Goal: Task Accomplishment & Management: Complete application form

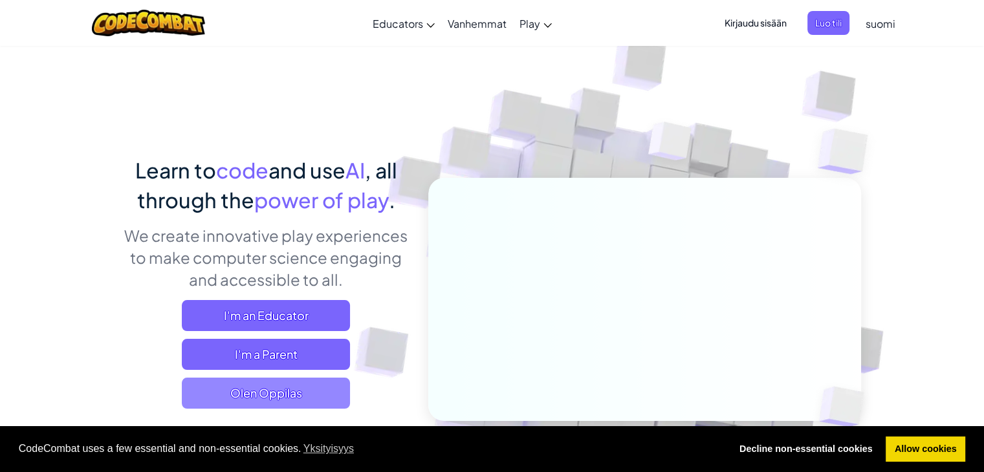
click at [275, 402] on span "Olen Oppilas" at bounding box center [266, 393] width 168 height 31
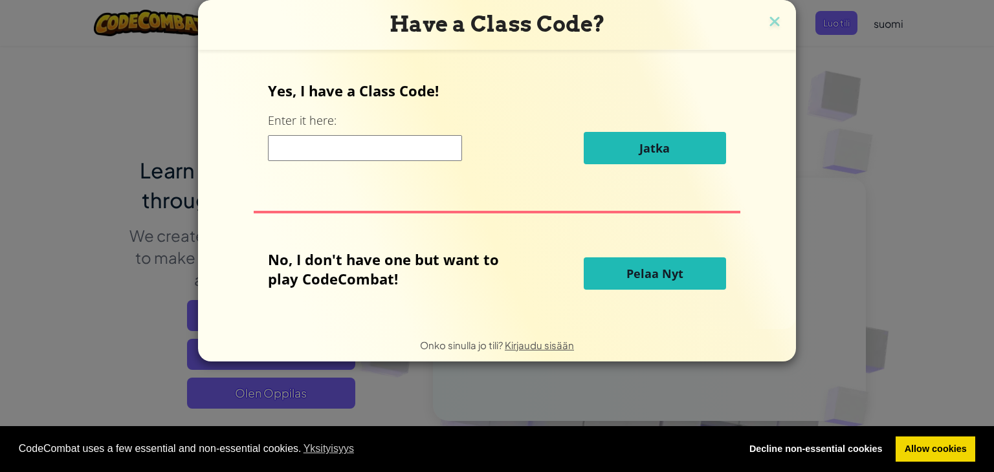
click at [410, 148] on input at bounding box center [365, 148] width 194 height 26
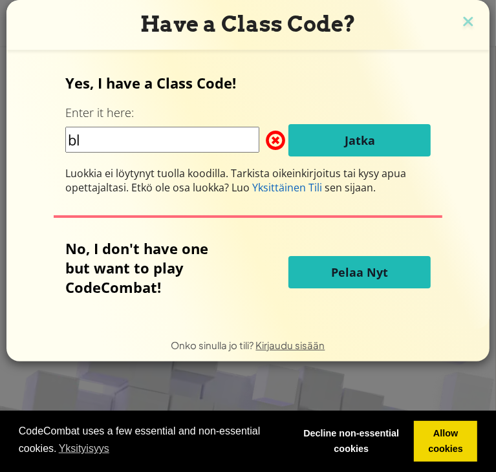
type input "b"
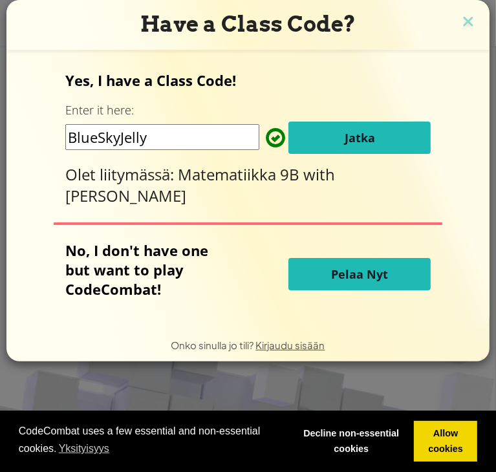
type input "BlueSkyJelly"
click at [346, 127] on button "Jatka" at bounding box center [360, 138] width 142 height 32
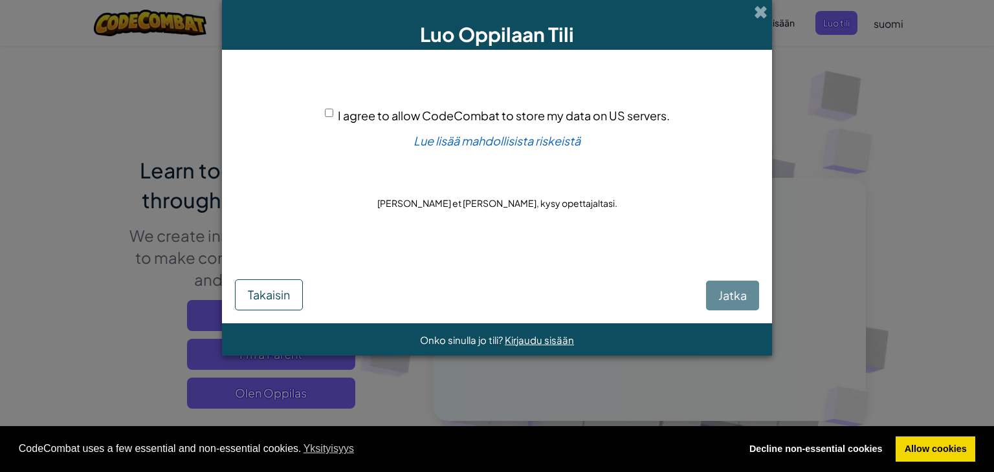
click at [756, 24] on div "Luo Oppilaan Tili" at bounding box center [497, 25] width 550 height 50
click at [754, 5] on span at bounding box center [761, 12] width 14 height 14
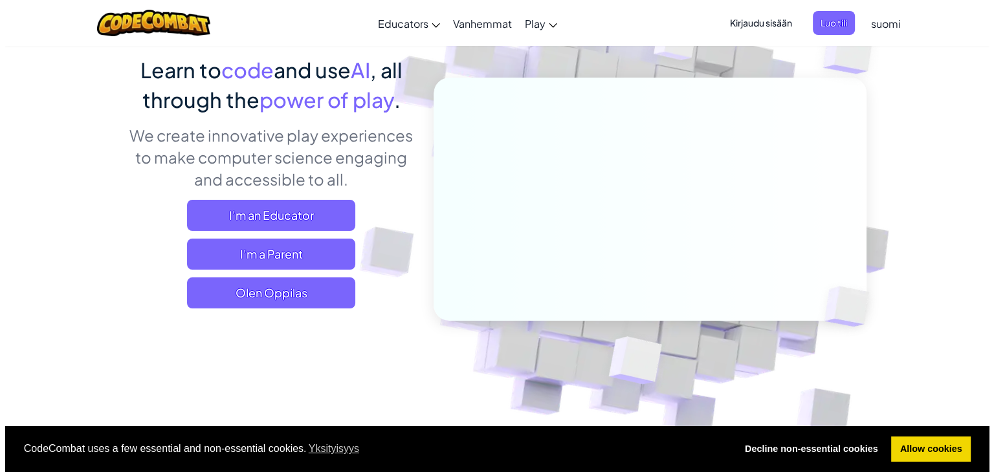
scroll to position [101, 0]
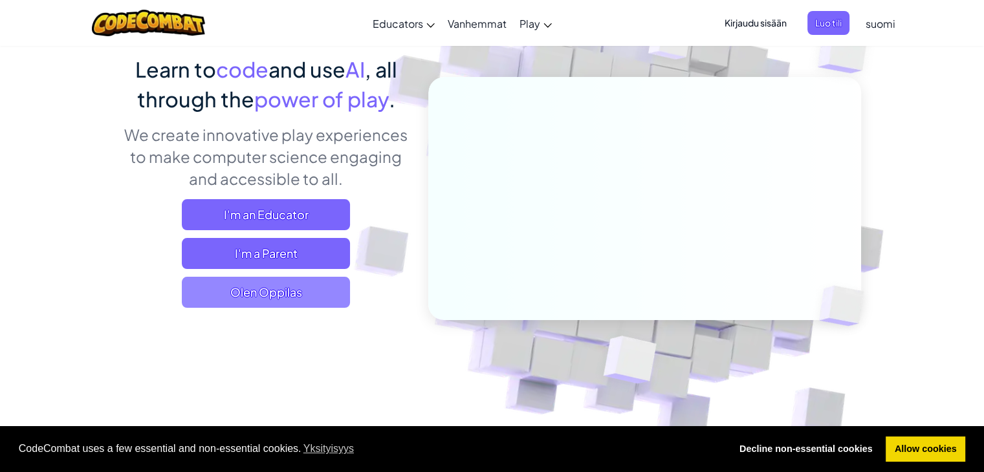
click at [272, 298] on span "Olen Oppilas" at bounding box center [266, 292] width 168 height 31
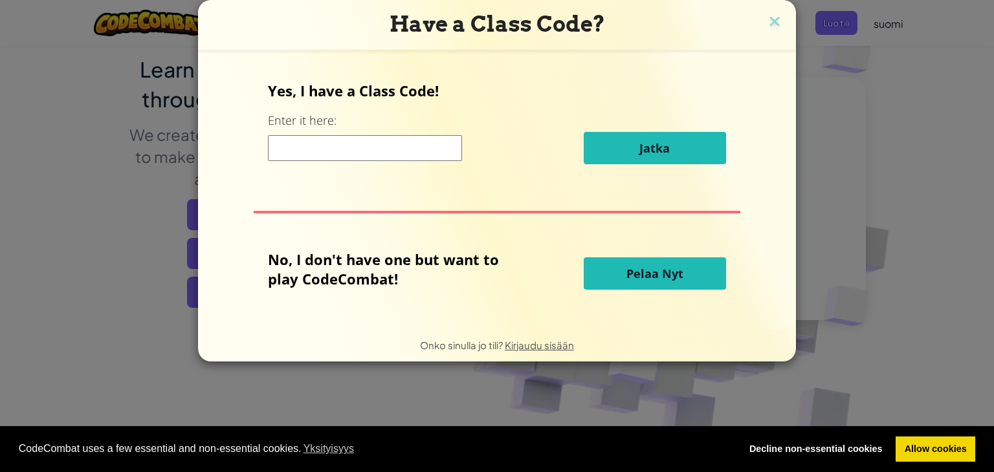
click at [365, 151] on input at bounding box center [365, 148] width 194 height 26
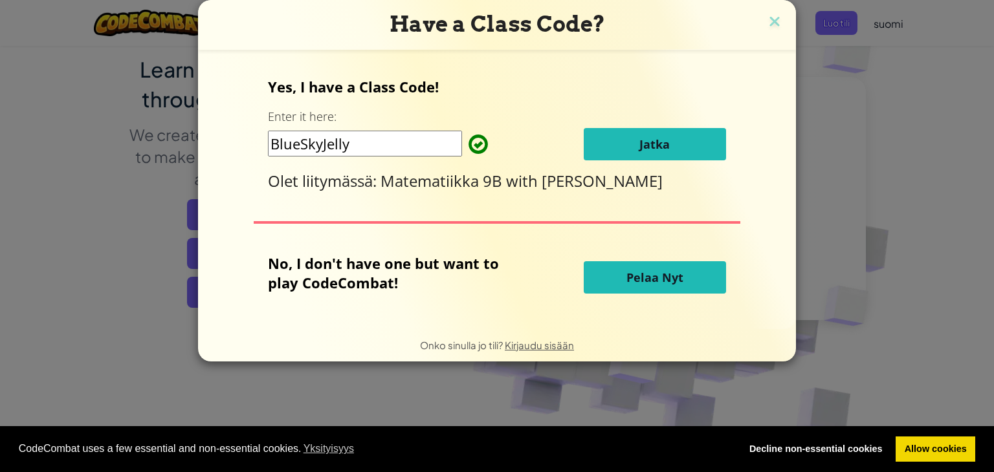
type input "BlueSkyJelly"
click at [665, 141] on span "Jatka" at bounding box center [654, 145] width 30 height 16
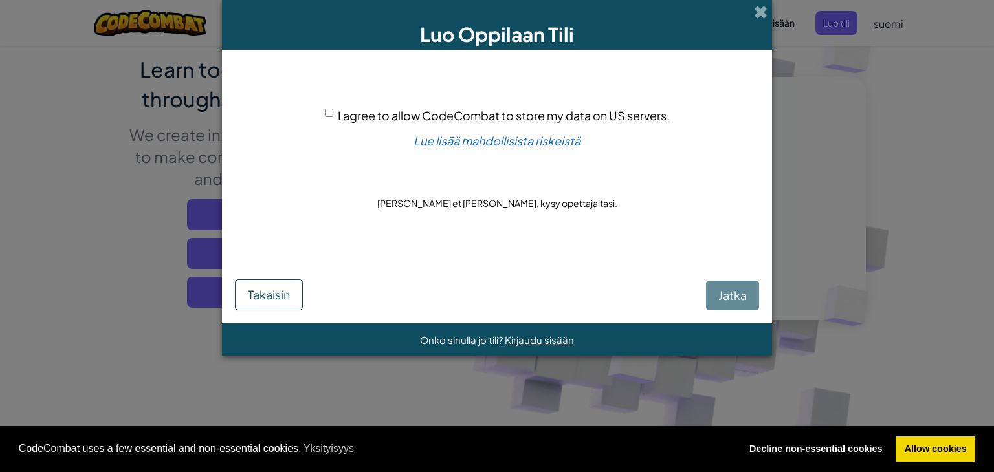
click at [325, 110] on input "I agree to allow CodeCombat to store my data on US servers." at bounding box center [329, 113] width 8 height 8
checkbox input "true"
click at [744, 293] on span "Jatka" at bounding box center [732, 295] width 28 height 15
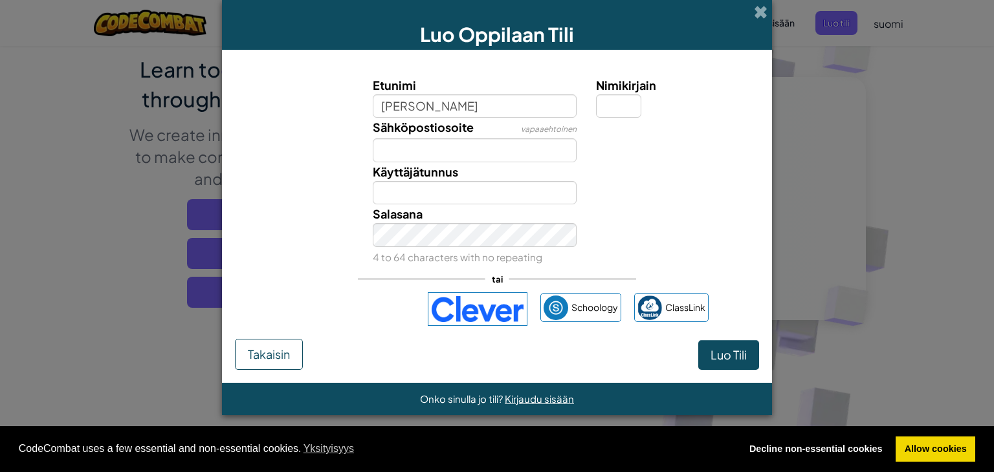
type input "[PERSON_NAME]"
click at [430, 153] on input "Sähköpostiosoite" at bounding box center [475, 150] width 205 height 24
type input "a"
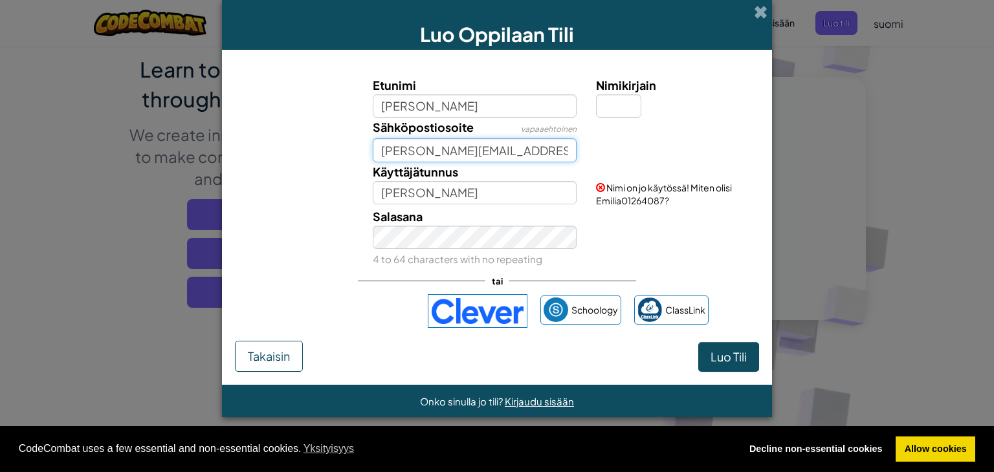
type input "[PERSON_NAME][EMAIL_ADDRESS][PERSON_NAME][DOMAIN_NAME]"
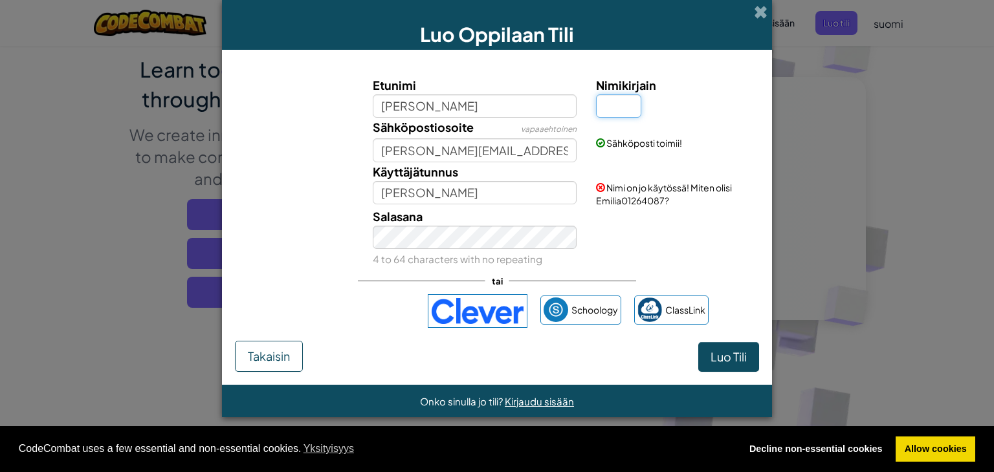
click at [628, 96] on input "Nimikirjain" at bounding box center [618, 106] width 45 height 24
type input "E"
click at [626, 184] on span "Nimi on jo käytössä! Miten olisi EmiliaE14277267?" at bounding box center [664, 194] width 136 height 25
click at [626, 194] on span "Nimi on jo käytössä! Miten olisi EmiliaE14277267?" at bounding box center [664, 194] width 136 height 25
click at [649, 201] on span "Nimi on jo käytössä! Miten olisi EmiliaE14277267?" at bounding box center [664, 194] width 136 height 25
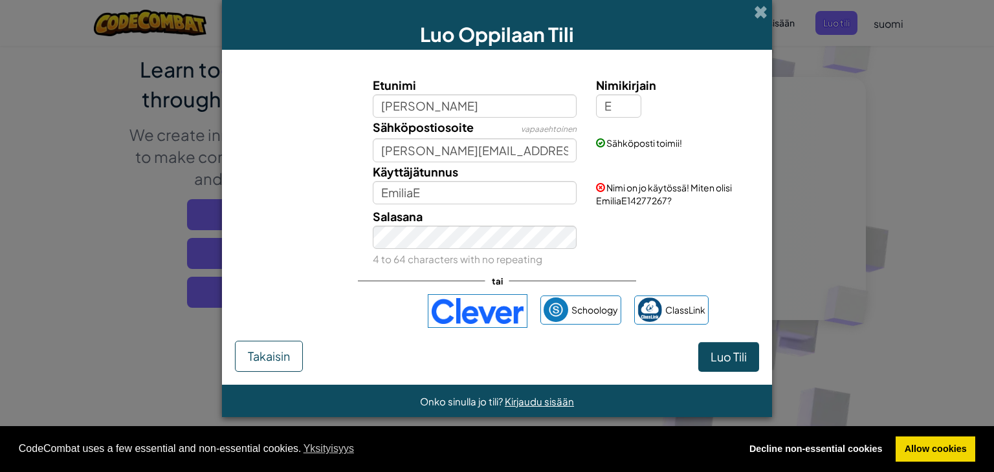
click at [626, 203] on span "Nimi on jo käytössä! Miten olisi EmiliaE14277267?" at bounding box center [664, 194] width 136 height 25
click at [482, 184] on input "EmiliaE" at bounding box center [475, 193] width 205 height 24
type input "EmiliaEA"
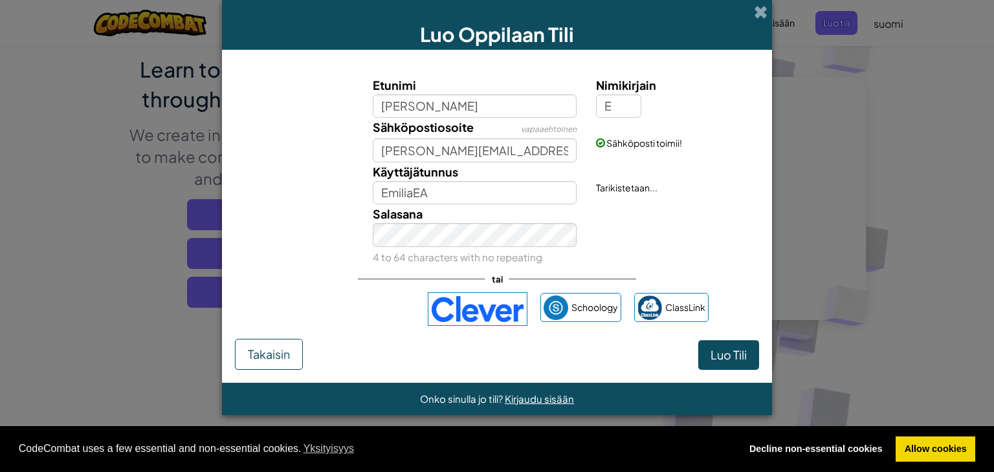
click at [485, 249] on div "Salasana 4 to 64 characters with no repeating" at bounding box center [475, 235] width 224 height 61
click at [637, 342] on div "[PERSON_NAME]" at bounding box center [497, 354] width 524 height 31
click at [736, 355] on span "Luo Tili" at bounding box center [729, 355] width 36 height 15
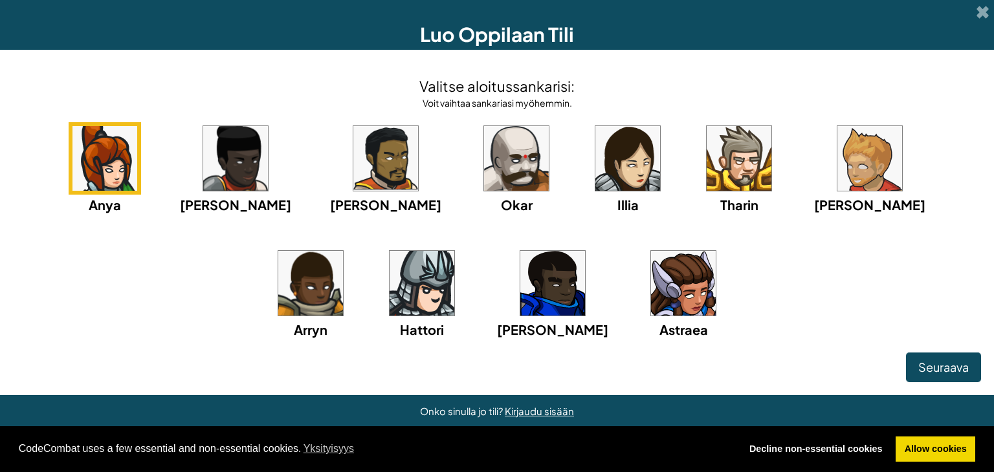
click at [520, 297] on img at bounding box center [552, 283] width 65 height 65
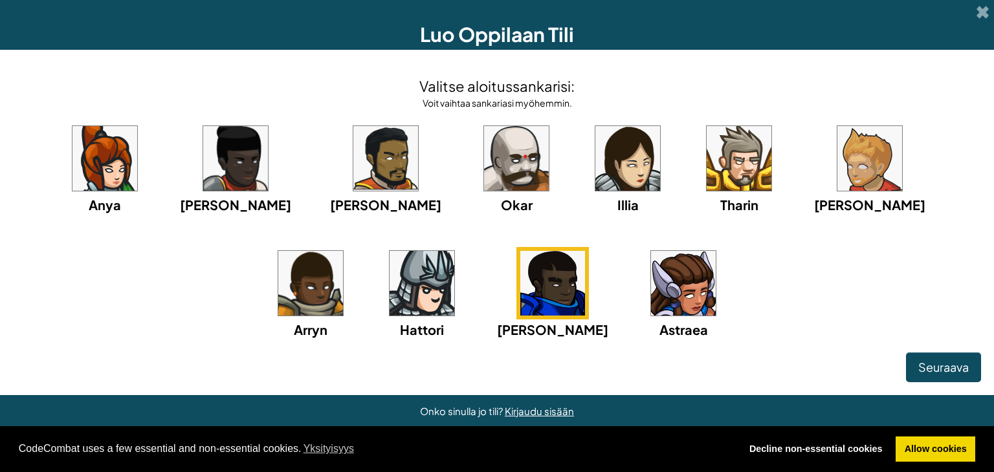
click at [651, 286] on img at bounding box center [683, 283] width 65 height 65
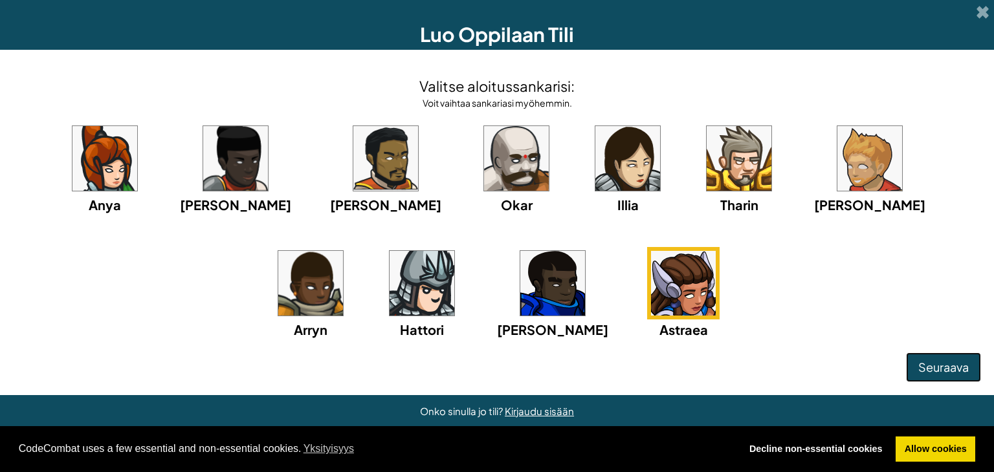
click at [957, 368] on span "Seuraava" at bounding box center [943, 367] width 50 height 15
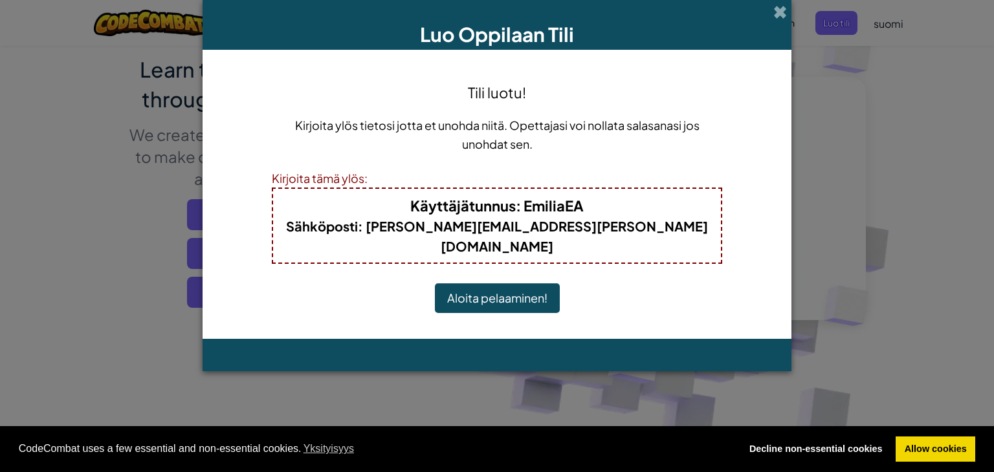
click at [513, 287] on button "Aloita pelaaminen!" at bounding box center [497, 298] width 125 height 30
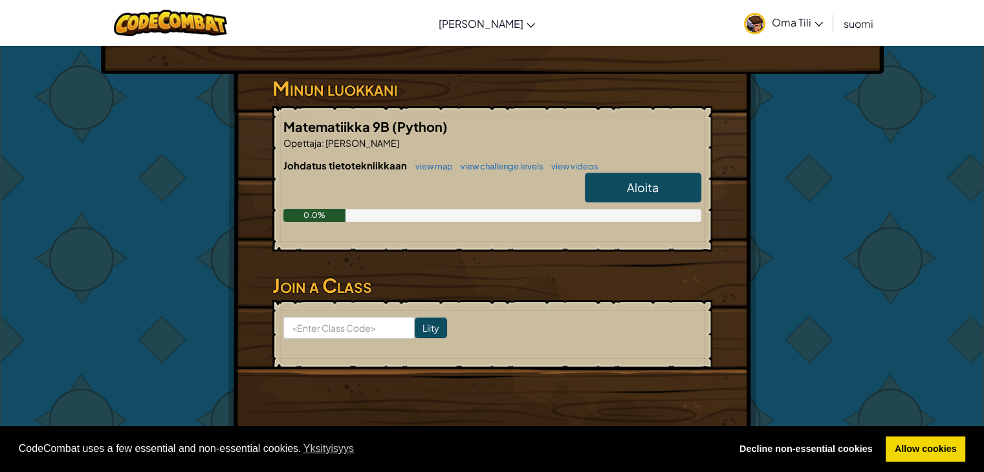
scroll to position [198, 0]
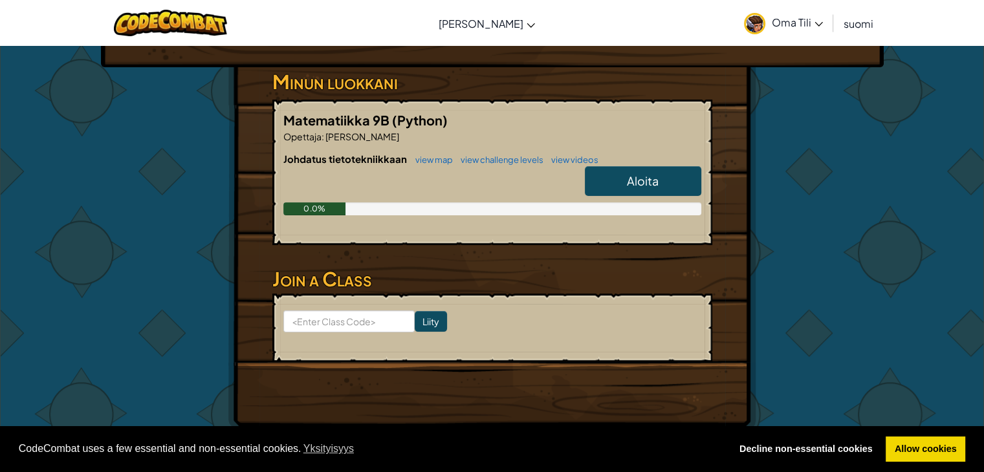
click at [622, 196] on link "Aloita" at bounding box center [643, 181] width 116 height 30
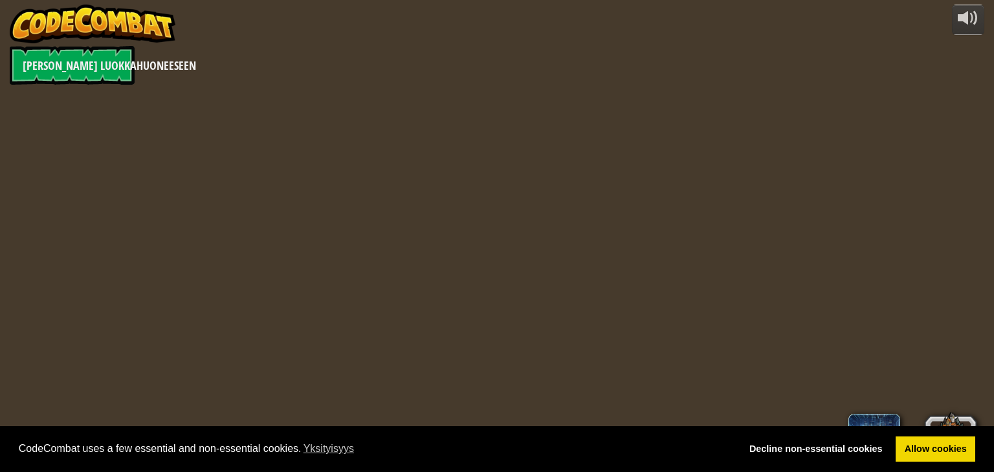
select select "fi"
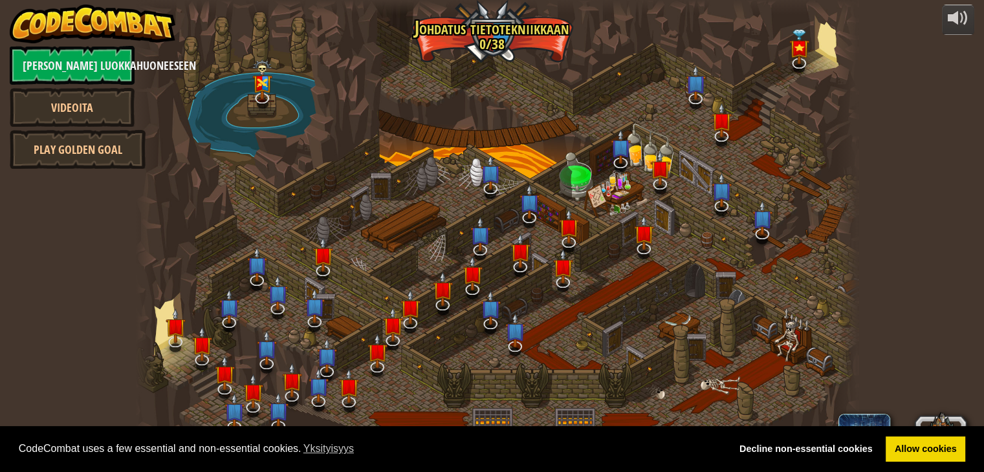
select select "fi"
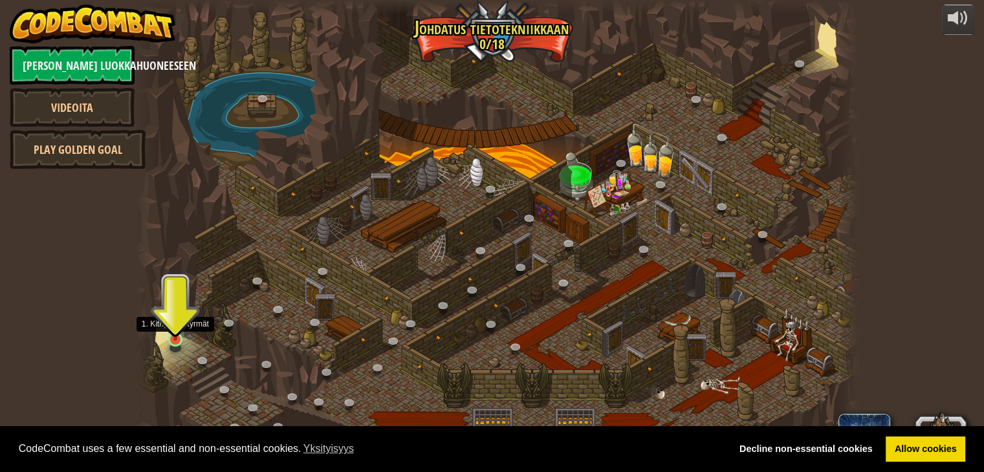
click at [176, 338] on img at bounding box center [175, 320] width 18 height 41
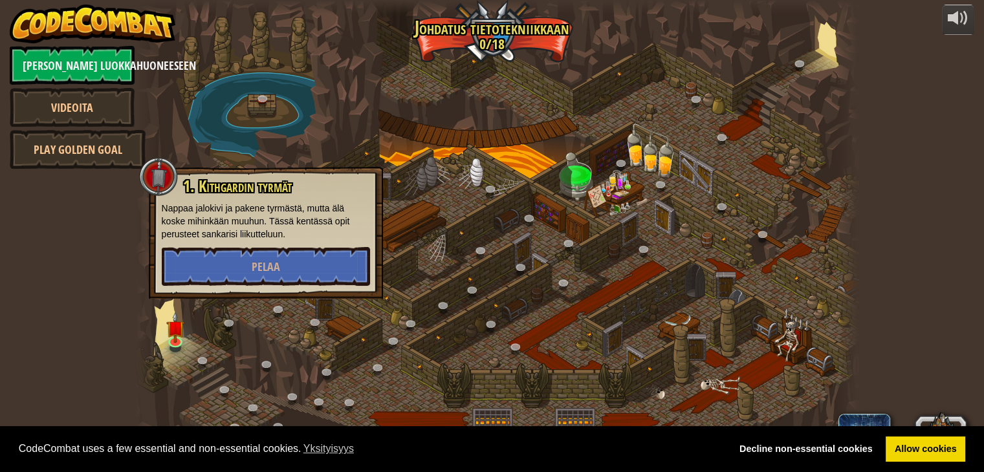
click at [59, 338] on div "powered by Takaisin luokkahuoneeseen Videoita Play Golden Goal 25. Kithgardin P…" at bounding box center [492, 236] width 984 height 472
click at [83, 71] on link "Takaisin luokkahuoneeseen" at bounding box center [72, 65] width 125 height 39
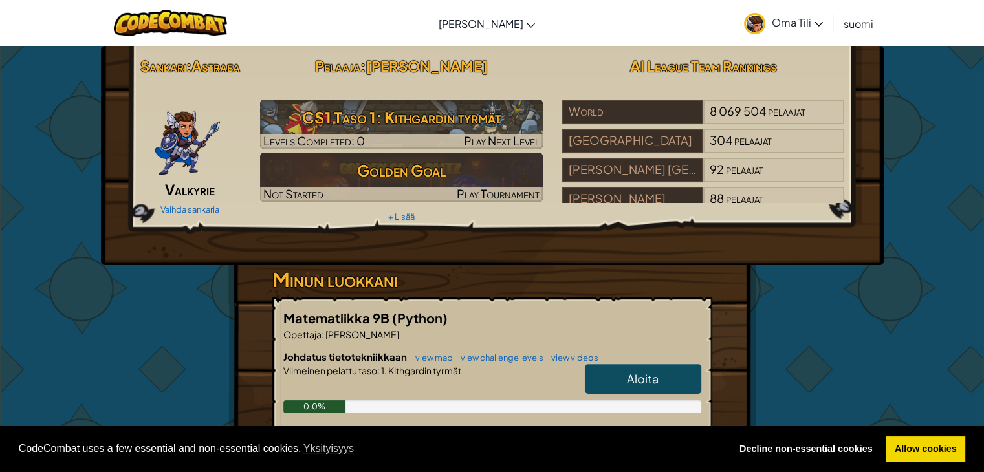
click at [620, 394] on link "Aloita" at bounding box center [643, 379] width 116 height 30
select select "fi"
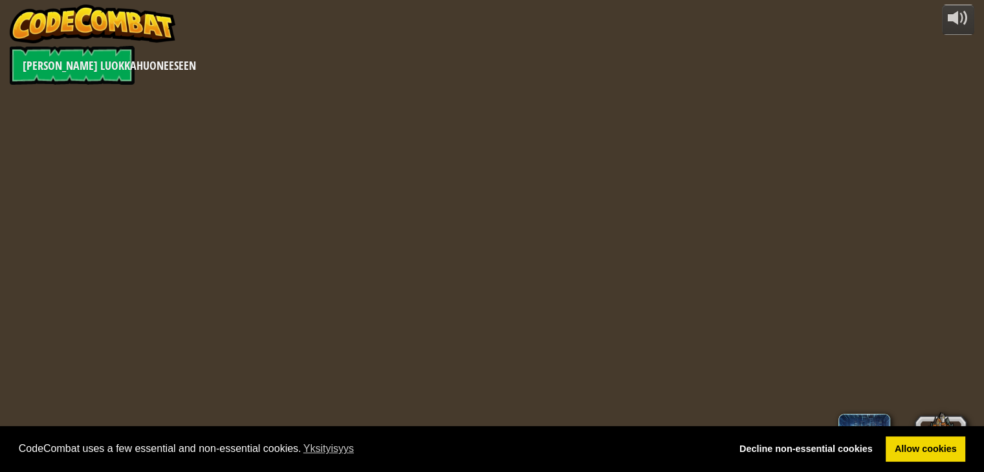
select select "fi"
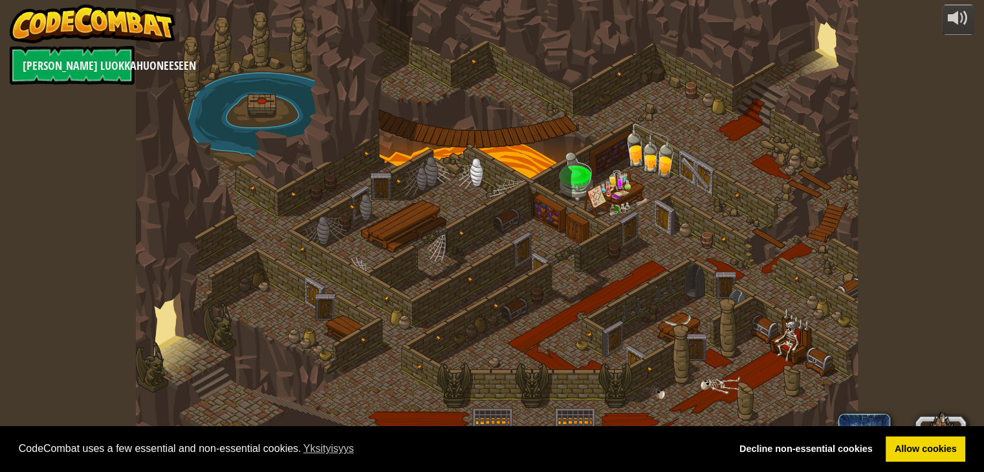
select select "fi"
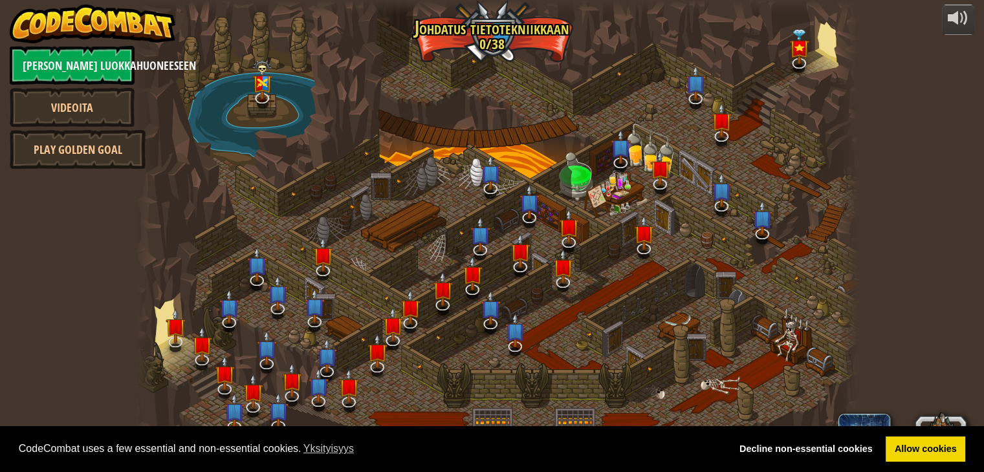
select select "fi"
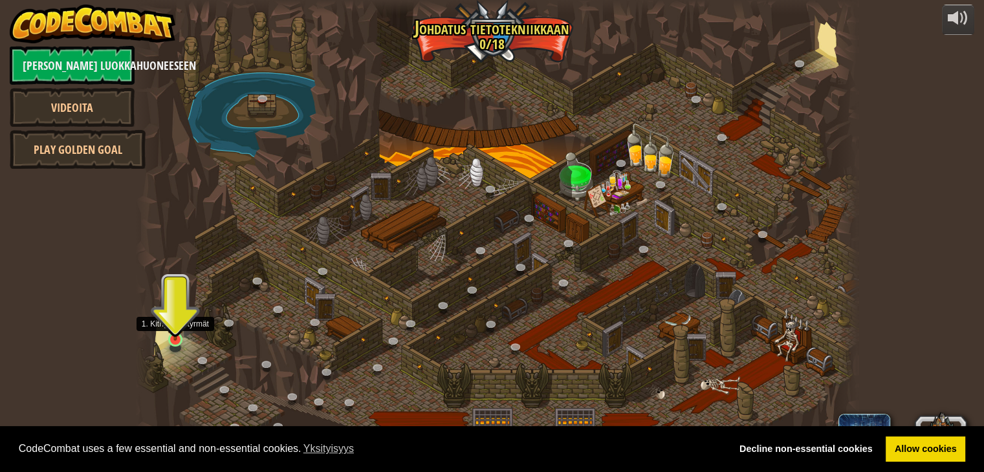
click at [172, 338] on img at bounding box center [175, 320] width 18 height 41
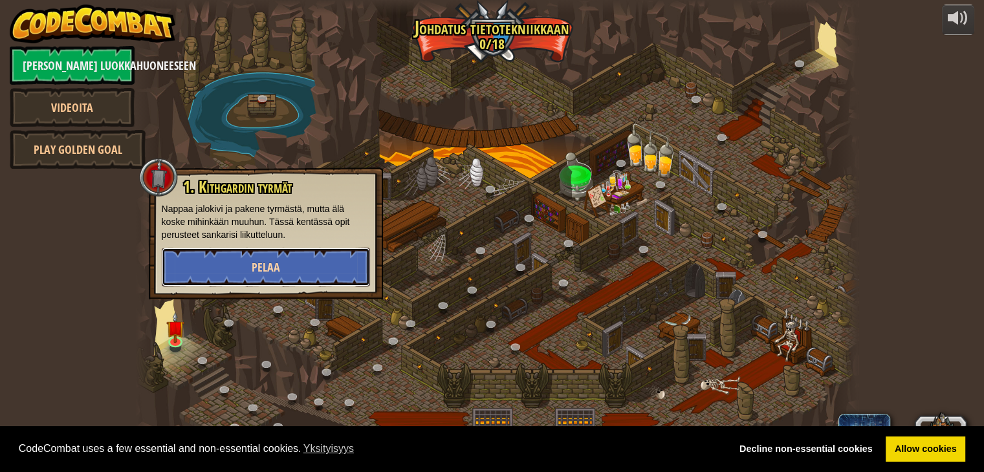
click at [281, 259] on button "Pelaa" at bounding box center [266, 267] width 208 height 39
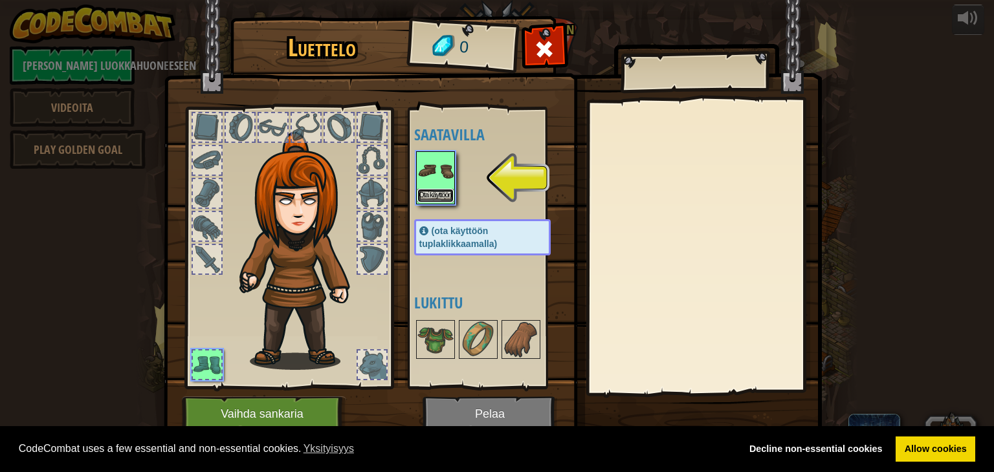
click at [445, 190] on button "Ota käyttöön" at bounding box center [435, 196] width 36 height 14
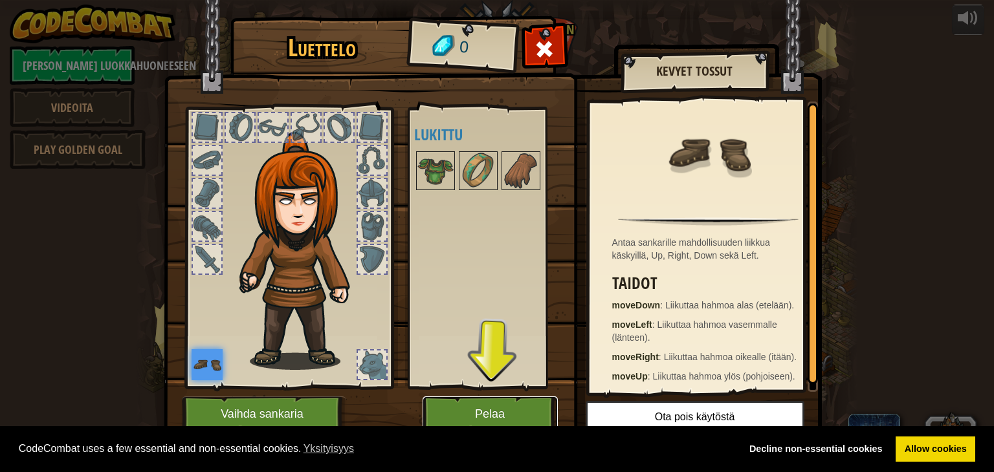
click at [496, 410] on button "Pelaa" at bounding box center [490, 415] width 135 height 36
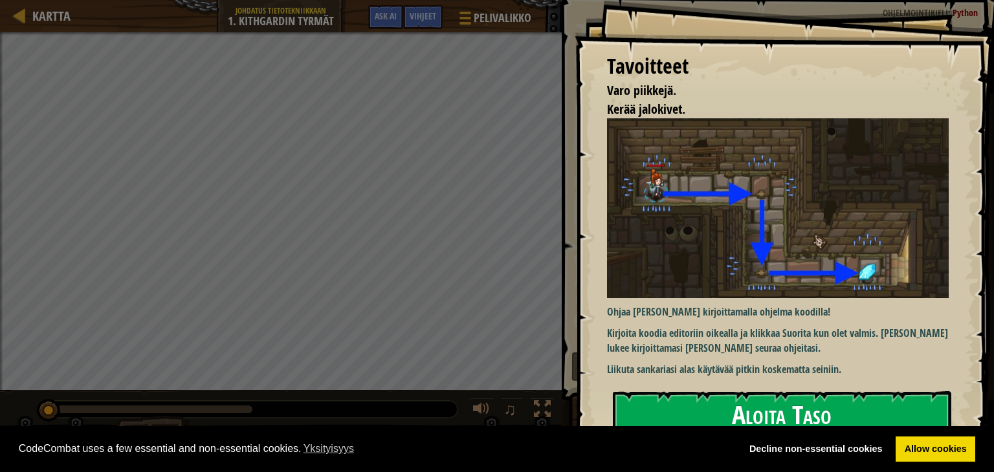
click at [632, 417] on button "Aloita Taso" at bounding box center [782, 417] width 338 height 51
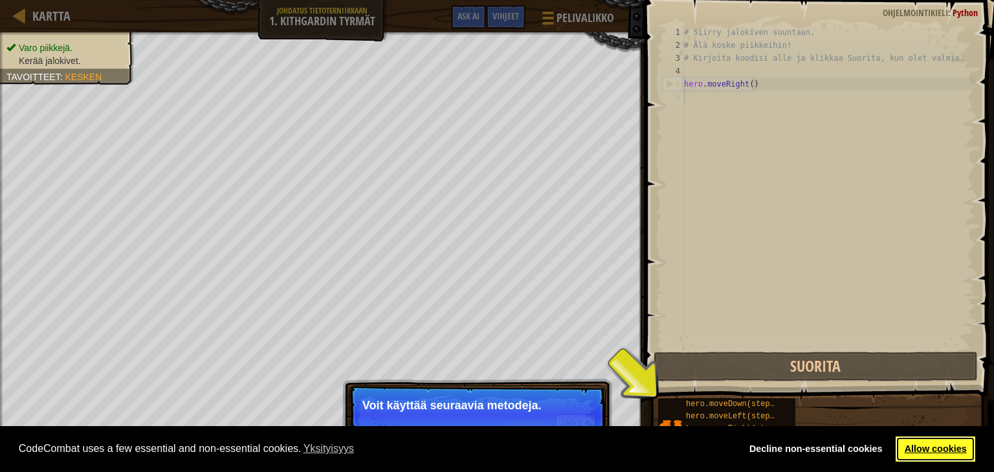
click at [931, 442] on link "Allow cookies" at bounding box center [936, 450] width 80 height 26
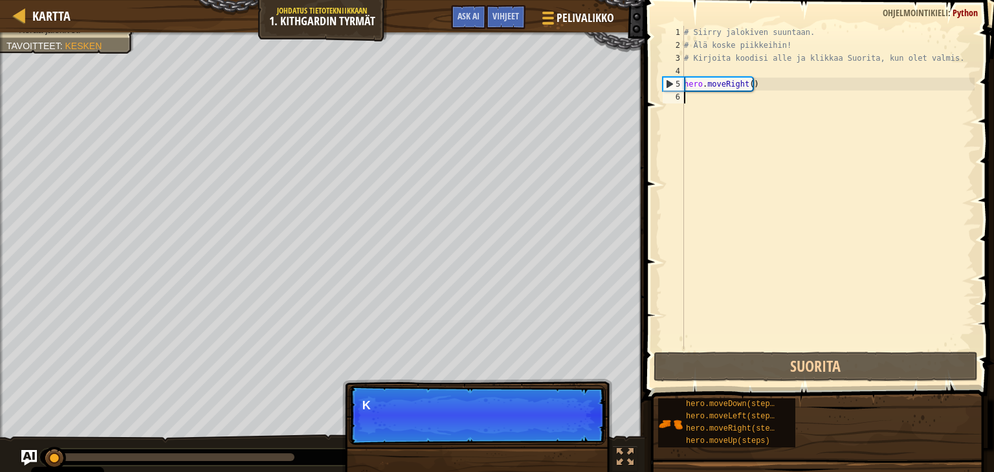
scroll to position [6, 0]
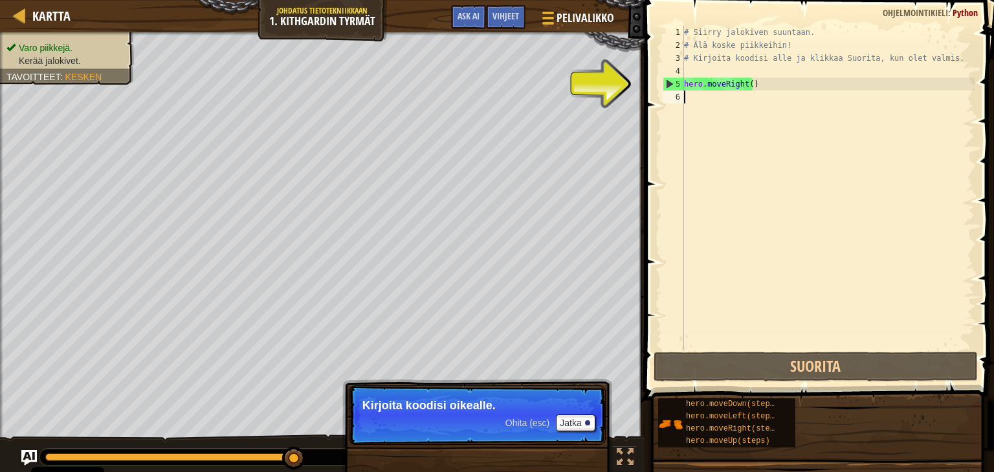
click at [702, 93] on div "# Siirry jalokiven suuntaan. # Älä koske piikkeihin! # Kirjoita koodisi alle ja…" at bounding box center [827, 200] width 293 height 349
click at [683, 102] on div "6" at bounding box center [673, 97] width 21 height 13
click at [689, 99] on div "# Siirry jalokiven suuntaan. # Älä koske piikkeihin! # Kirjoita koodisi alle ja…" at bounding box center [827, 200] width 293 height 349
click at [769, 88] on div "# Siirry jalokiven suuntaan. # Älä koske piikkeihin! # Kirjoita koodisi alle ja…" at bounding box center [827, 200] width 293 height 349
type textarea "hero.moveRight()"
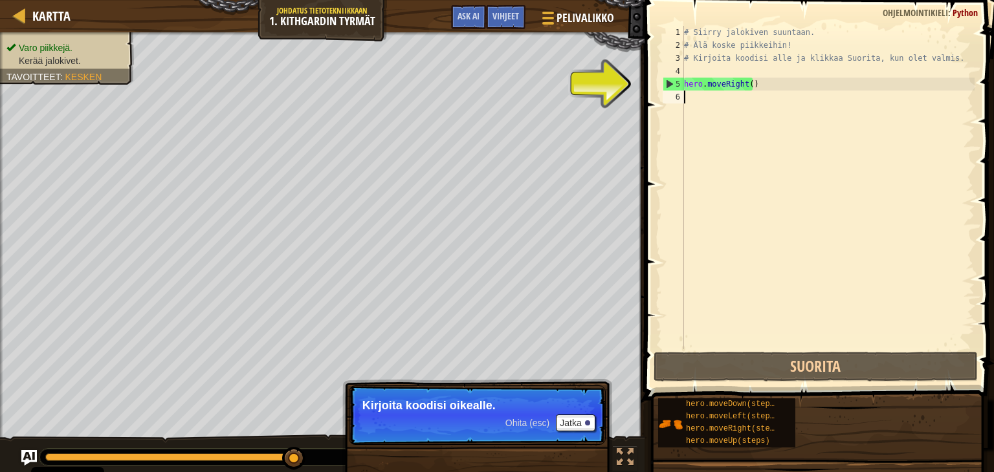
click at [689, 99] on div "# Siirry jalokiven suuntaan. # Älä koske piikkeihin! # Kirjoita koodisi alle ja…" at bounding box center [827, 200] width 293 height 349
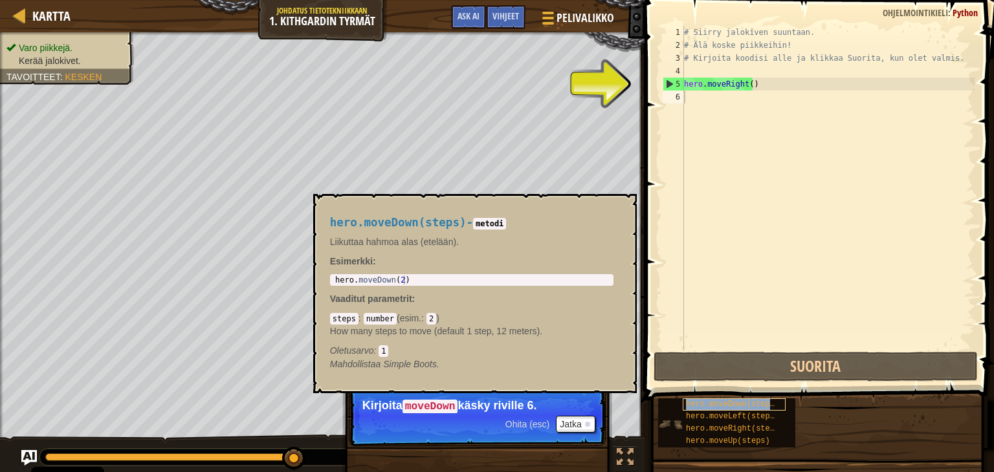
click at [707, 400] on span "hero.moveDown(steps)" at bounding box center [732, 404] width 93 height 9
click at [691, 94] on div "# Siirry jalokiven suuntaan. # Älä koske piikkeihin! # Kirjoita koodisi alle ja…" at bounding box center [827, 200] width 293 height 349
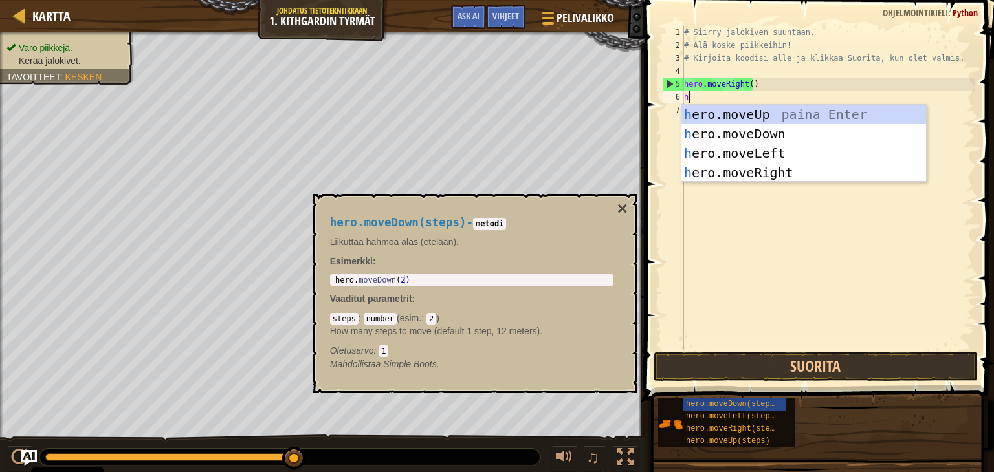
type textarea "he"
click at [735, 133] on div "he ro.moveUp paina Enter he ro.moveDown paina Enter he ro.moveLeft paina Enter …" at bounding box center [803, 163] width 245 height 116
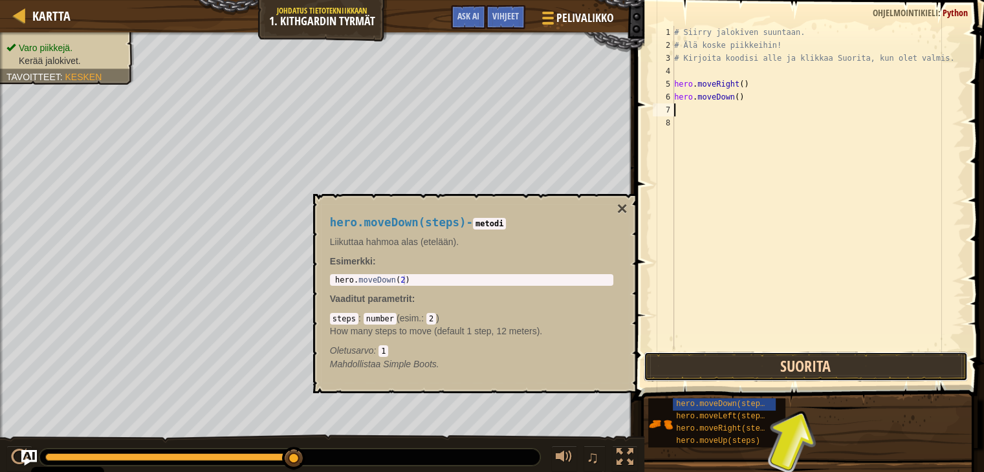
click at [746, 362] on button "Suorita" at bounding box center [806, 367] width 324 height 30
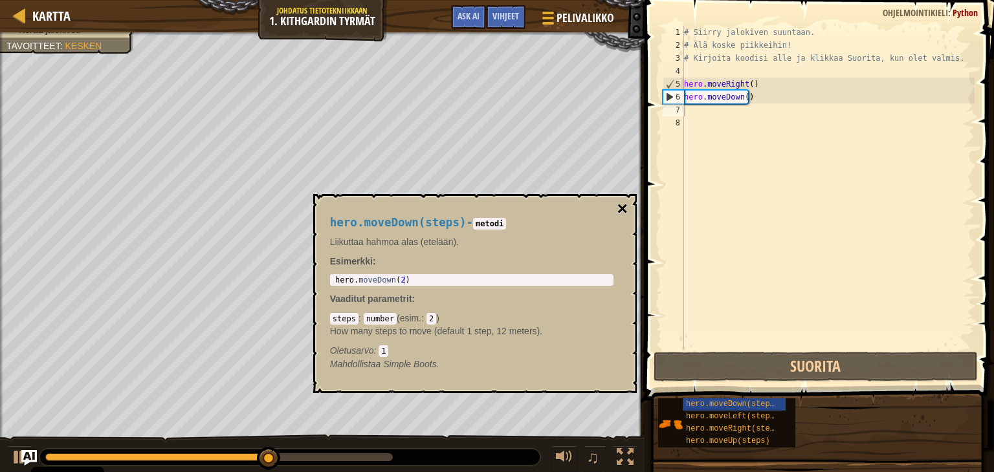
click at [621, 208] on button "×" at bounding box center [622, 209] width 10 height 18
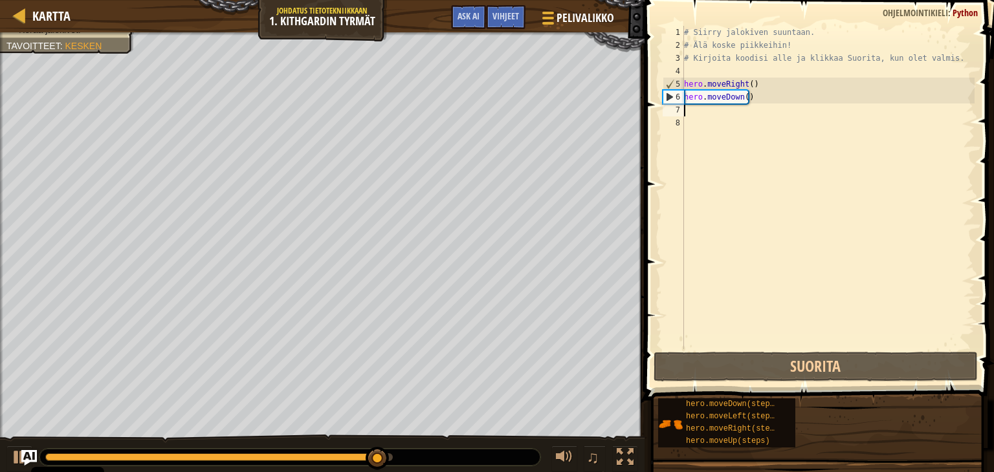
click at [688, 115] on div "# Siirry jalokiven suuntaan. # Älä koske piikkeihin! # Kirjoita koodisi alle ja…" at bounding box center [827, 200] width 293 height 349
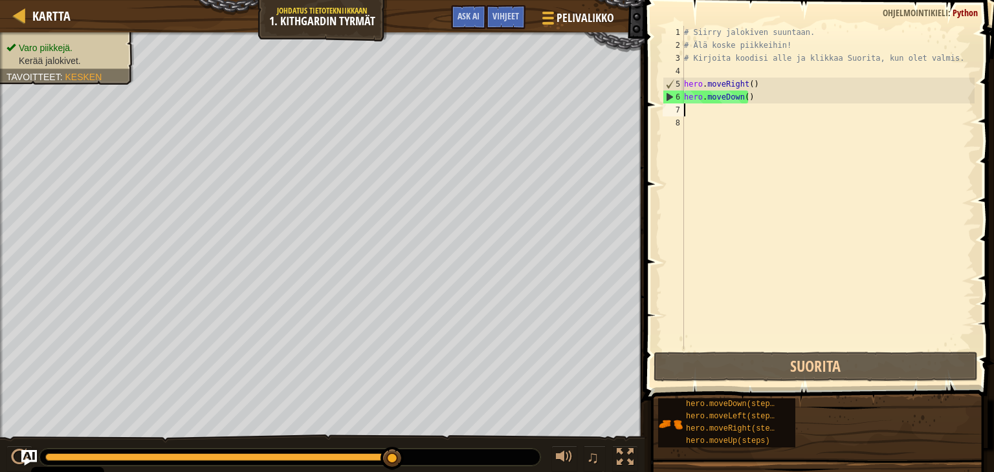
type textarea "he"
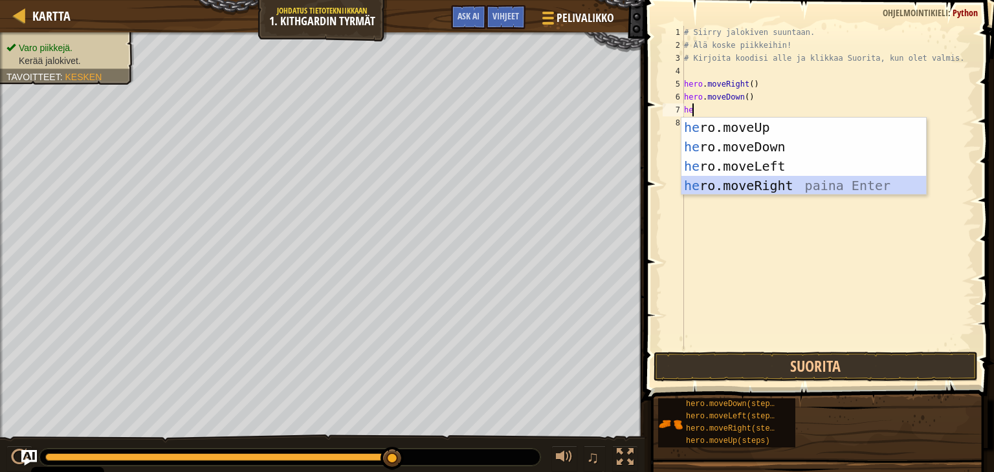
click at [764, 181] on div "he ro.moveUp paina Enter he ro.moveDown paina Enter he ro.moveLeft paina Enter …" at bounding box center [803, 176] width 245 height 116
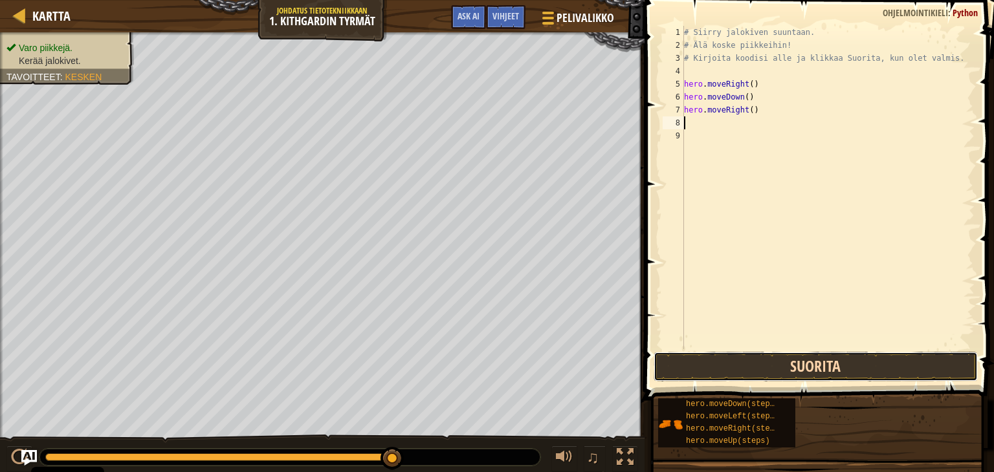
click at [773, 373] on button "Suorita" at bounding box center [816, 367] width 324 height 30
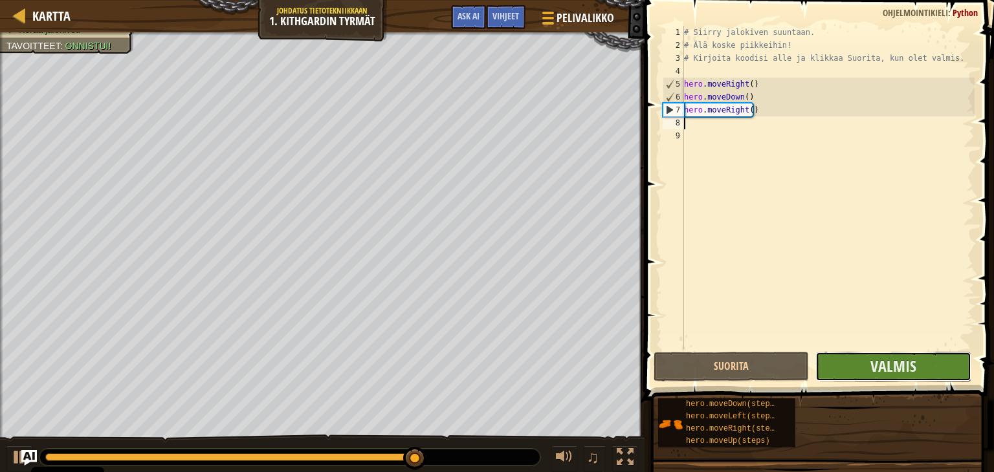
click at [836, 366] on button "Valmis" at bounding box center [892, 367] width 155 height 30
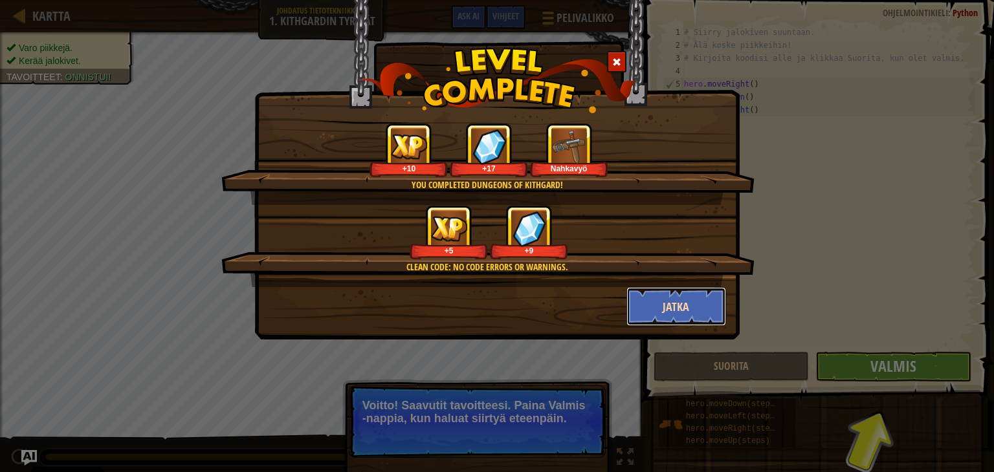
click at [650, 318] on button "Jatka" at bounding box center [676, 306] width 100 height 39
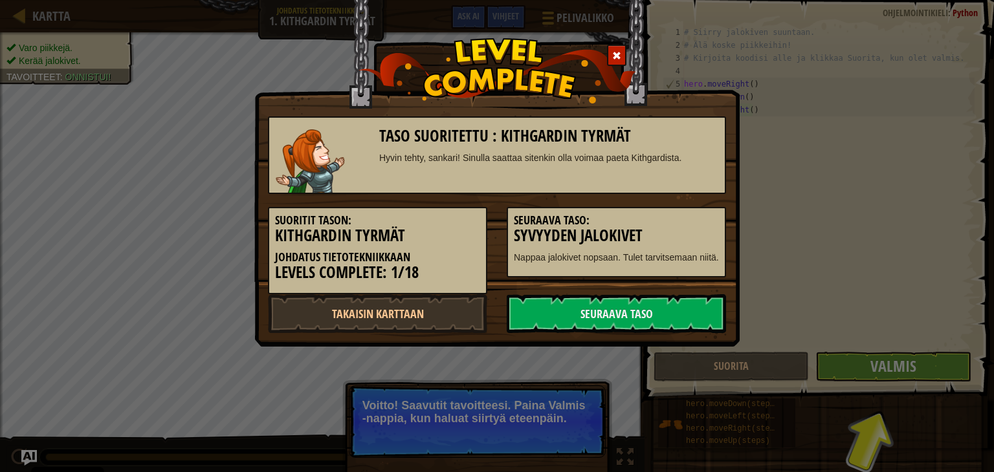
click at [650, 318] on link "Seuraava taso" at bounding box center [616, 313] width 219 height 39
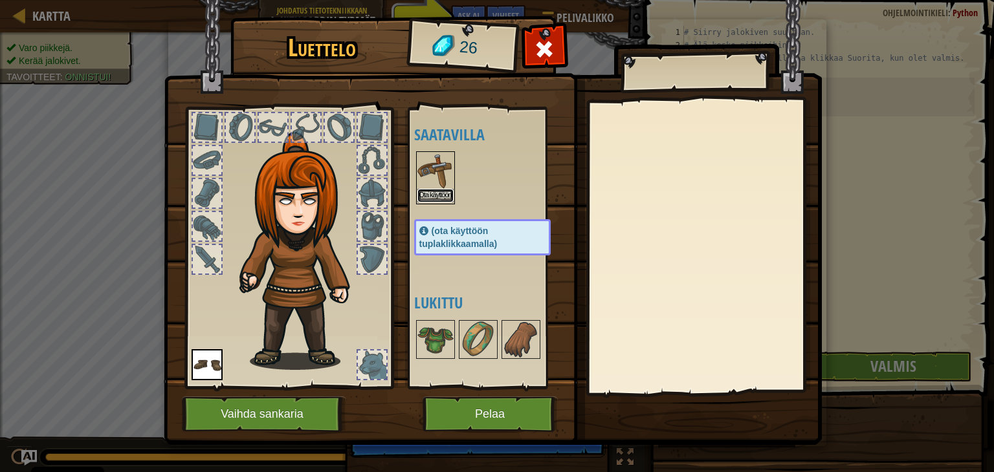
click at [435, 194] on button "Ota käyttöön" at bounding box center [435, 196] width 36 height 14
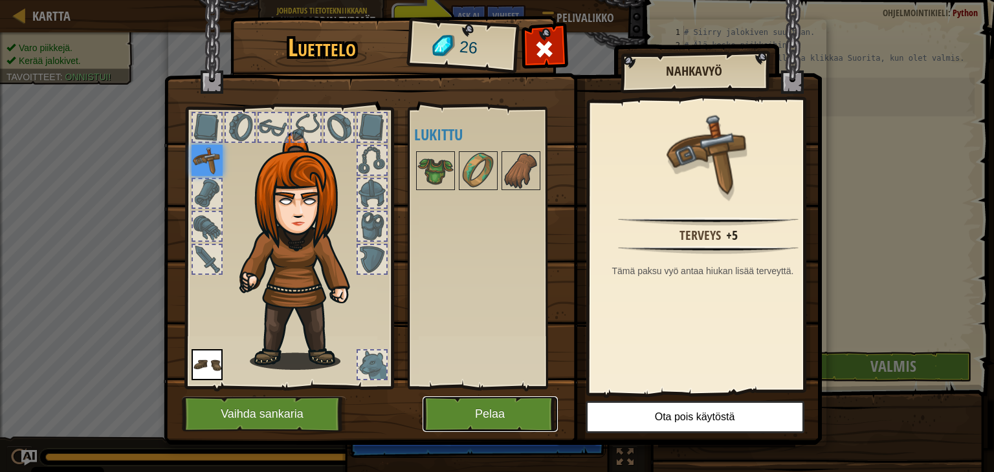
click at [507, 417] on button "Pelaa" at bounding box center [490, 415] width 135 height 36
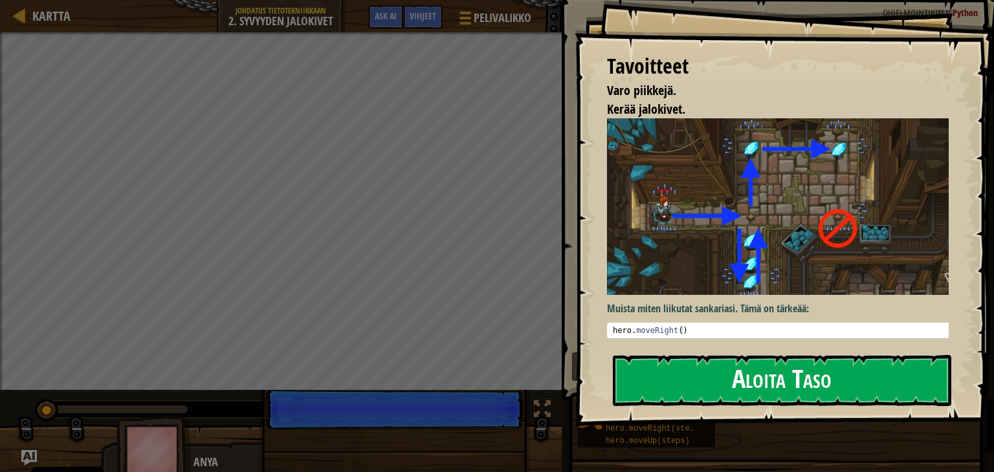
click at [716, 387] on button "Aloita Taso" at bounding box center [782, 380] width 338 height 51
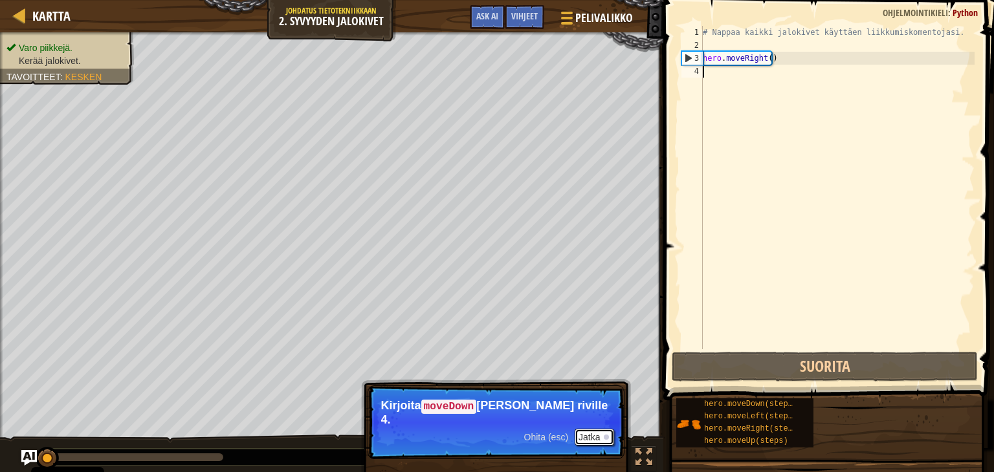
click at [586, 429] on button "Jatka" at bounding box center [594, 437] width 39 height 17
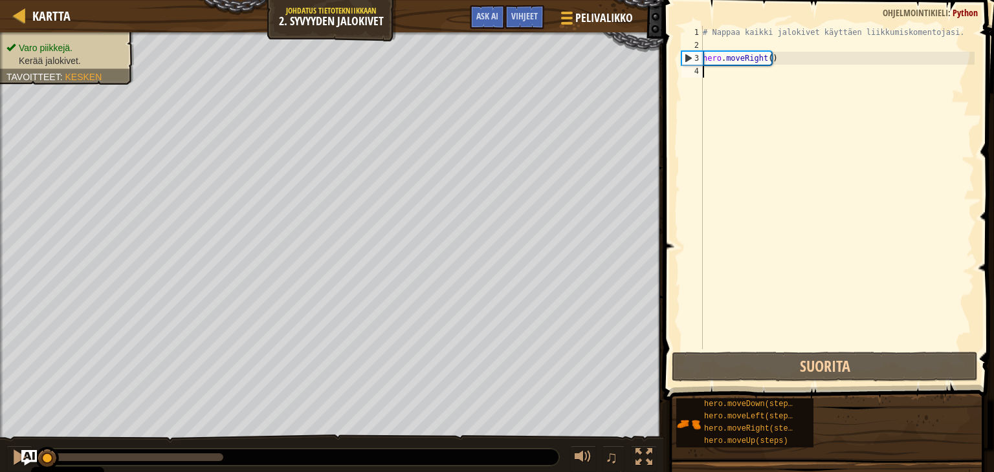
scroll to position [6, 0]
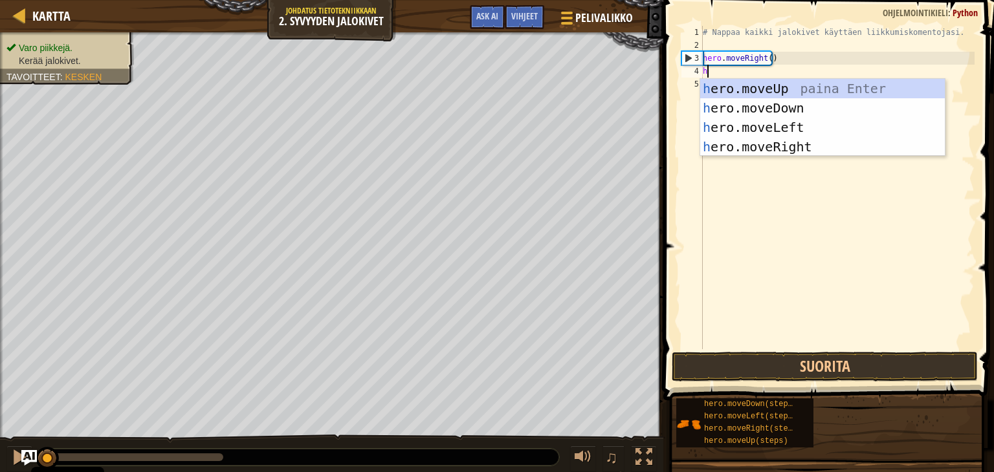
type textarea "he"
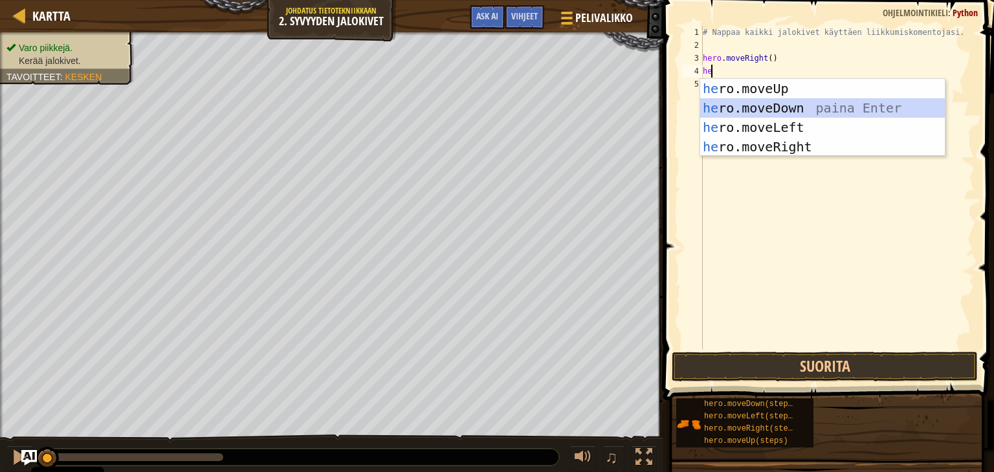
click at [754, 101] on div "he ro.moveUp paina Enter he ro.moveDown paina Enter he ro.moveLeft paina Enter …" at bounding box center [822, 137] width 245 height 116
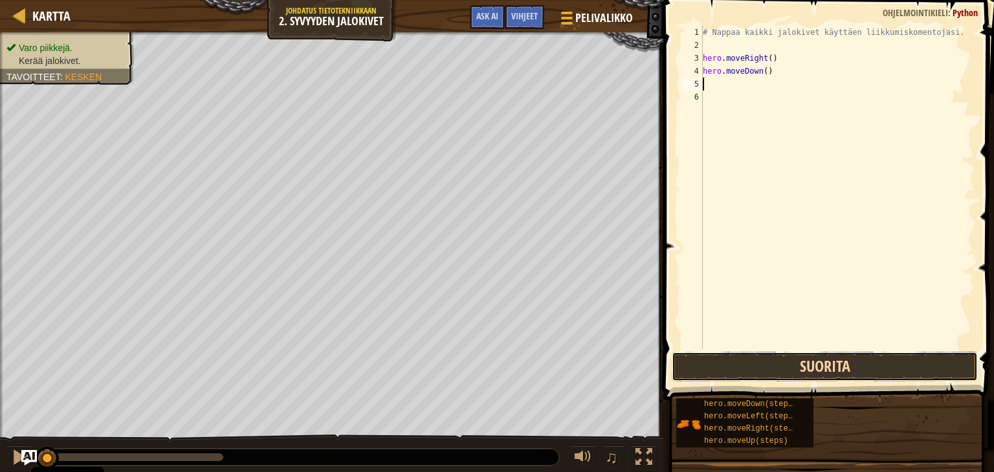
click at [748, 366] on button "Suorita" at bounding box center [825, 367] width 306 height 30
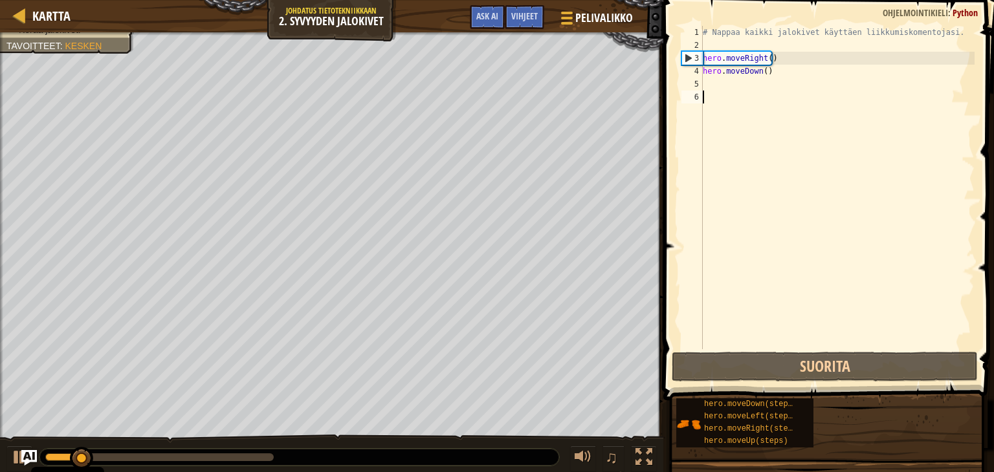
drag, startPoint x: 748, startPoint y: 366, endPoint x: 713, endPoint y: 306, distance: 69.4
click at [713, 306] on div "# Nappaa kaikki jalokivet käyttäen liikkumiskomentojasi. hero . moveRight ( ) h…" at bounding box center [837, 200] width 274 height 349
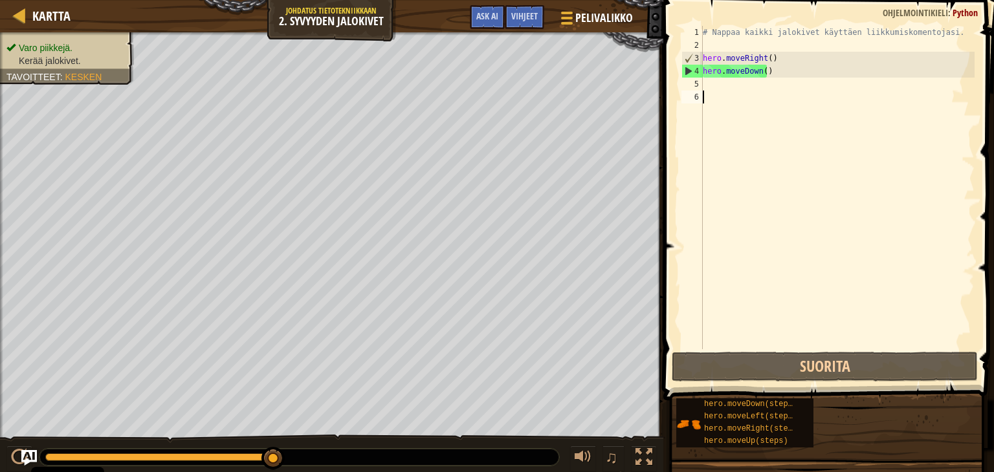
click at [699, 94] on div "6" at bounding box center [691, 97] width 21 height 13
click at [718, 82] on div "# Nappaa kaikki jalokivet käyttäen liikkumiskomentojasi. hero . moveRight ( ) h…" at bounding box center [837, 200] width 274 height 349
type textarea "he"
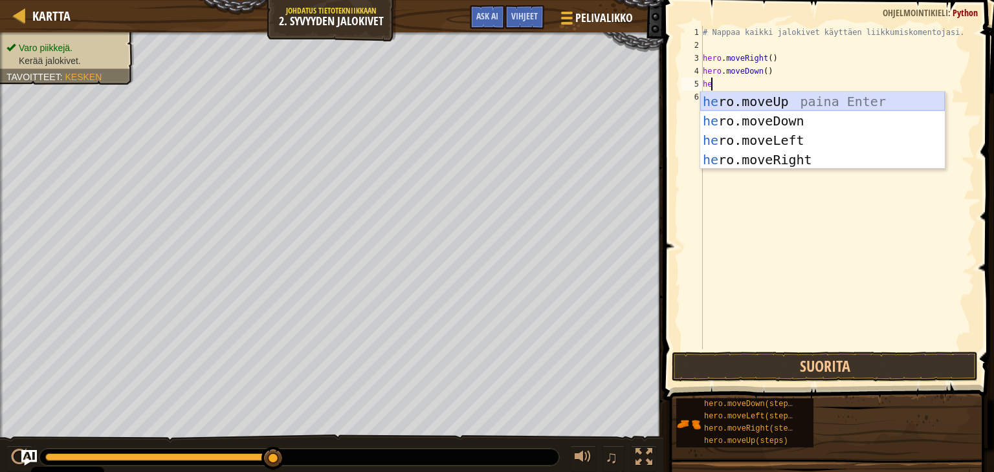
click at [795, 101] on div "he ro.moveUp paina Enter he ro.moveDown paina Enter he ro.moveLeft paina Enter …" at bounding box center [822, 150] width 245 height 116
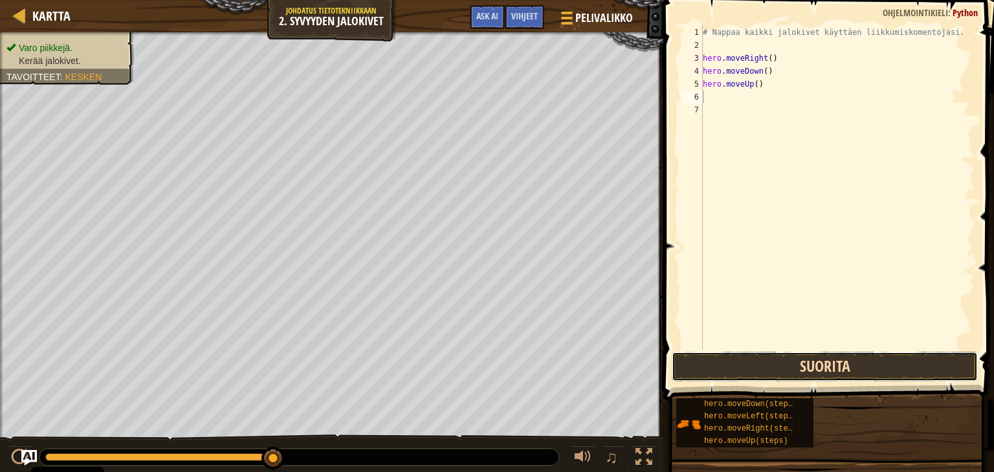
click at [814, 373] on button "Suorita" at bounding box center [825, 367] width 306 height 30
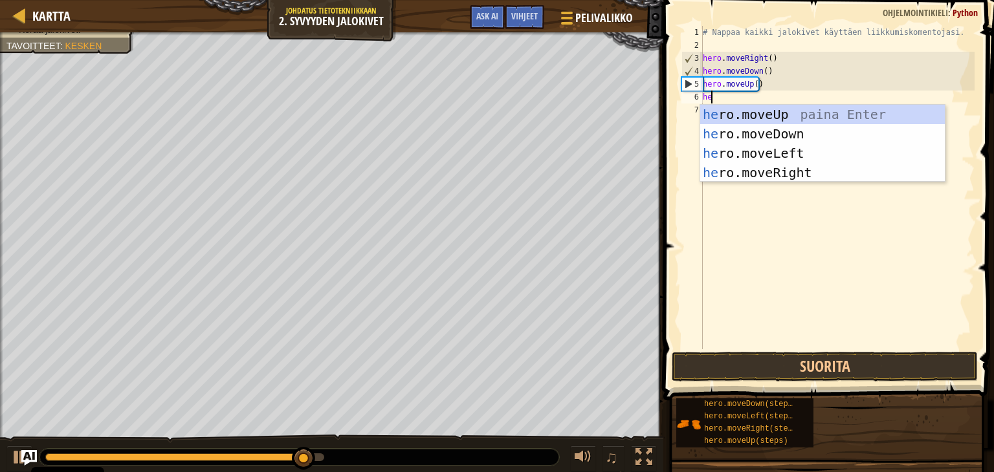
type textarea "her"
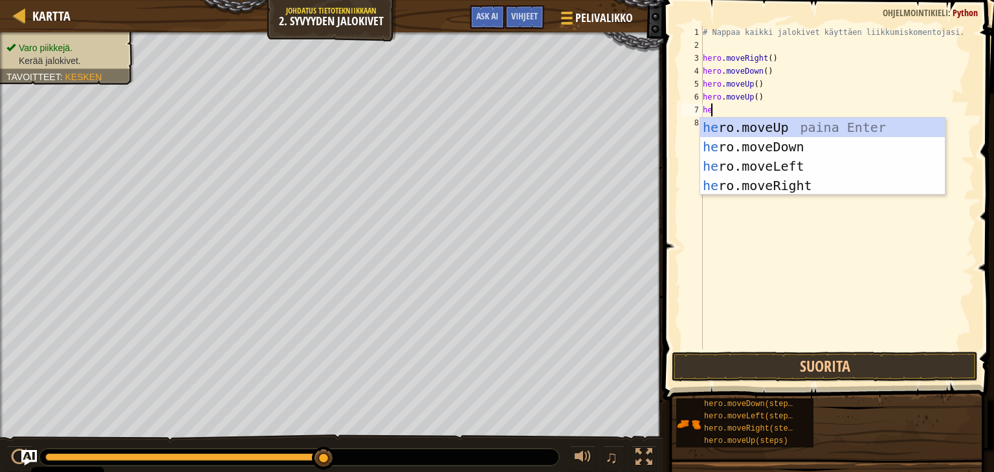
type textarea "her"
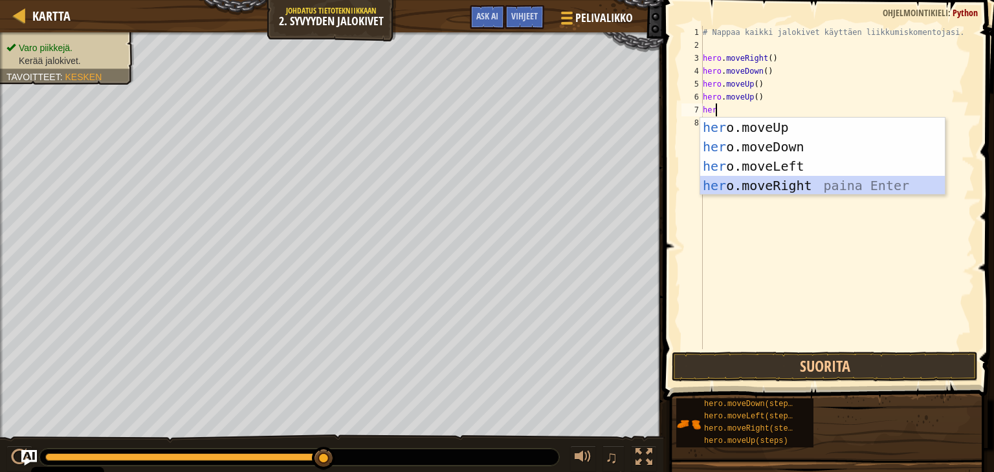
click at [814, 186] on div "her o.moveUp paina Enter her o.moveDown paina Enter her o.moveLeft paina Enter …" at bounding box center [822, 176] width 245 height 116
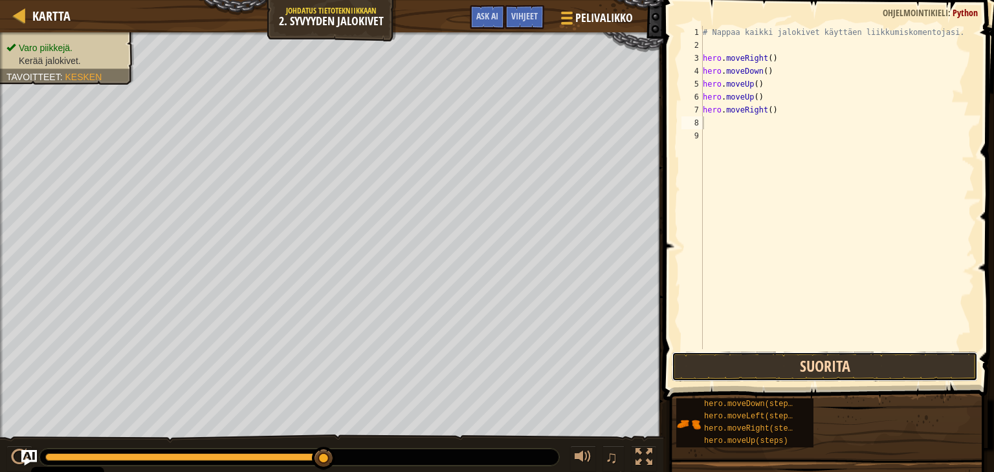
click at [805, 363] on button "Suorita" at bounding box center [825, 367] width 306 height 30
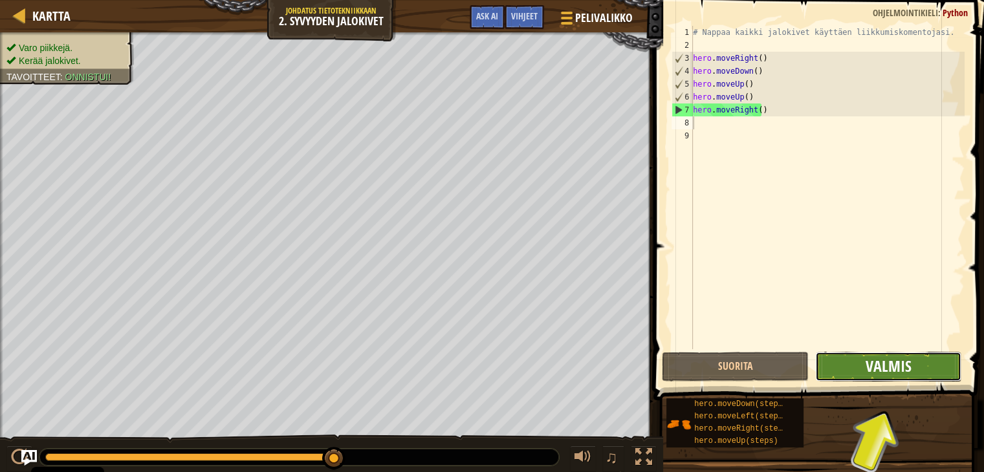
click at [903, 369] on span "Valmis" at bounding box center [889, 366] width 46 height 21
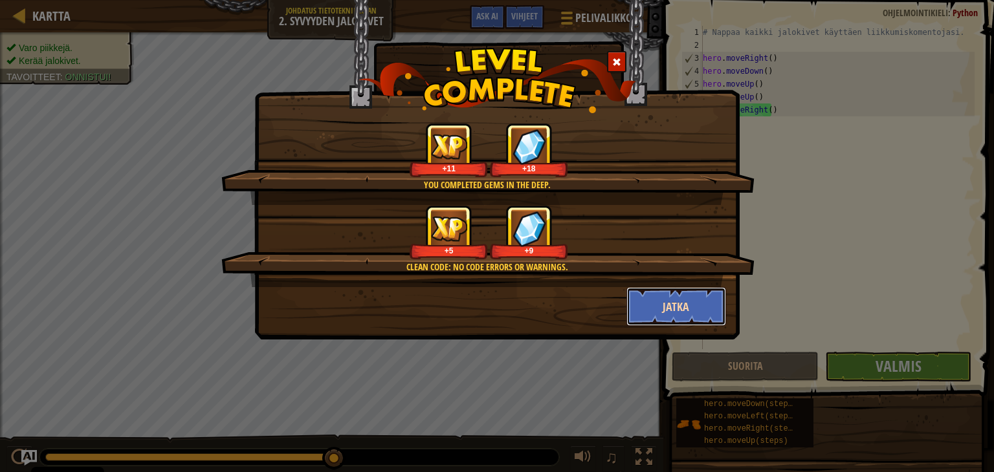
click at [667, 307] on button "Jatka" at bounding box center [676, 306] width 100 height 39
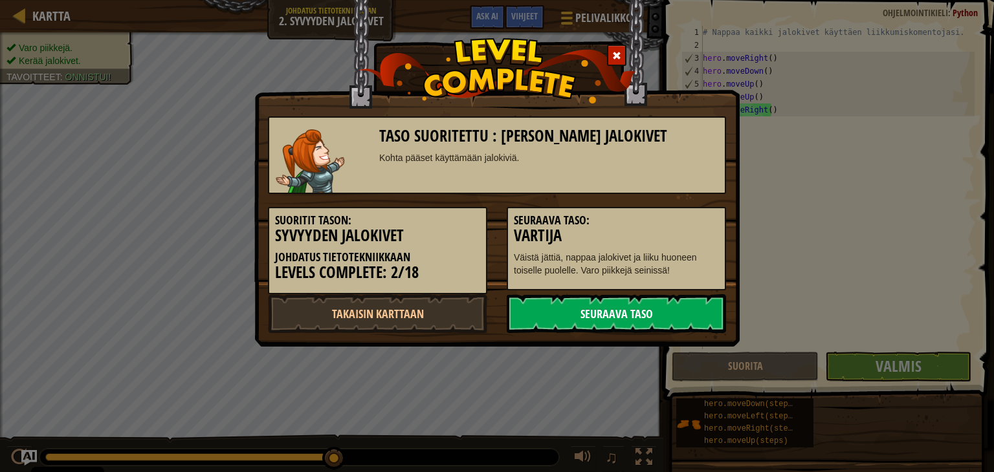
click at [665, 313] on link "Seuraava taso" at bounding box center [616, 313] width 219 height 39
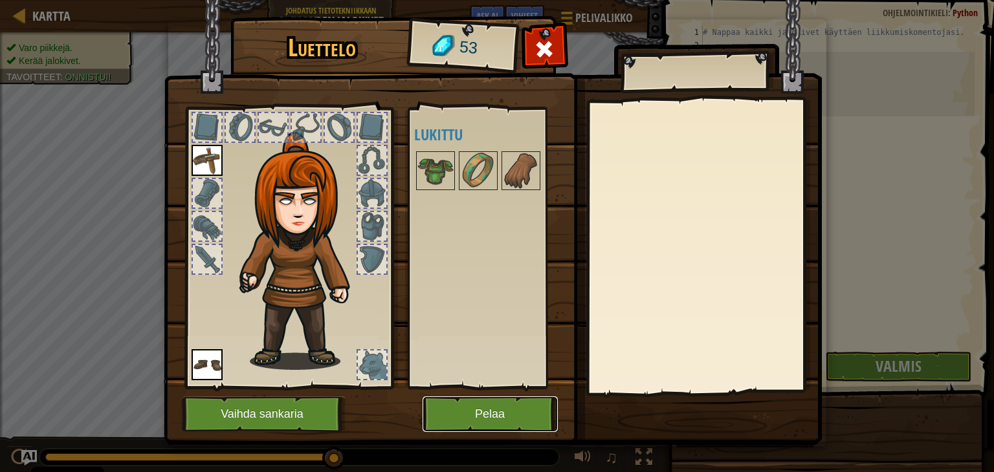
click at [473, 412] on button "Pelaa" at bounding box center [490, 415] width 135 height 36
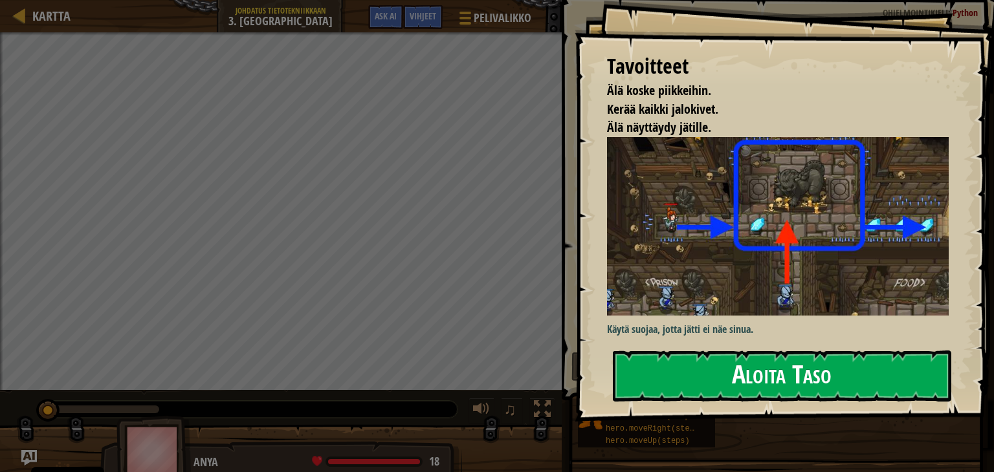
click at [658, 381] on button "Aloita Taso" at bounding box center [782, 376] width 338 height 51
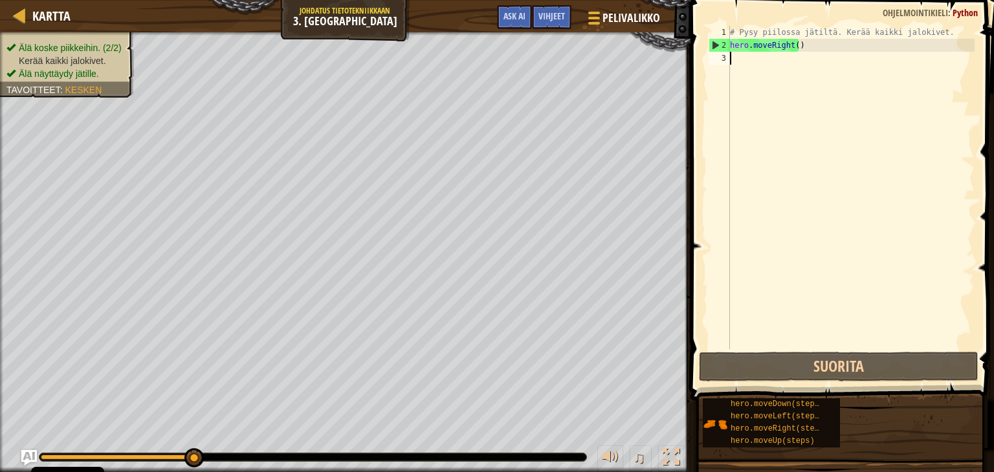
type textarea "h"
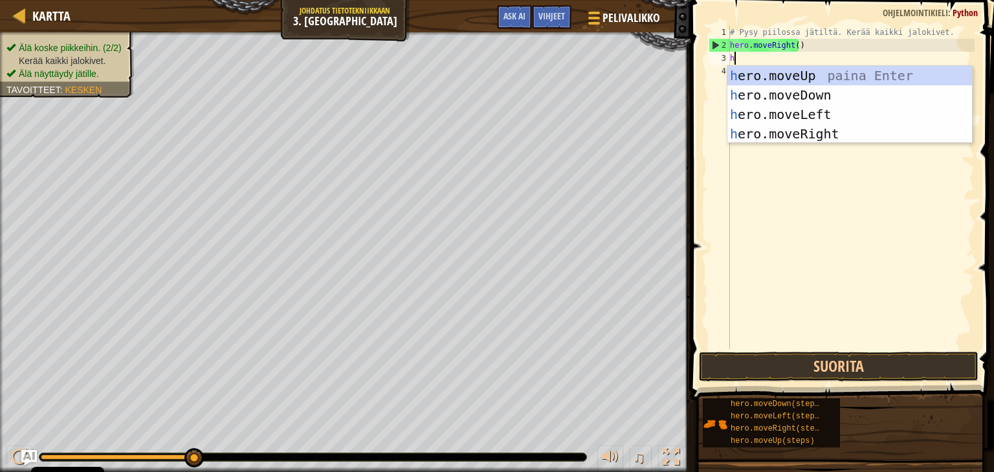
scroll to position [6, 0]
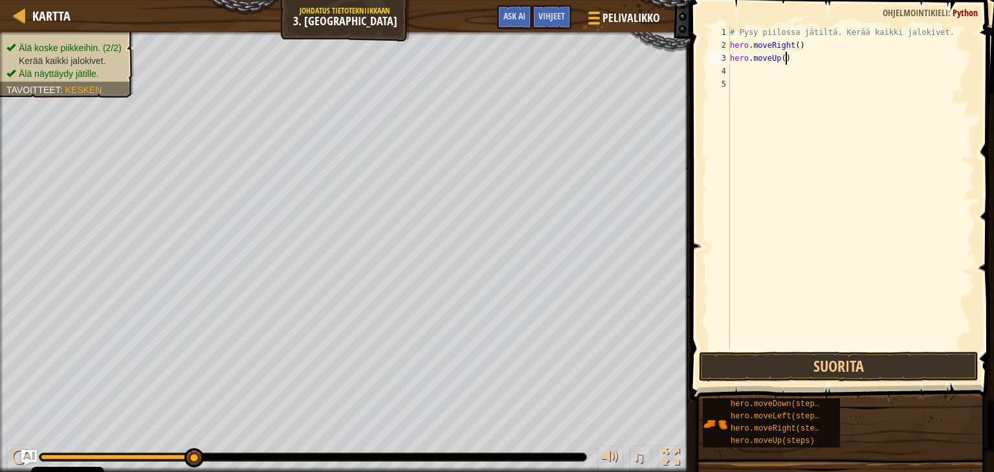
click at [786, 61] on div "# Pysy piilossa jätiltä. Kerää kaikki jalokivet. hero . moveRight ( ) hero . mo…" at bounding box center [850, 200] width 247 height 349
type textarea "hero.m"
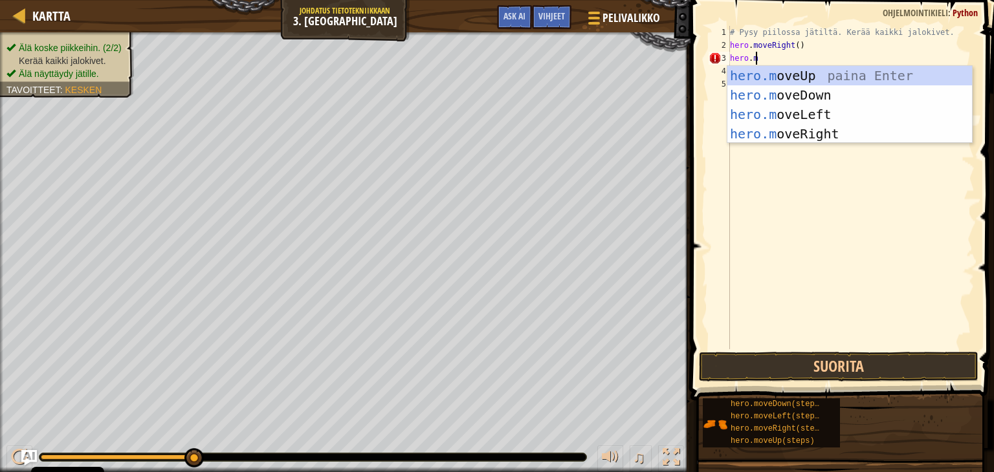
scroll to position [6, 1]
click at [783, 133] on div "hero.m oveUp paina Enter hero.m oveDown paina Enter hero.m oveLeft paina Enter …" at bounding box center [849, 124] width 245 height 116
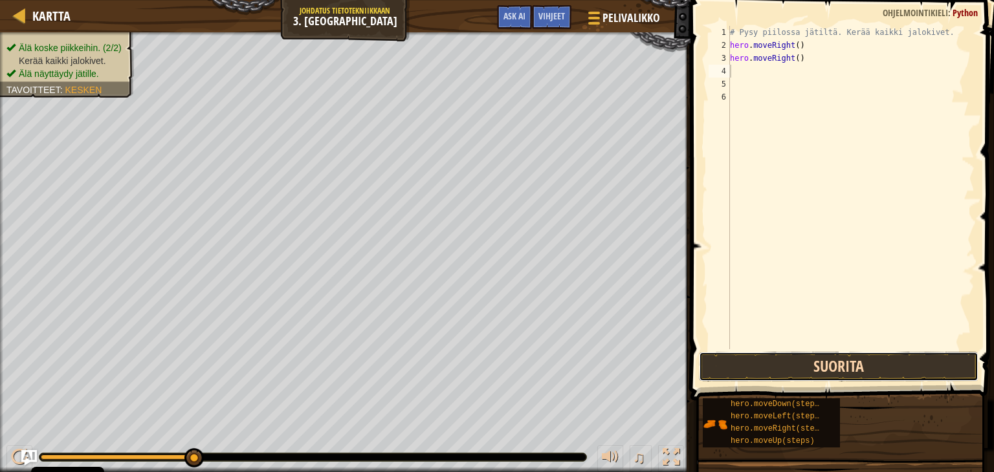
click at [803, 363] on button "Suorita" at bounding box center [839, 367] width 280 height 30
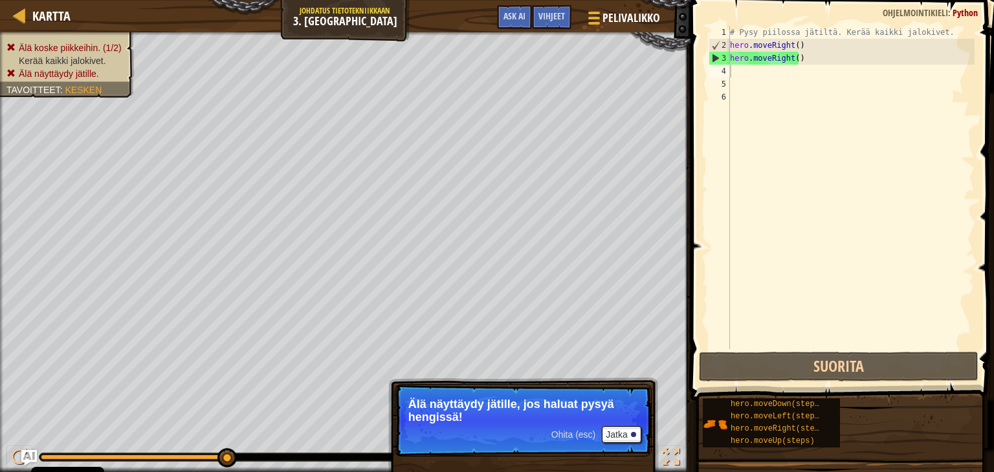
click at [632, 445] on p "Ohita (esc) Jatka Älä näyttäydy jätille, jos haluat pysyä hengissä!" at bounding box center [523, 420] width 257 height 72
click at [617, 430] on button "Jatka" at bounding box center [621, 434] width 39 height 17
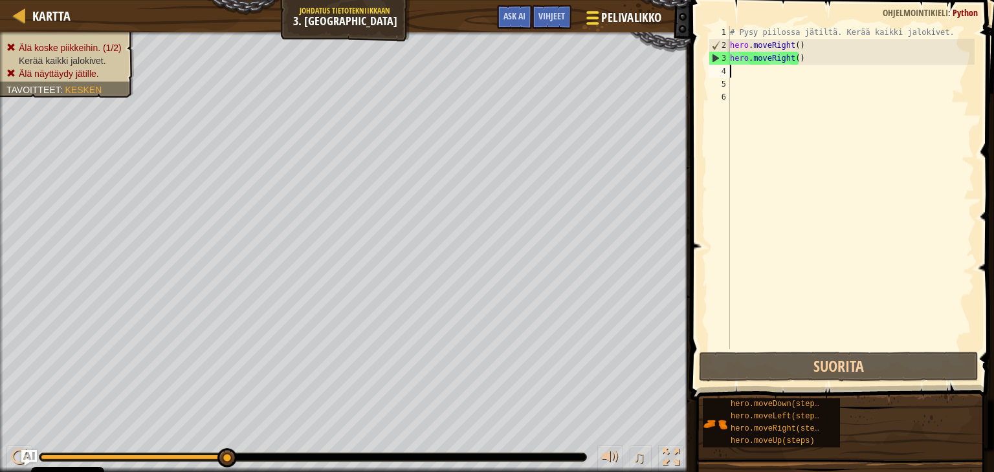
click at [616, 21] on span "Pelivalikko" at bounding box center [631, 17] width 60 height 17
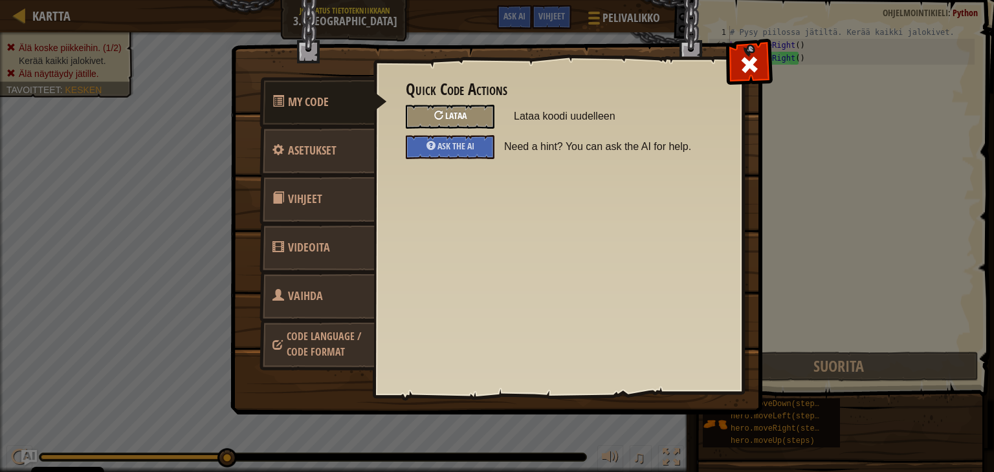
click at [466, 122] on div "Lataa" at bounding box center [450, 117] width 89 height 24
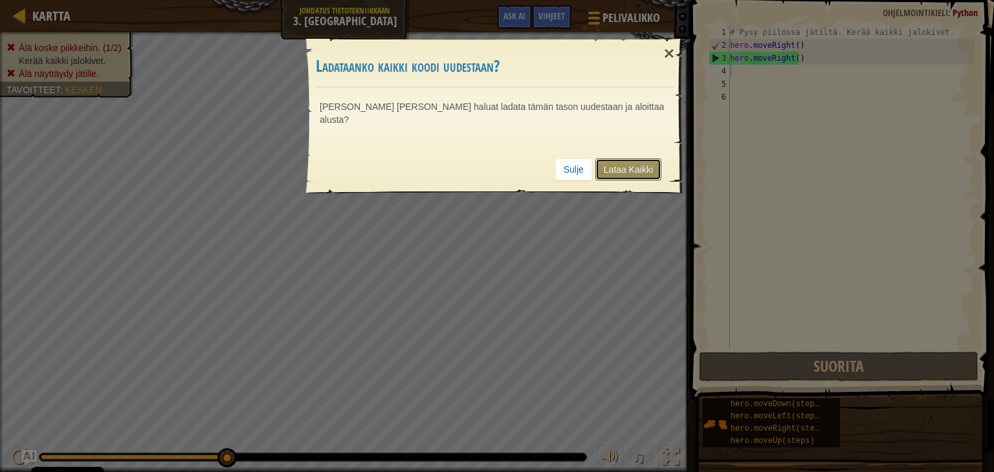
click at [639, 159] on link "Lataa Kaikki" at bounding box center [628, 170] width 66 height 22
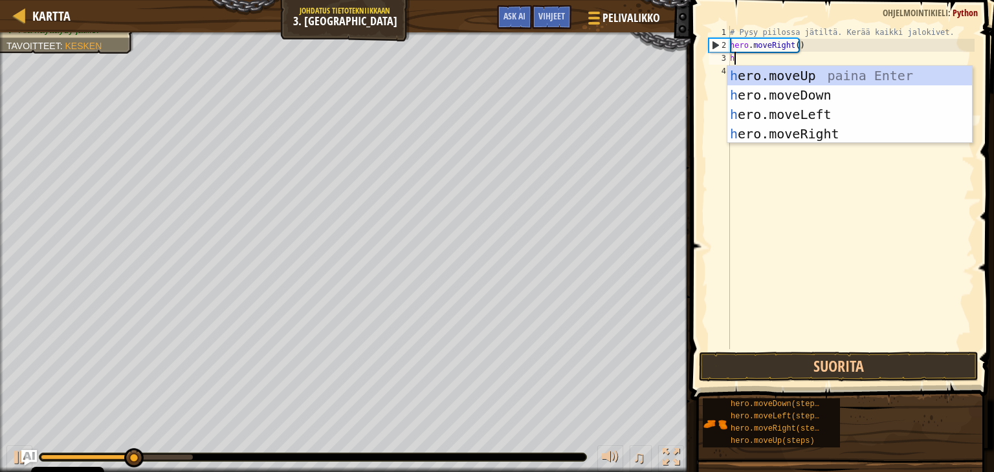
type textarea "he"
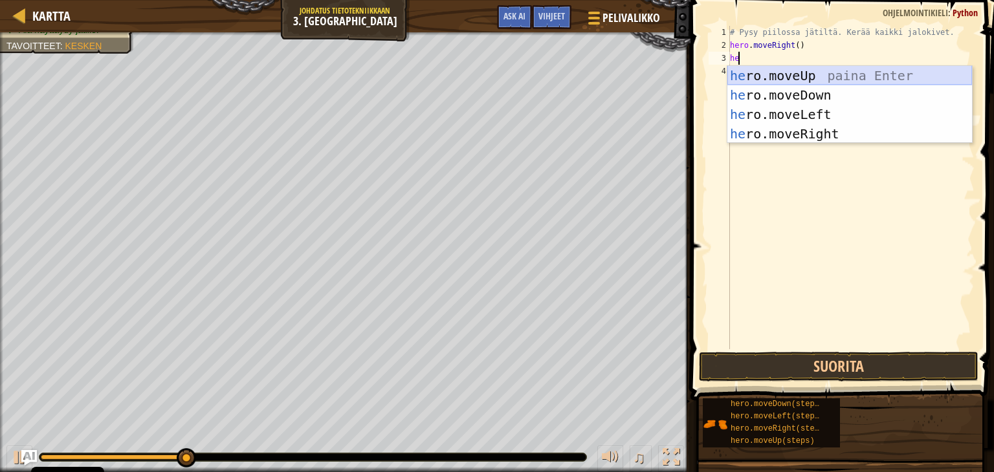
click at [793, 78] on div "he ro.moveUp paina Enter he ro.moveDown paina Enter he ro.moveLeft paina Enter …" at bounding box center [849, 124] width 245 height 116
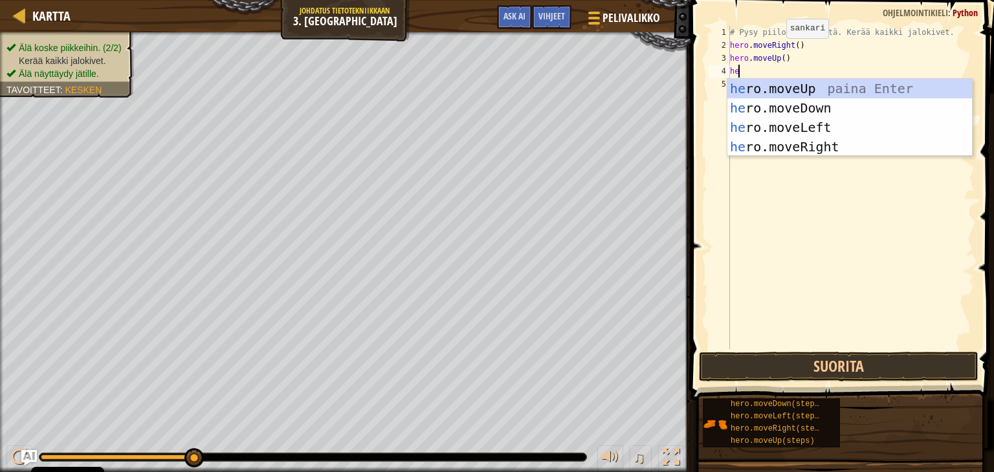
type textarea "her"
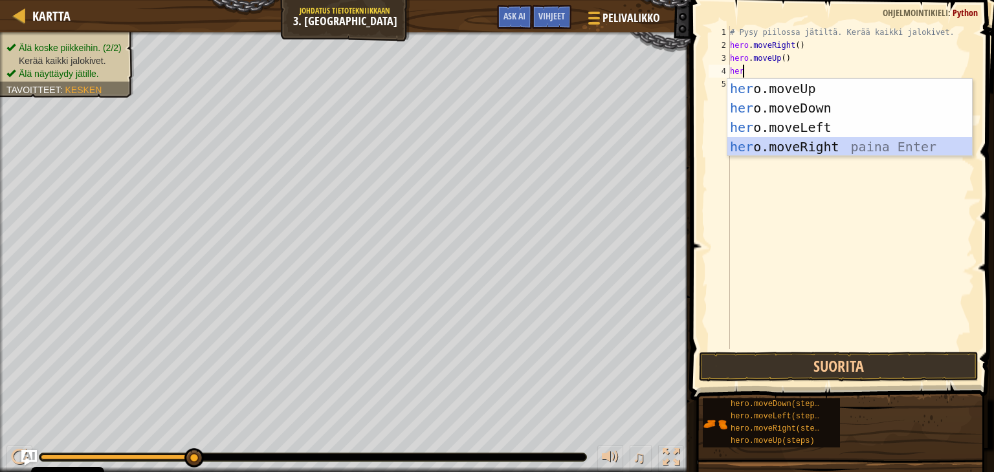
click at [834, 146] on div "her o.moveUp paina Enter her o.moveDown paina Enter her o.moveLeft paina Enter …" at bounding box center [849, 137] width 245 height 116
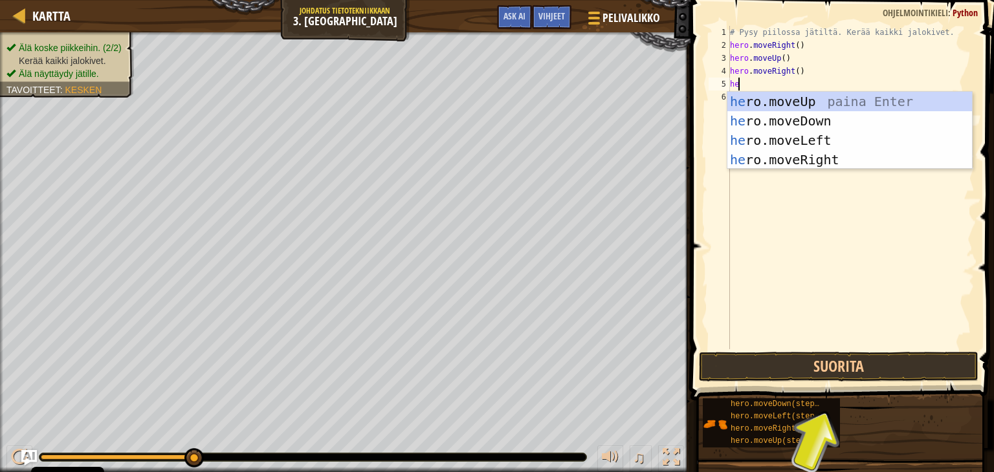
type textarea "her"
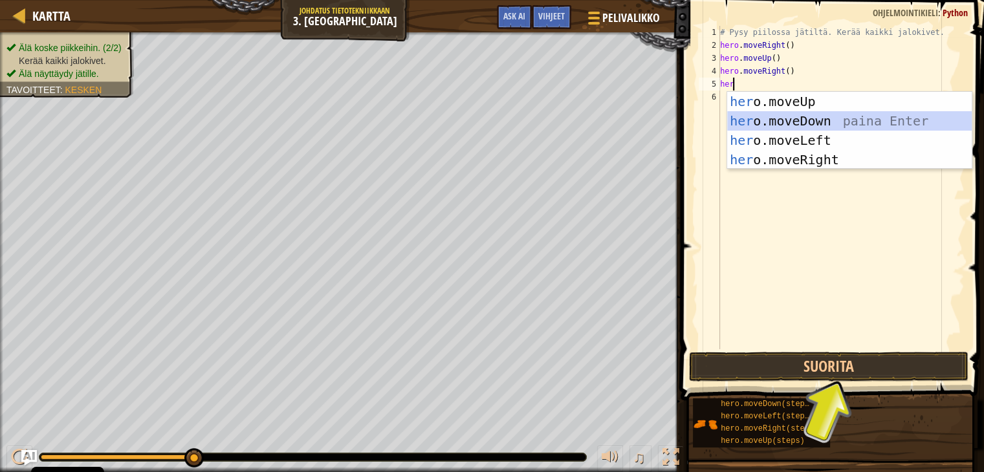
click at [823, 122] on div "her o.moveUp paina Enter her o.moveDown paina Enter her o.moveLeft paina Enter …" at bounding box center [849, 150] width 245 height 116
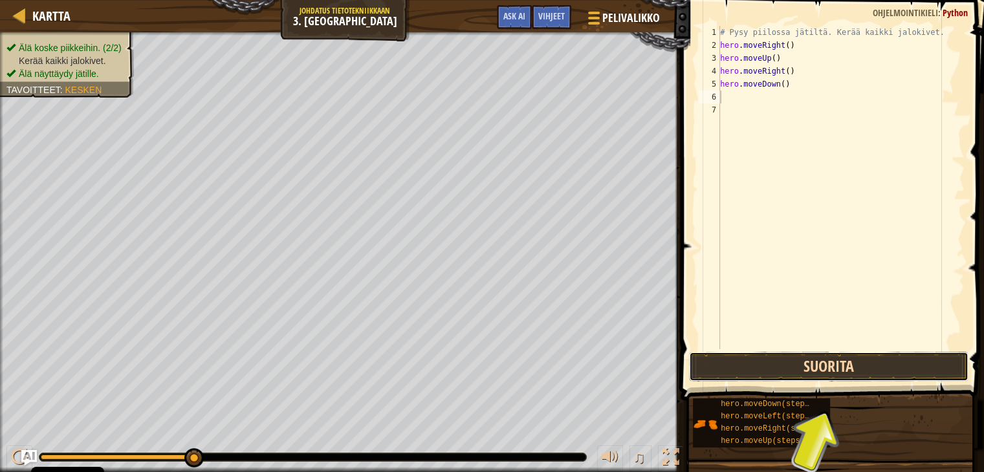
click at [788, 368] on button "Suorita" at bounding box center [829, 367] width 280 height 30
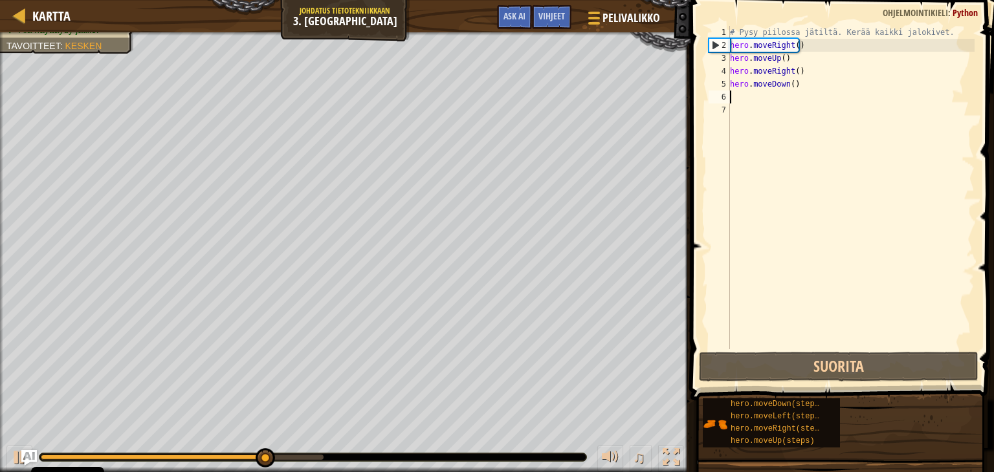
type textarea "h"
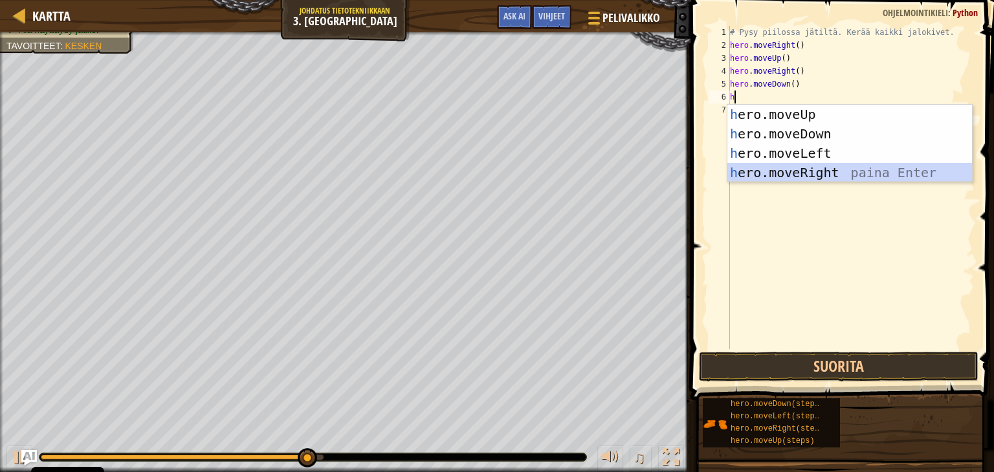
click at [812, 169] on div "h ero.moveUp paina Enter h ero.moveDown paina Enter h ero.moveLeft paina Enter …" at bounding box center [849, 163] width 245 height 116
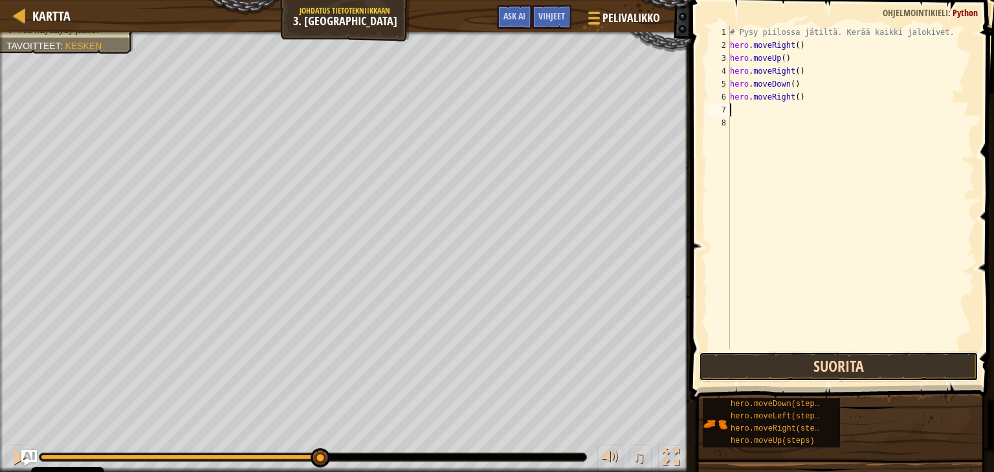
click at [800, 361] on button "Suorita" at bounding box center [839, 367] width 280 height 30
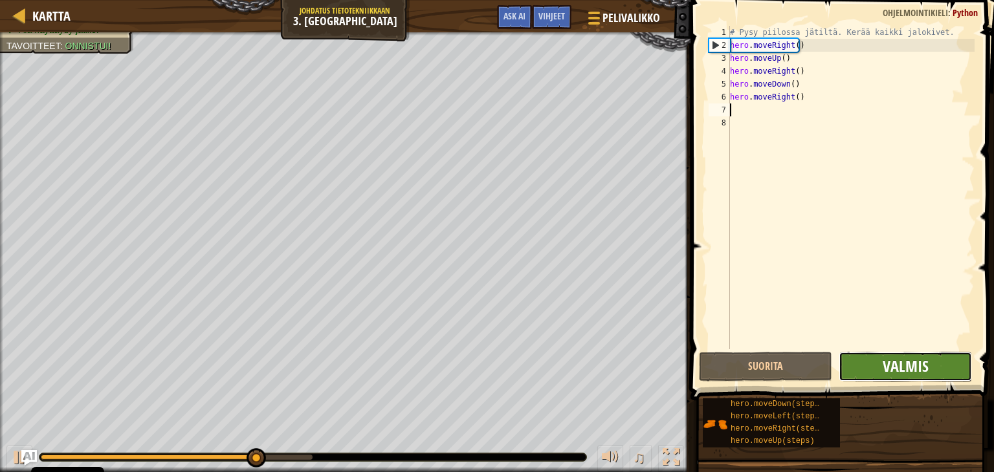
click at [883, 371] on span "Valmis" at bounding box center [906, 366] width 46 height 21
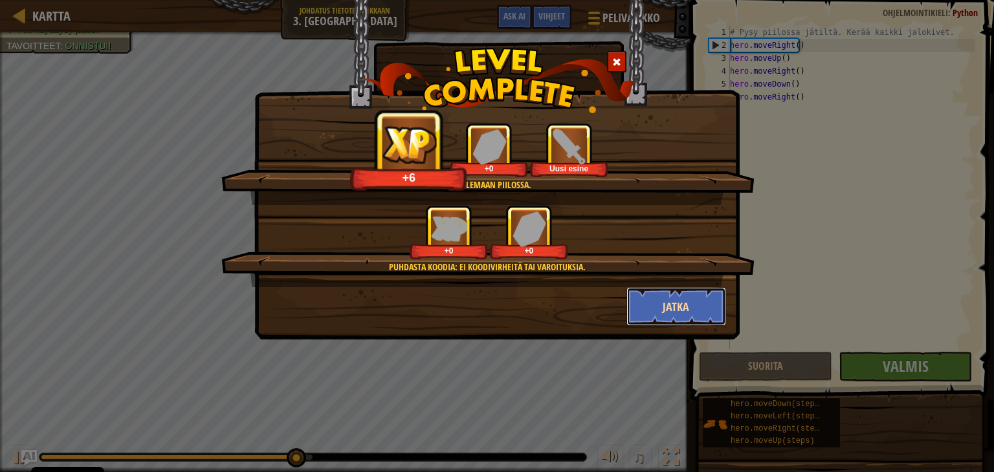
click at [663, 313] on button "Jatka" at bounding box center [676, 306] width 100 height 39
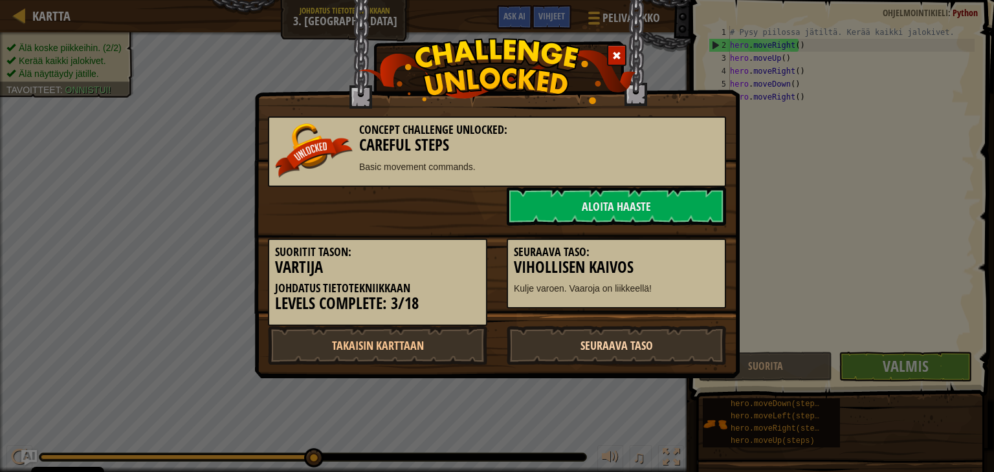
click at [597, 342] on link "Seuraava taso" at bounding box center [616, 345] width 219 height 39
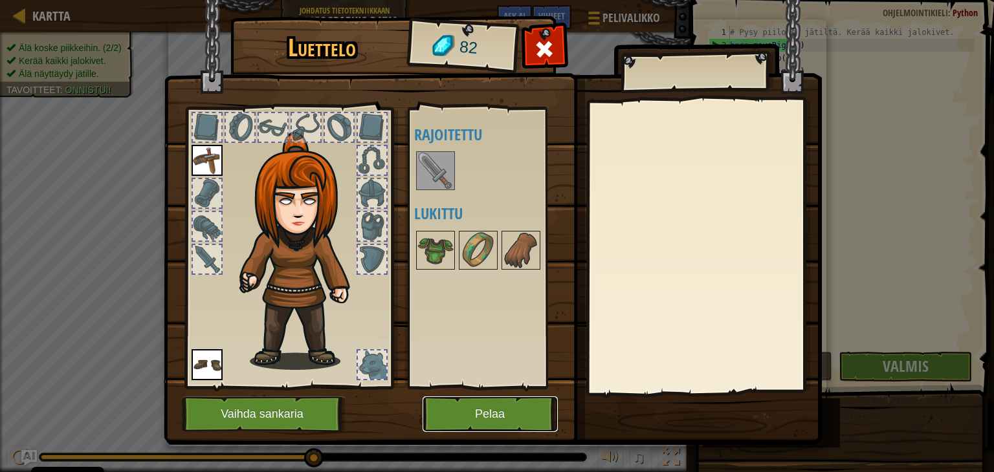
click at [470, 415] on button "Pelaa" at bounding box center [490, 415] width 135 height 36
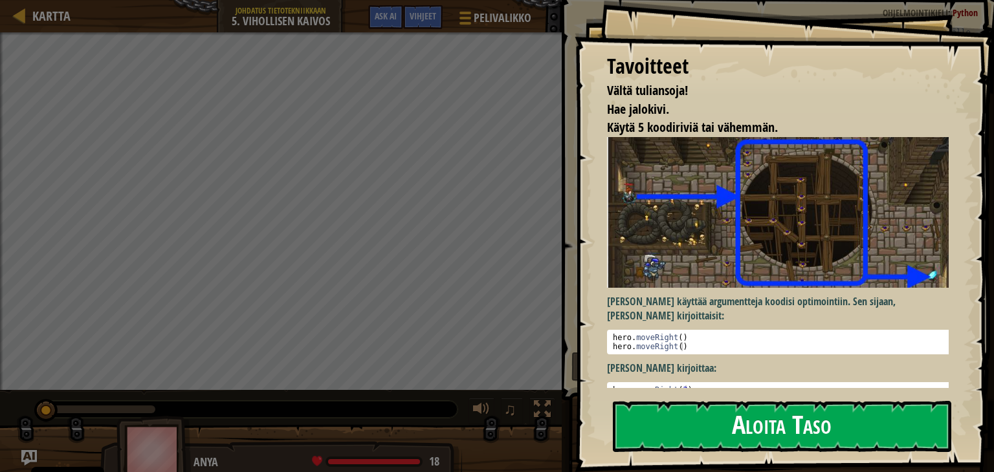
click at [692, 426] on button "Aloita Taso" at bounding box center [782, 426] width 338 height 51
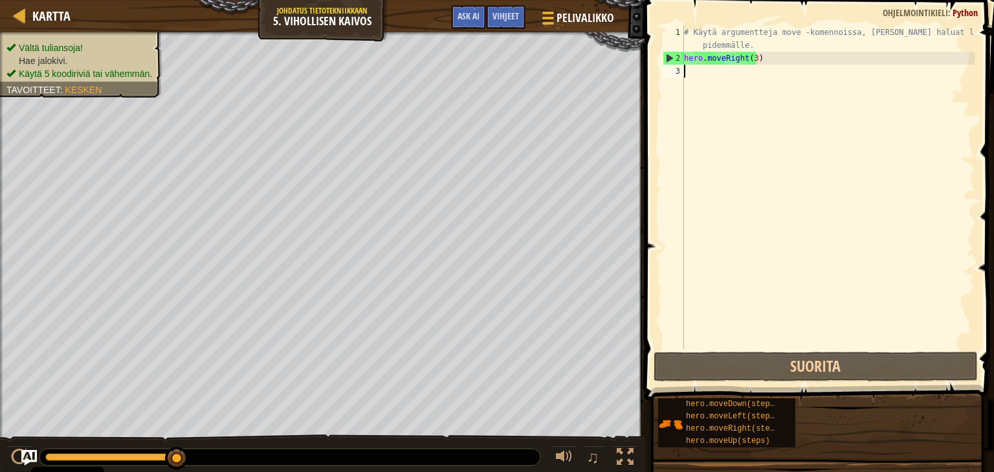
scroll to position [6, 0]
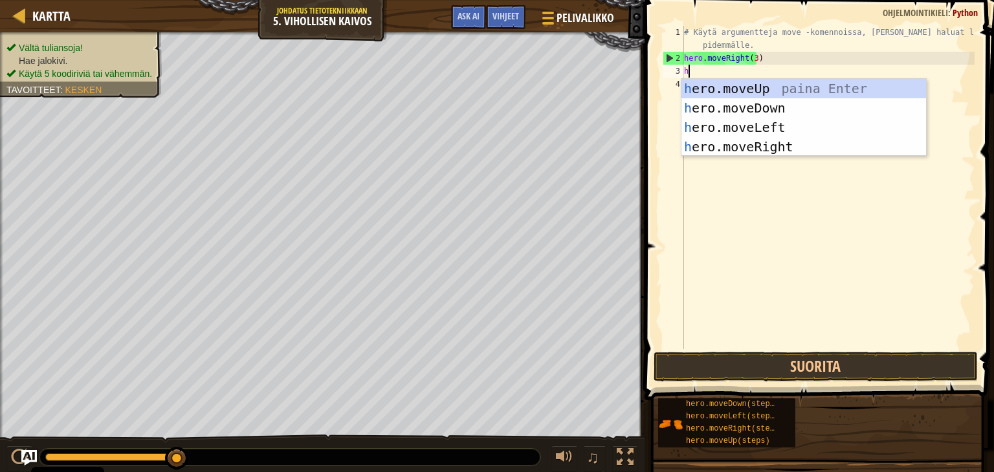
type textarea "he"
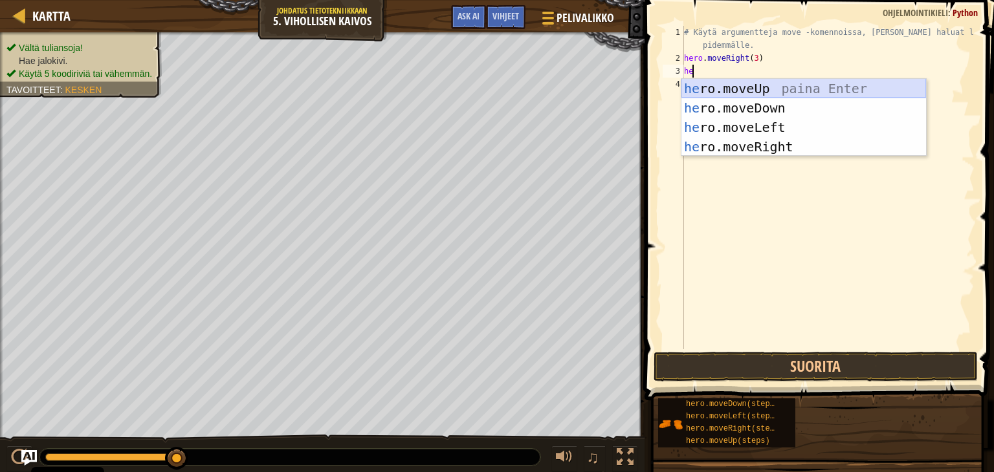
click at [695, 94] on div "he ro.moveUp paina Enter he ro.moveDown paina Enter he ro.moveLeft paina Enter …" at bounding box center [803, 137] width 245 height 116
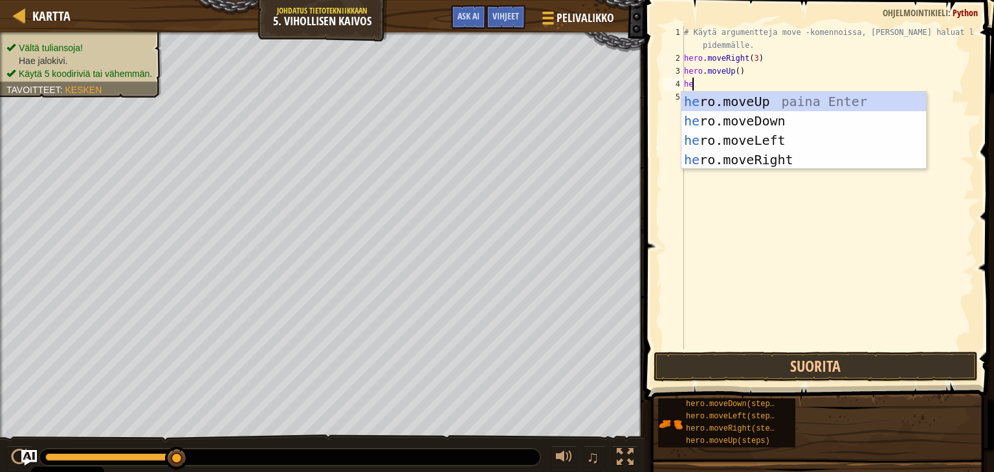
type textarea "her"
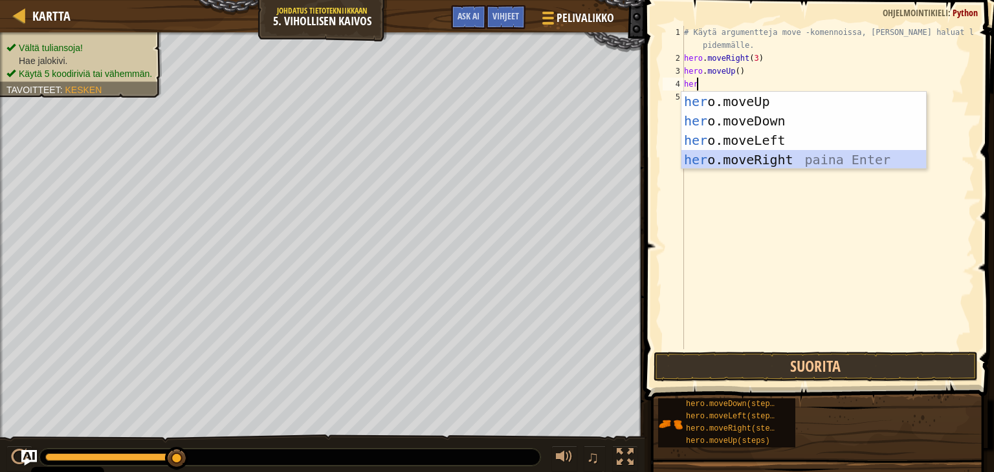
click at [753, 157] on div "her o.moveUp paina Enter her o.moveDown paina Enter her o.moveLeft paina Enter …" at bounding box center [803, 150] width 245 height 116
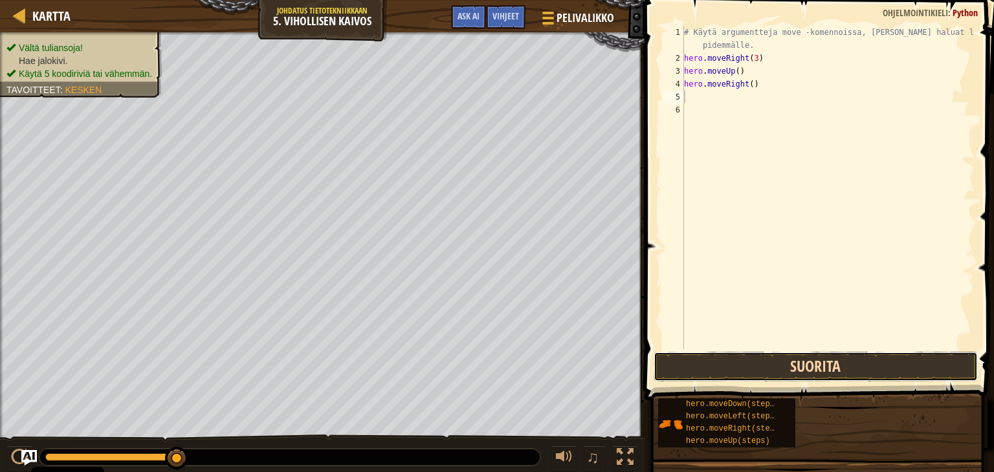
click at [766, 362] on button "Suorita" at bounding box center [816, 367] width 324 height 30
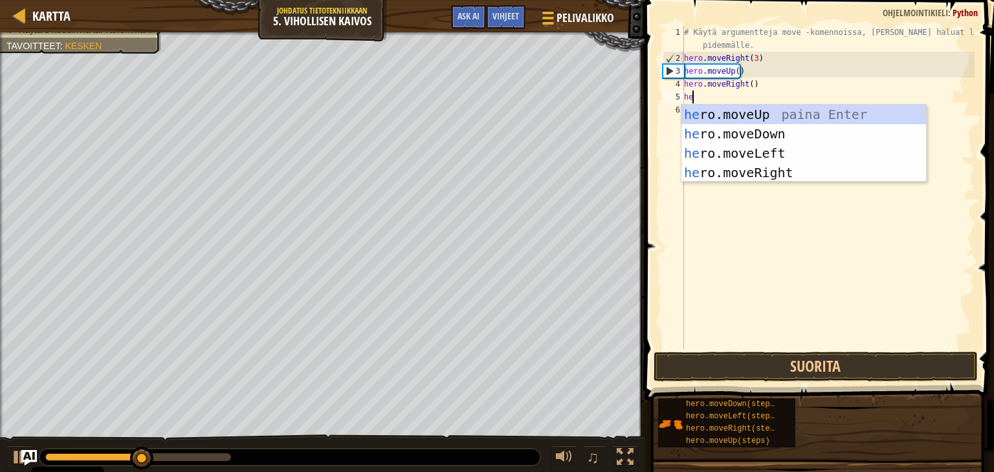
type textarea "her"
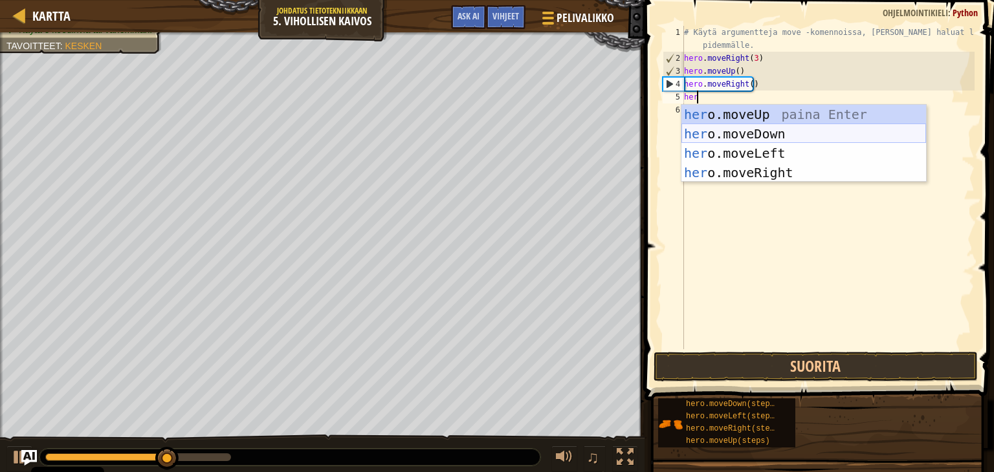
click at [746, 133] on div "her o.moveUp paina Enter her o.moveDown paina Enter her o.moveLeft paina Enter …" at bounding box center [803, 163] width 245 height 116
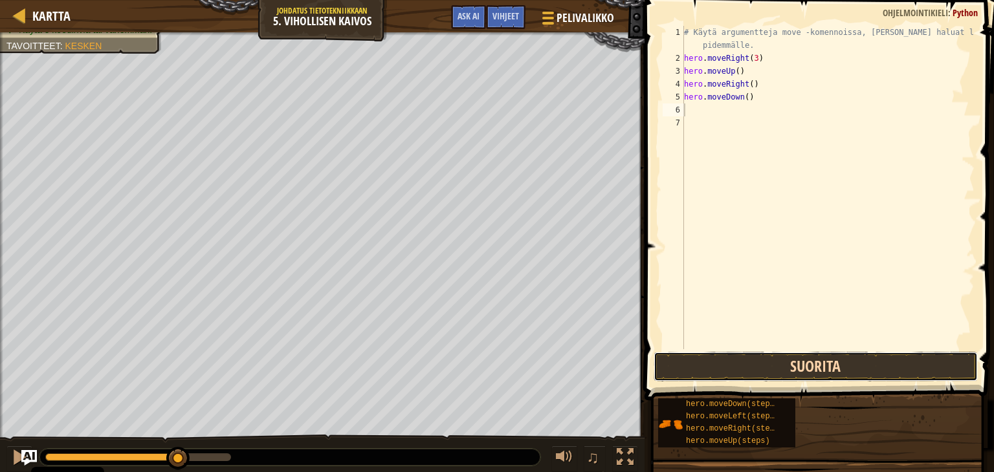
click at [740, 360] on button "Suorita" at bounding box center [816, 367] width 324 height 30
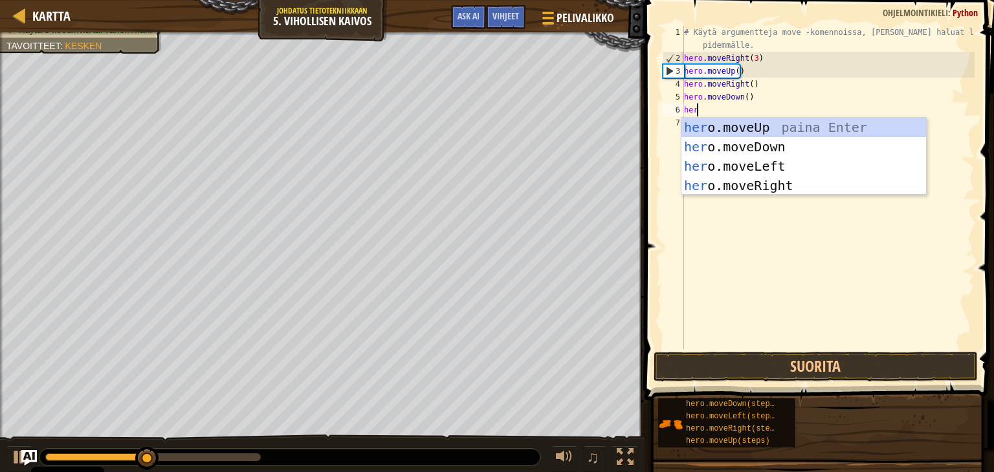
type textarea "hero"
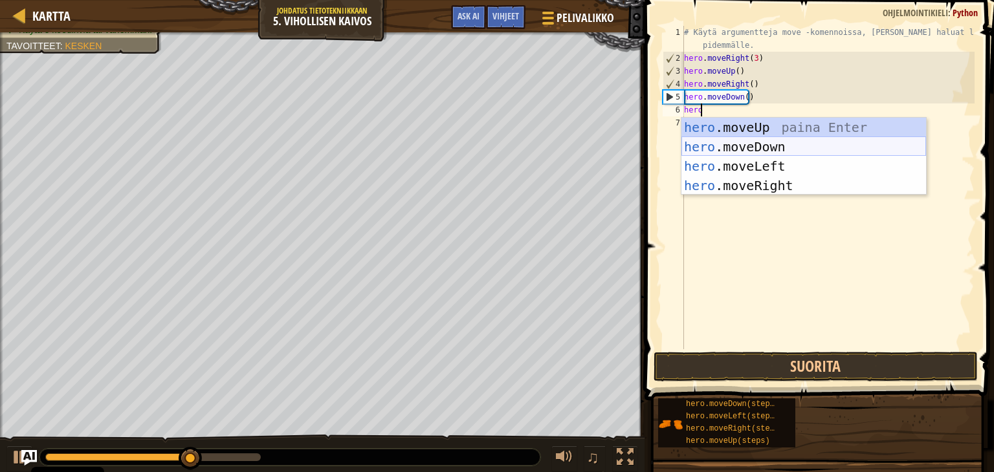
click at [751, 145] on div "hero .moveUp paina Enter hero .moveDown paina Enter hero .moveLeft paina Enter …" at bounding box center [803, 176] width 245 height 116
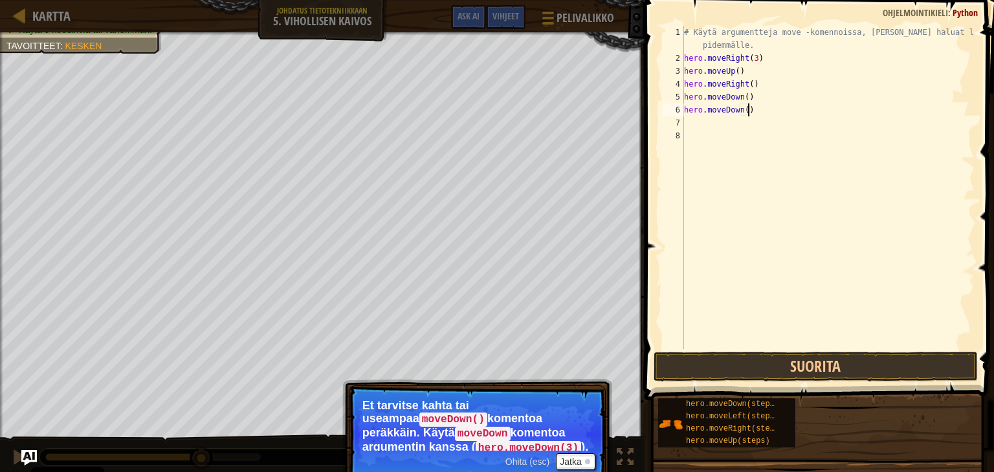
click at [749, 111] on div "# Käytä argumentteja move -komennoissa, jos haluat liikkua pidemmälle. hero . m…" at bounding box center [827, 207] width 293 height 362
type textarea "h"
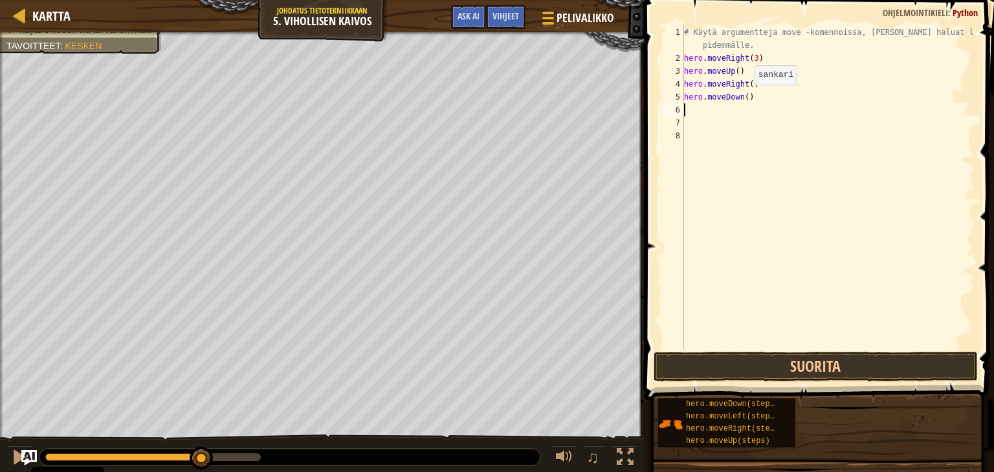
click at [743, 97] on div "# Käytä argumentteja move -komennoissa, jos haluat liikkua pidemmälle. hero . m…" at bounding box center [827, 207] width 293 height 362
click at [714, 359] on button "Suorita" at bounding box center [816, 367] width 324 height 30
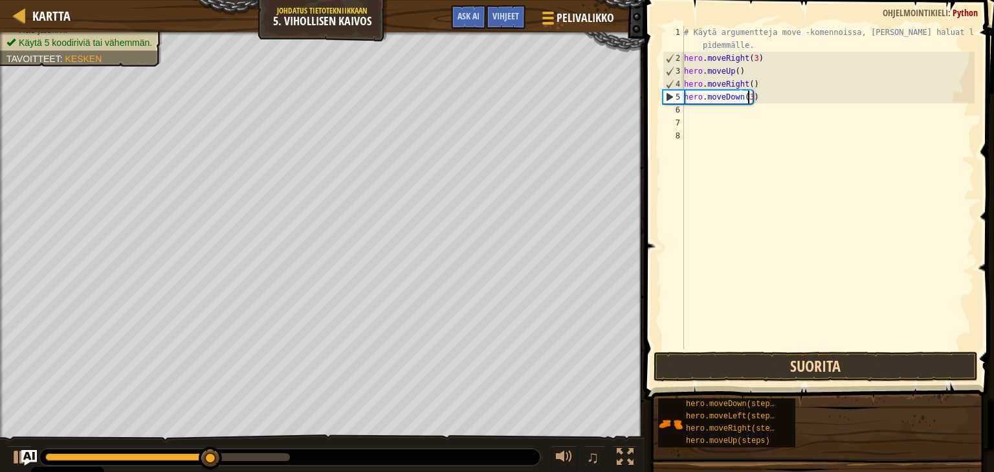
type textarea "hero.moveDown(3)"
click at [721, 364] on button "Suorita" at bounding box center [816, 367] width 324 height 30
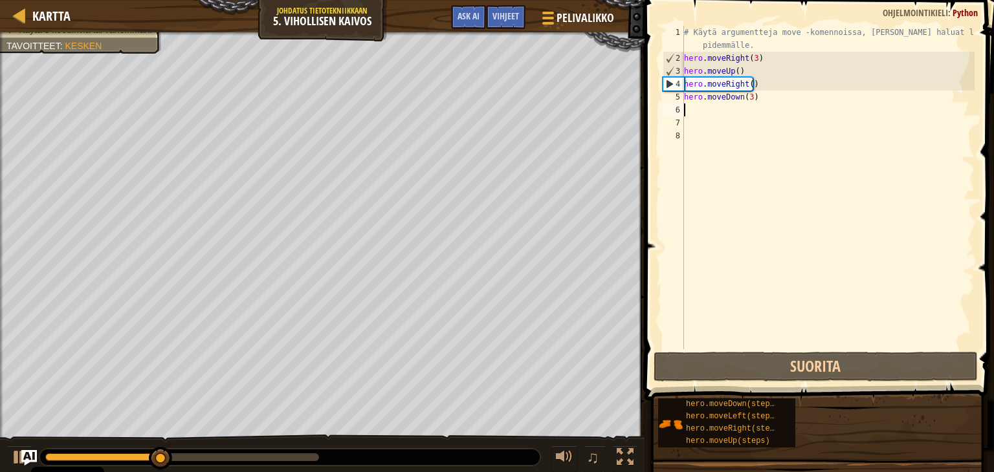
click at [694, 111] on div "# Käytä argumentteja move -komennoissa, jos haluat liikkua pidemmälle. hero . m…" at bounding box center [827, 207] width 293 height 362
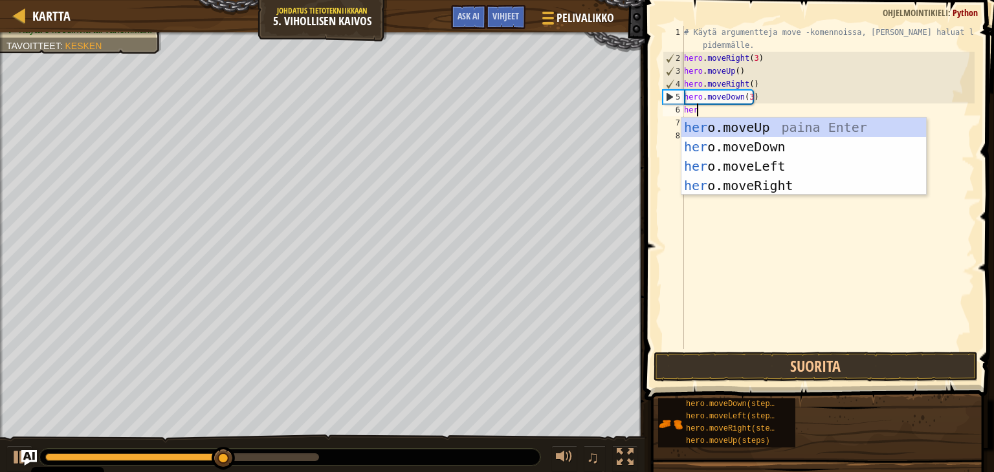
type textarea "hero"
click at [735, 179] on div "hero .moveUp paina Enter hero .moveDown paina Enter hero .moveLeft paina Enter …" at bounding box center [803, 176] width 245 height 116
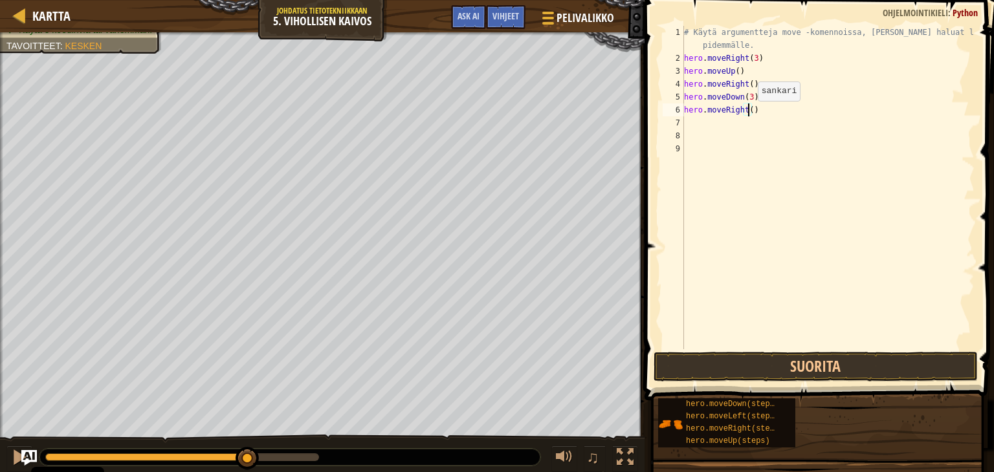
click at [746, 114] on div "# Käytä argumentteja move -komennoissa, jos haluat liikkua pidemmälle. hero . m…" at bounding box center [827, 207] width 293 height 362
click at [713, 363] on button "Suorita" at bounding box center [816, 367] width 324 height 30
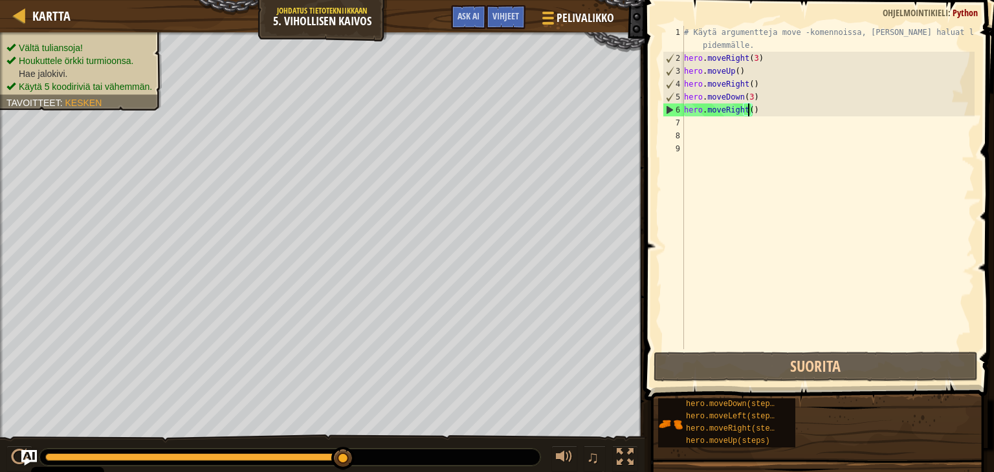
scroll to position [6, 5]
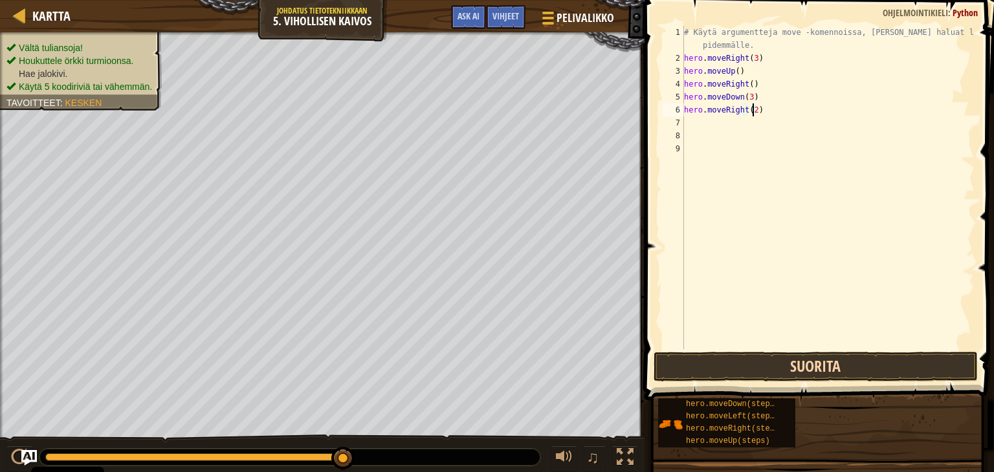
type textarea "hero.moveRight(2)"
click at [712, 369] on button "Suorita" at bounding box center [816, 367] width 324 height 30
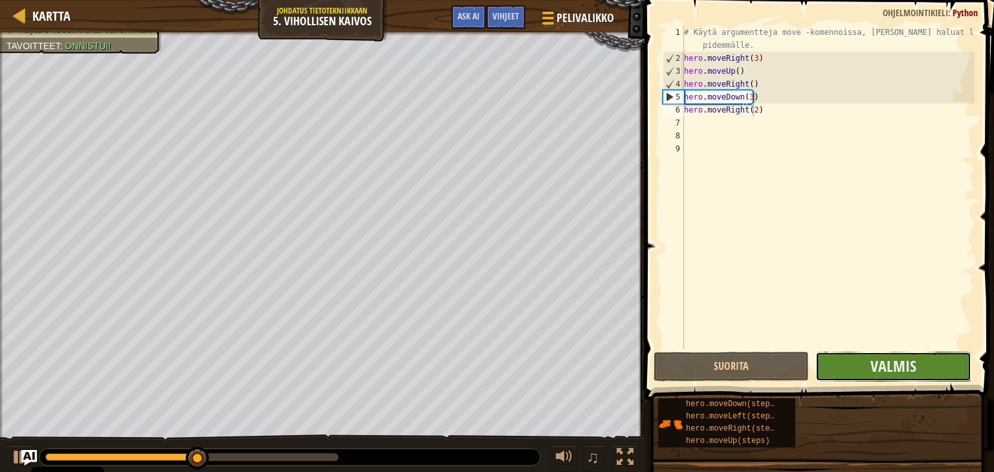
click at [837, 360] on button "Valmis" at bounding box center [892, 367] width 155 height 30
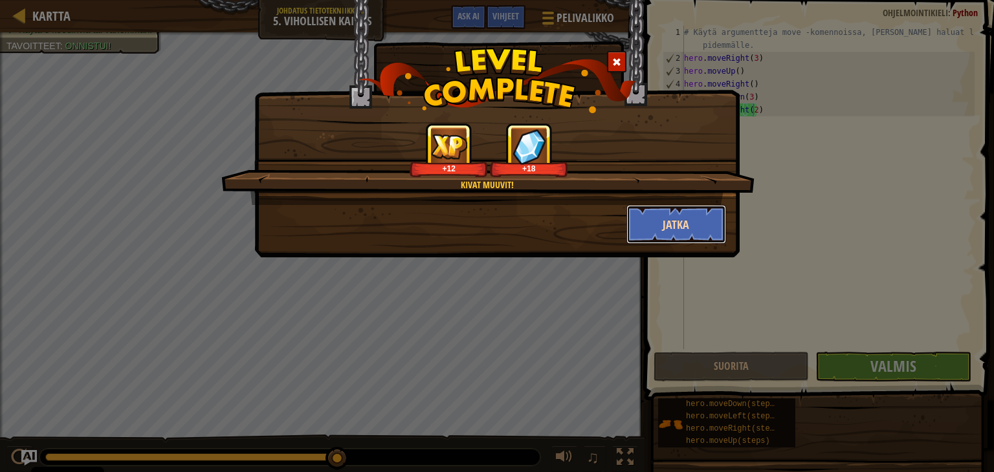
click at [667, 227] on button "Jatka" at bounding box center [676, 224] width 100 height 39
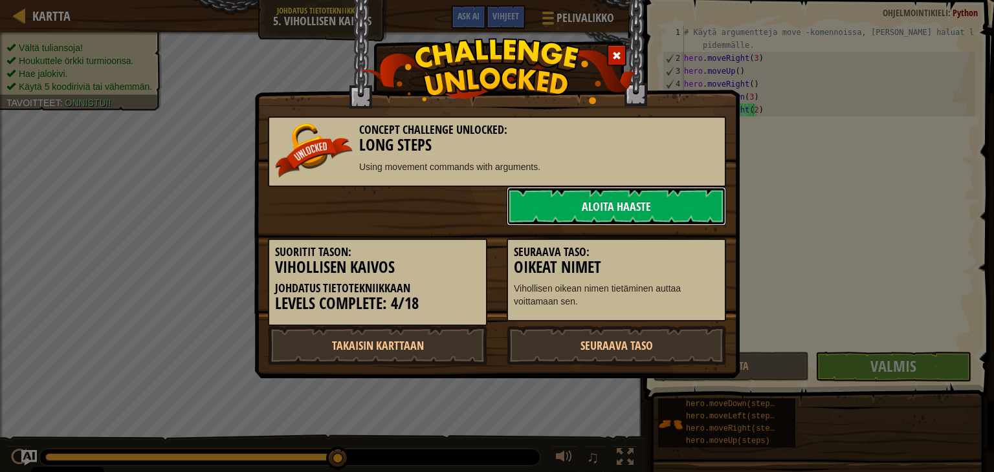
click at [638, 208] on link "Aloita haaste" at bounding box center [616, 206] width 219 height 39
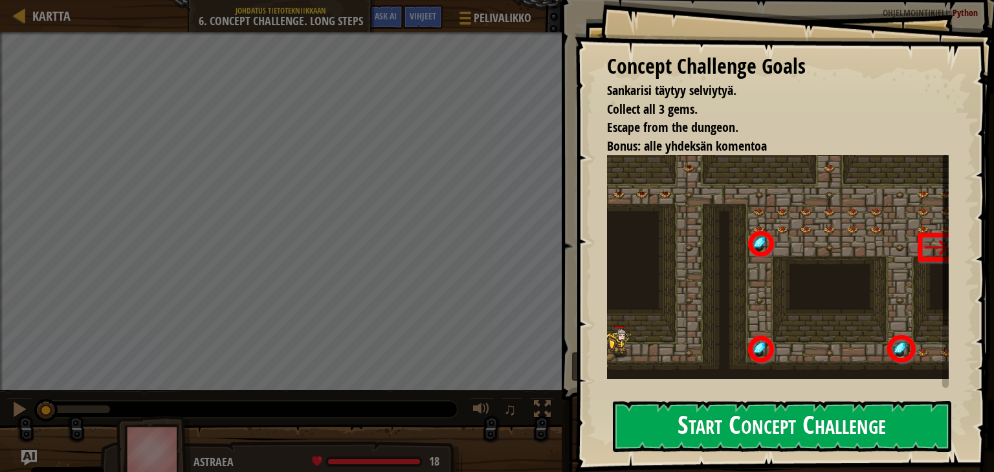
click at [748, 421] on button "Start Concept Challenge" at bounding box center [782, 426] width 338 height 51
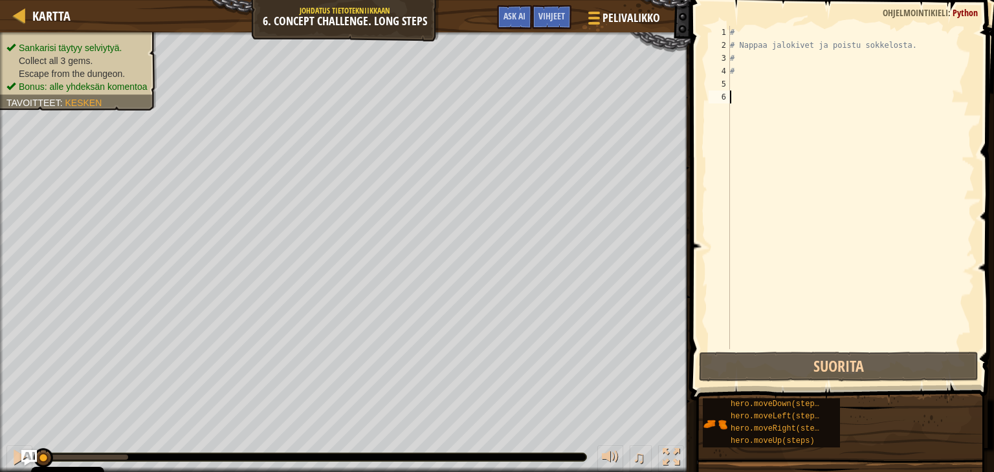
type textarea "h"
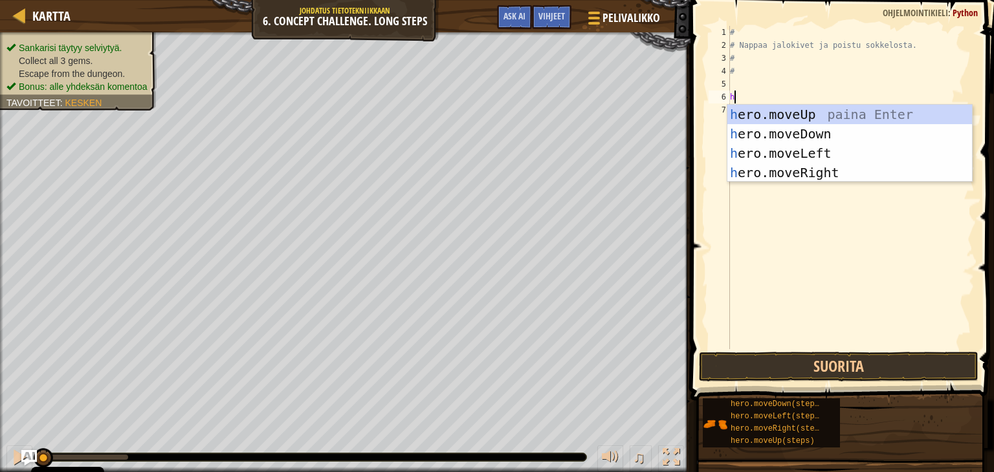
scroll to position [6, 0]
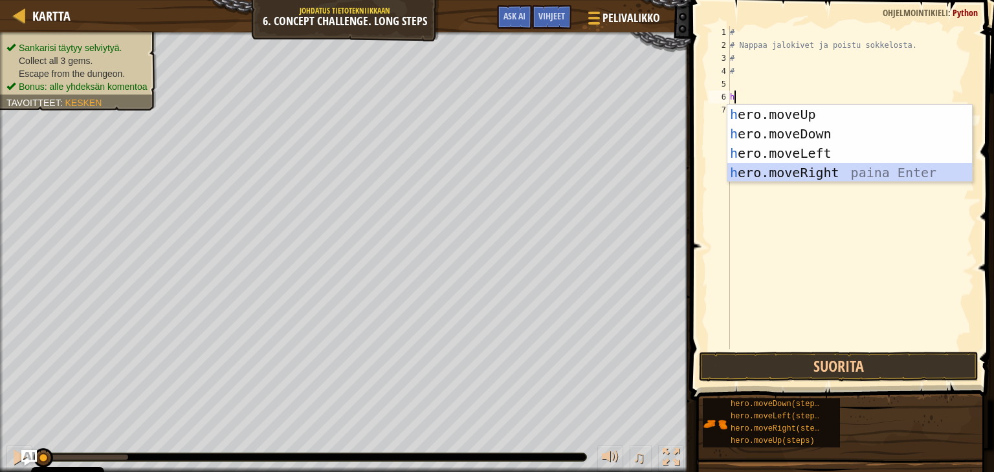
click at [782, 175] on div "h ero.moveUp paina Enter h ero.moveDown paina Enter h ero.moveLeft paina Enter …" at bounding box center [849, 163] width 245 height 116
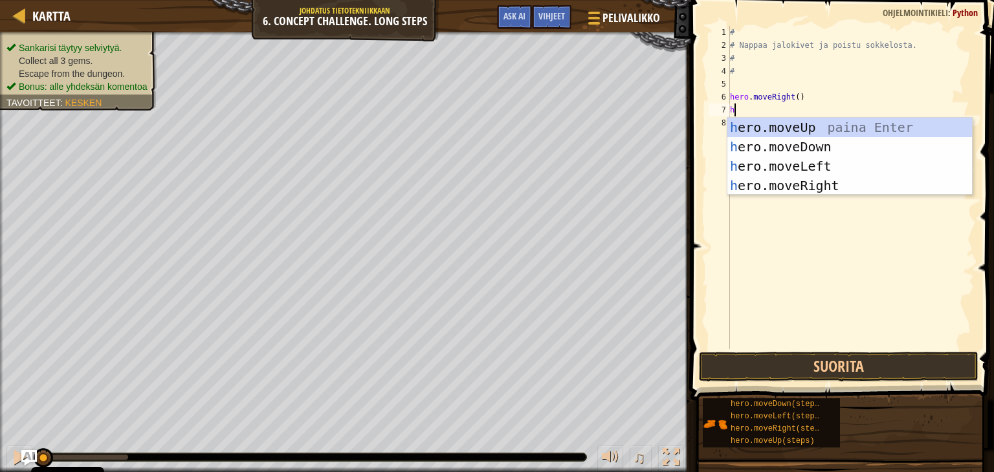
type textarea "he"
click at [753, 132] on div "he ro.moveUp paina Enter he ro.moveDown paina Enter he ro.moveLeft paina Enter …" at bounding box center [849, 176] width 245 height 116
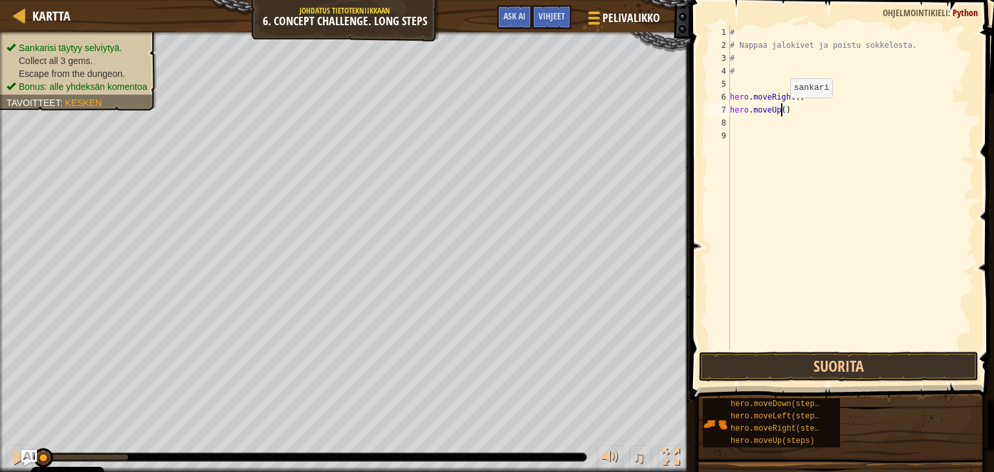
click at [779, 110] on div "# # Nappaa jalokivet ja poistu sokkelosta. # # hero . moveRight ( ) hero . move…" at bounding box center [850, 200] width 247 height 349
type textarea "hero.moveUp(3)"
click at [731, 125] on div "# # Nappaa jalokivet ja poistu sokkelosta. # # hero . moveRight ( ) hero . move…" at bounding box center [850, 200] width 247 height 349
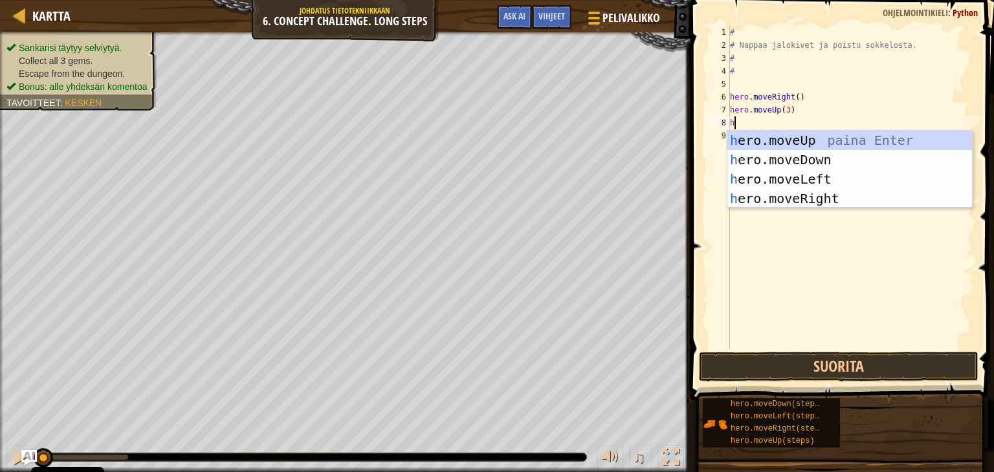
type textarea "he"
click at [784, 199] on div "he ro.moveUp paina Enter he ro.moveDown paina Enter he ro.moveLeft paina Enter …" at bounding box center [849, 189] width 245 height 116
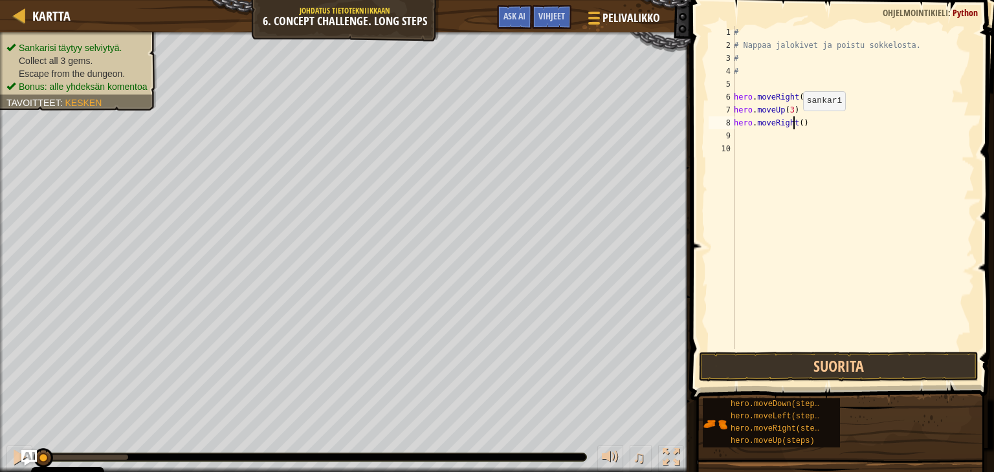
click at [795, 123] on div "# # Nappaa jalokivet ja poistu sokkelosta. # # hero . moveRight ( ) hero . move…" at bounding box center [852, 200] width 243 height 349
click at [796, 122] on div "# # Nappaa jalokivet ja poistu sokkelosta. # # hero . moveRight ( ) hero . move…" at bounding box center [852, 200] width 243 height 349
type textarea "hero.moveRight(2)"
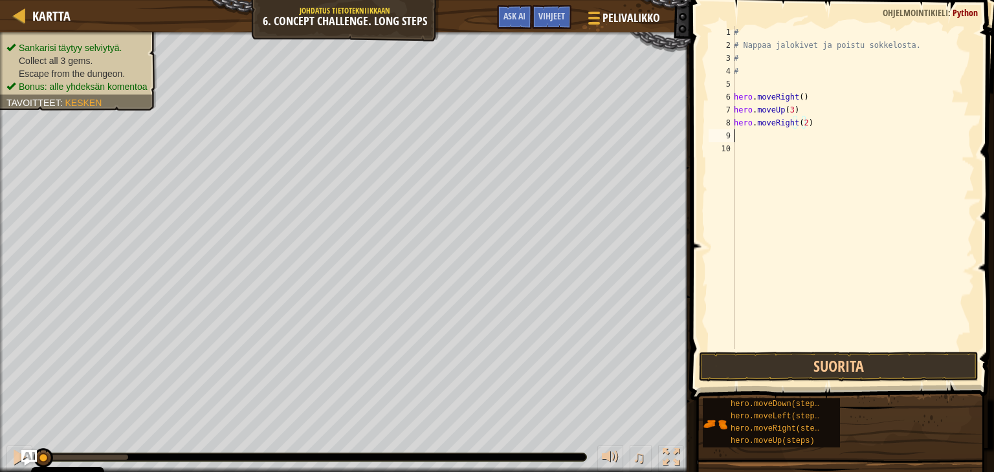
click at [740, 138] on div "# # Nappaa jalokivet ja poistu sokkelosta. # # hero . moveRight ( ) hero . move…" at bounding box center [852, 200] width 243 height 349
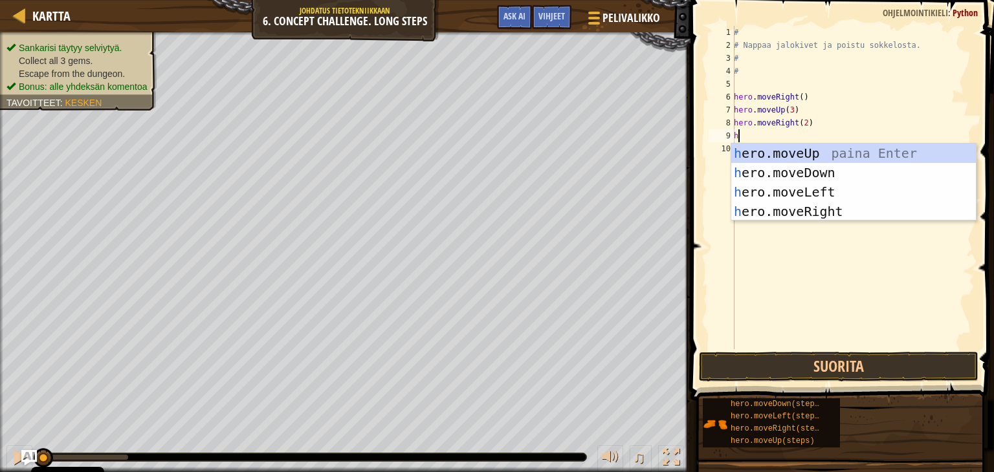
type textarea "he"
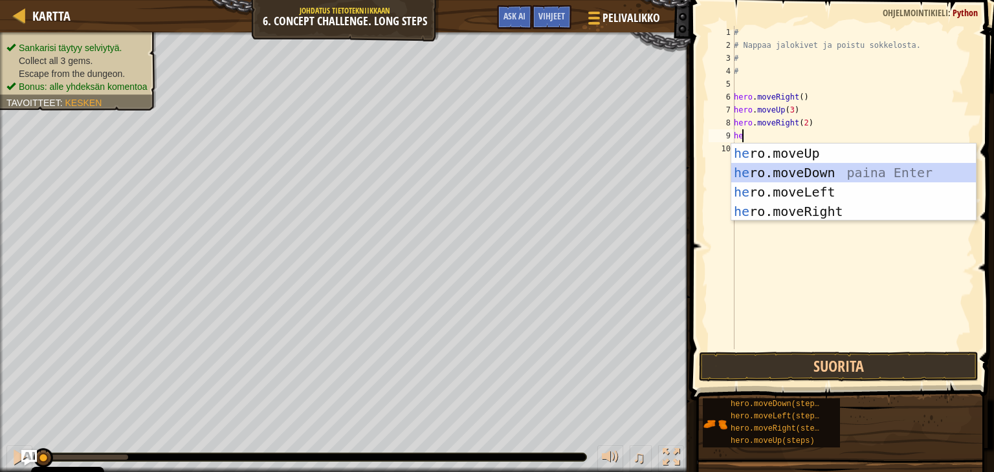
click at [797, 171] on div "he ro.moveUp paina Enter he ro.moveDown paina Enter he ro.moveLeft paina Enter …" at bounding box center [853, 202] width 245 height 116
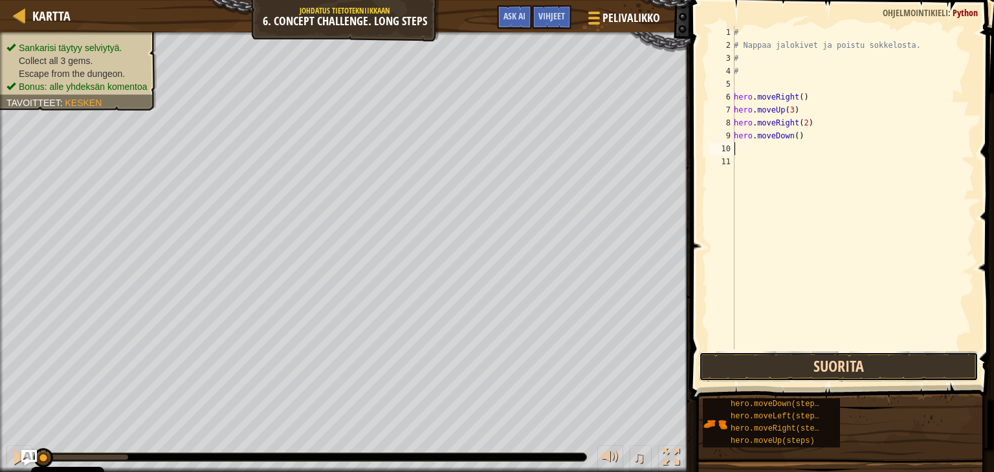
click at [764, 366] on button "Suorita" at bounding box center [839, 367] width 280 height 30
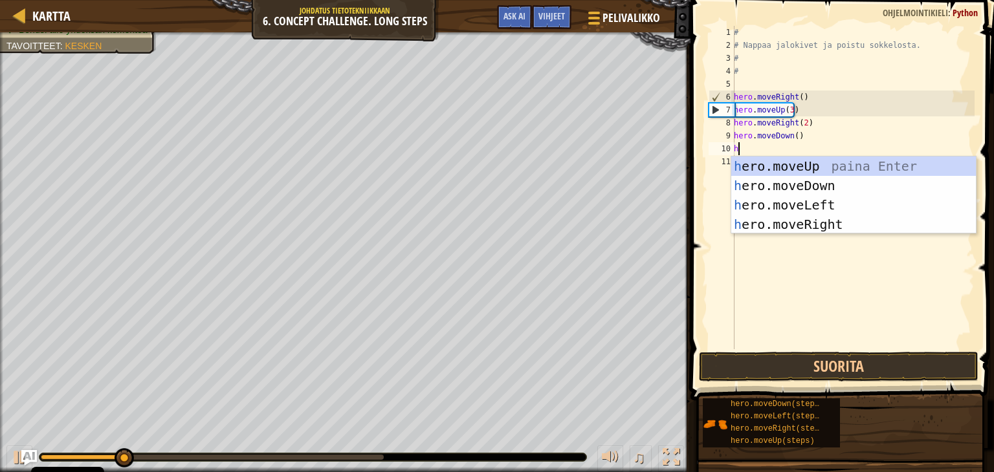
type textarea "he"
click at [797, 199] on div "he ro.moveUp paina Enter he ro.moveDown paina Enter he ro.moveLeft paina Enter …" at bounding box center [853, 215] width 245 height 116
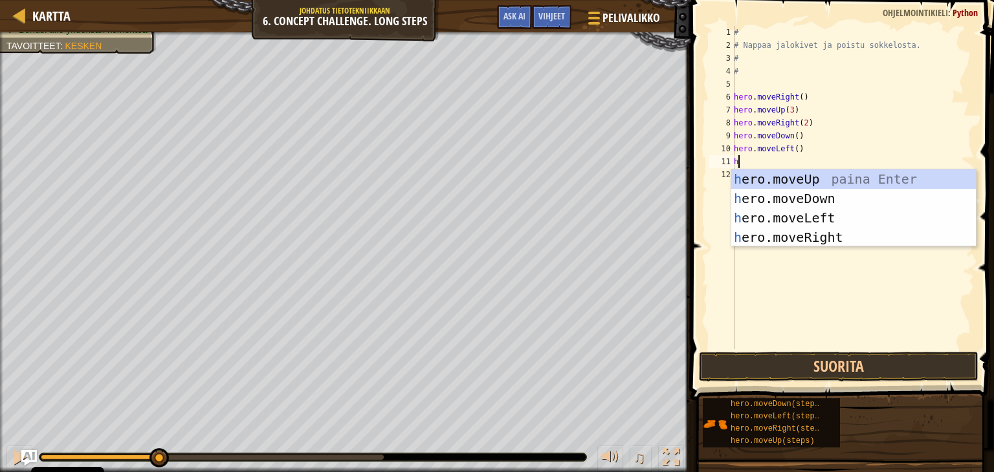
type textarea "he"
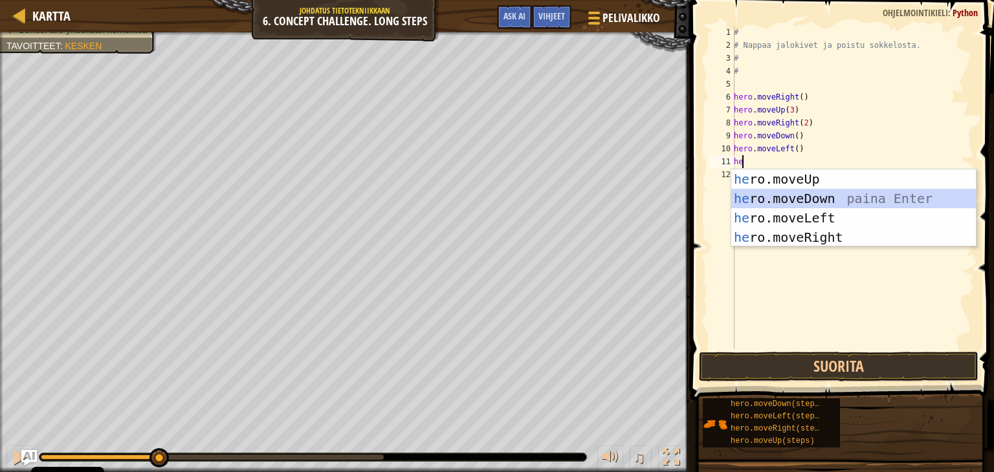
click at [810, 198] on div "he ro.moveUp paina Enter he ro.moveDown paina Enter he ro.moveLeft paina Enter …" at bounding box center [853, 228] width 245 height 116
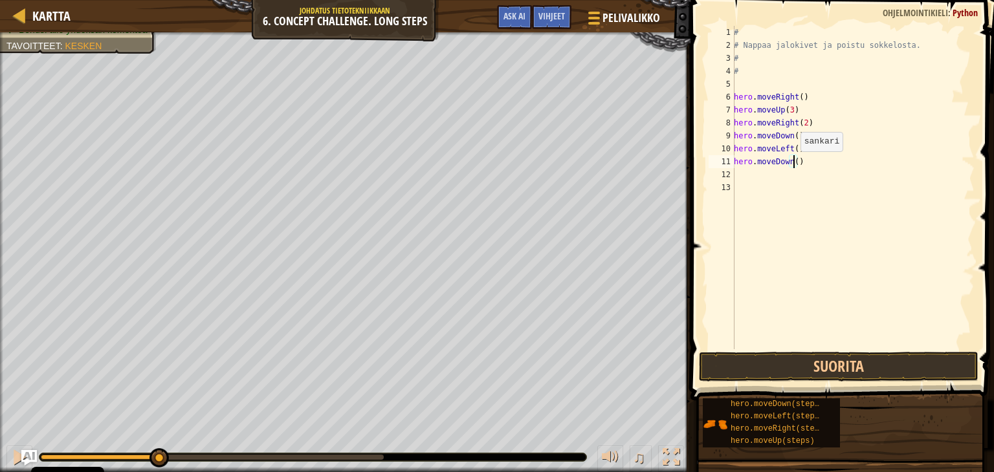
click at [793, 164] on div "# # Nappaa jalokivet ja poistu sokkelosta. # # hero . moveRight ( ) hero . move…" at bounding box center [852, 200] width 243 height 349
type textarea "hero.moveDown(3)"
click at [743, 173] on div "# # Nappaa jalokivet ja poistu sokkelosta. # # hero . moveRight ( ) hero . move…" at bounding box center [852, 200] width 243 height 349
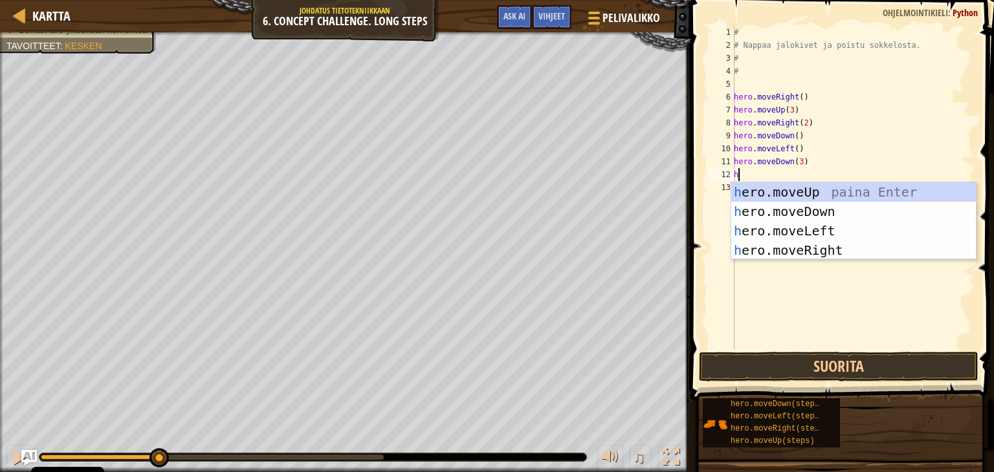
type textarea "he"
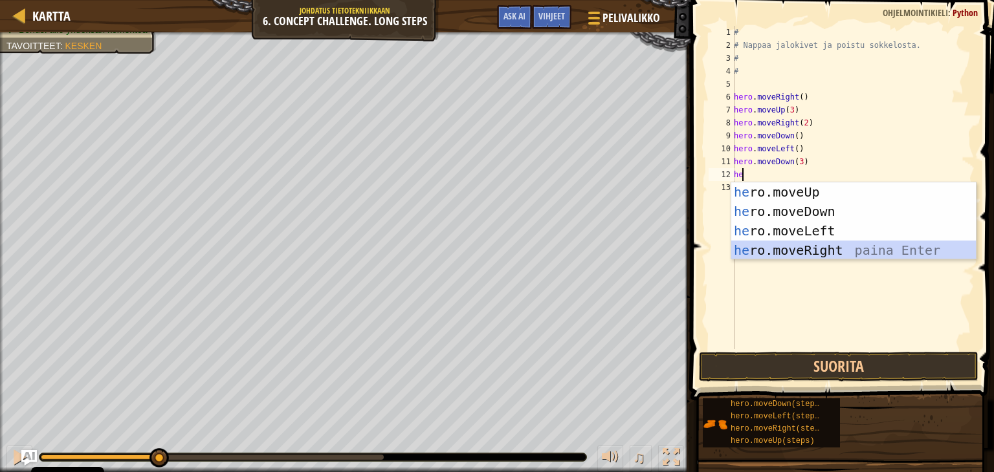
click at [810, 258] on div "he ro.moveUp paina Enter he ro.moveDown paina Enter he ro.moveLeft paina Enter …" at bounding box center [853, 241] width 245 height 116
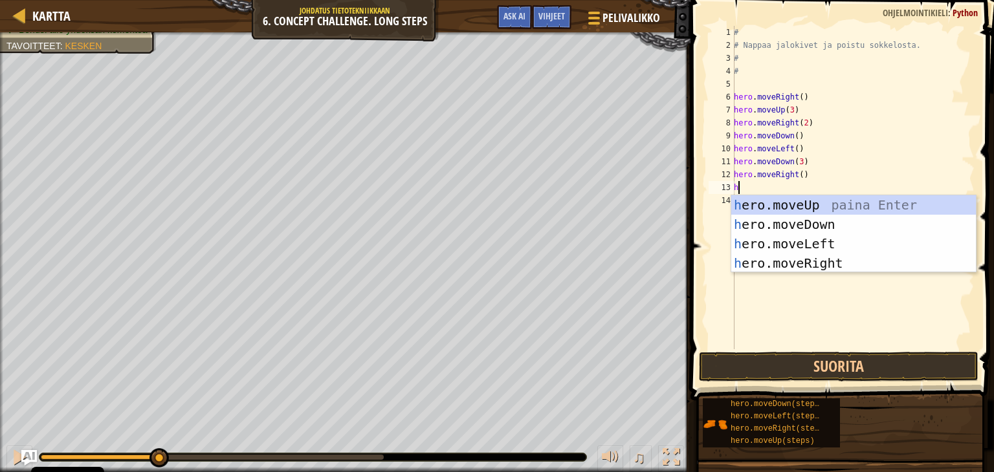
type textarea "he"
click at [791, 201] on div "he ro.moveUp paina Enter he ro.moveDown paina Enter he ro.moveLeft paina Enter …" at bounding box center [853, 253] width 245 height 116
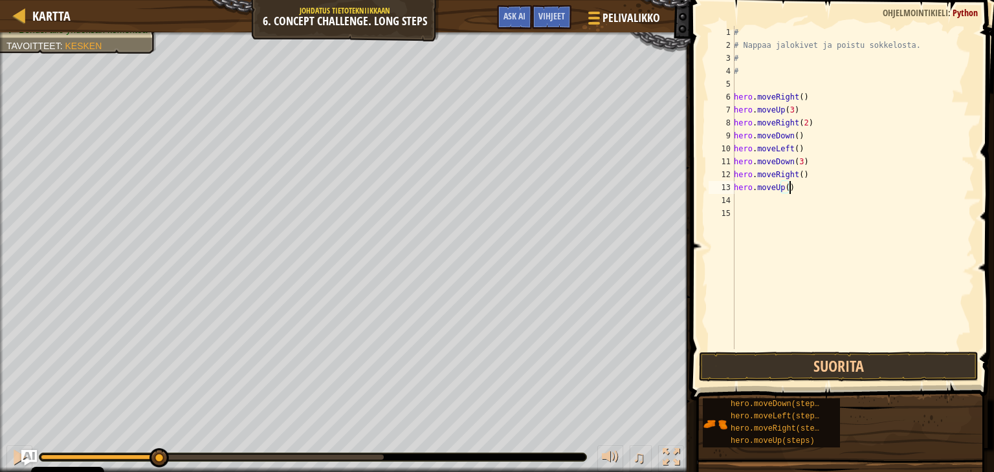
click at [790, 190] on div "# # Nappaa jalokivet ja poistu sokkelosta. # # hero . moveRight ( ) hero . move…" at bounding box center [852, 200] width 243 height 349
type textarea "h"
click at [794, 175] on div "# # Nappaa jalokivet ja poistu sokkelosta. # # hero . moveRight ( ) hero . move…" at bounding box center [852, 200] width 243 height 349
click at [799, 174] on div "# # Nappaa jalokivet ja poistu sokkelosta. # # hero . moveRight ( ) hero . move…" at bounding box center [852, 200] width 243 height 349
type textarea "hero.moveRight(2)"
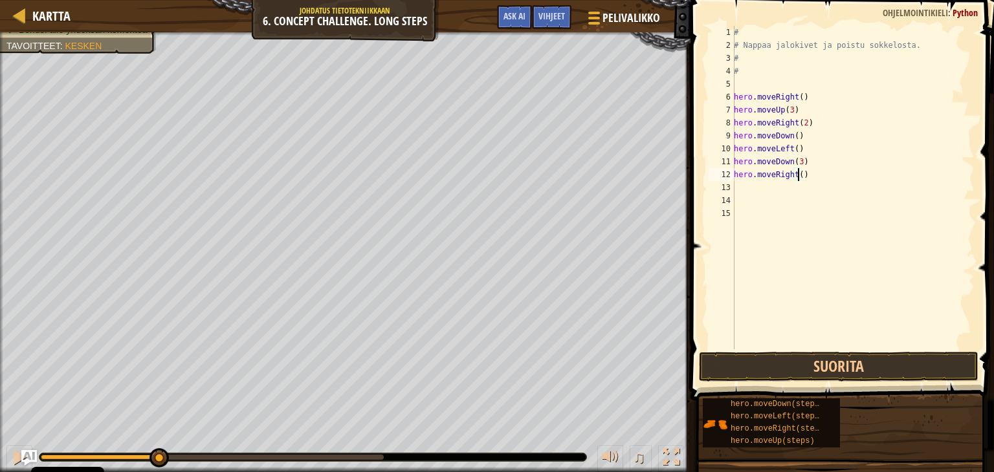
scroll to position [6, 5]
click at [740, 182] on div "# # Nappaa jalokivet ja poistu sokkelosta. # # hero . moveRight ( ) hero . move…" at bounding box center [852, 200] width 243 height 349
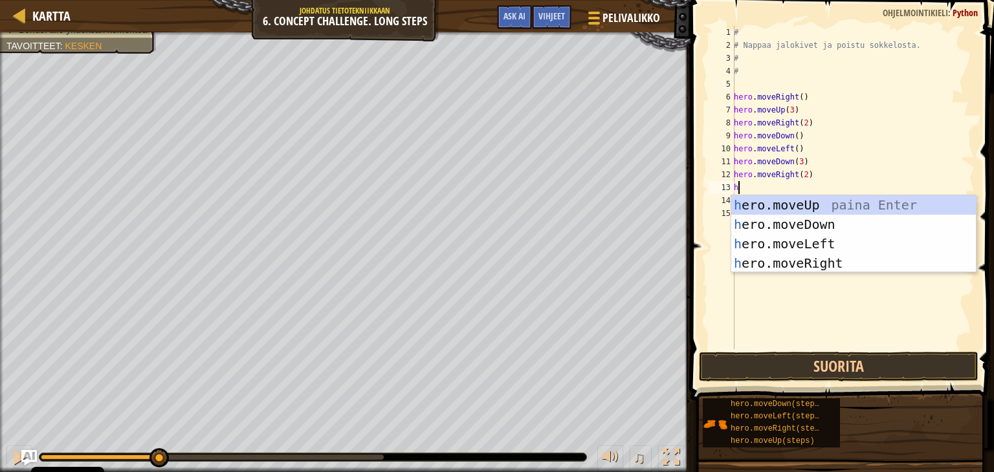
type textarea "he"
click at [774, 200] on div "he ro.moveUp paina Enter he ro.moveDown paina Enter he ro.moveLeft paina Enter …" at bounding box center [853, 253] width 245 height 116
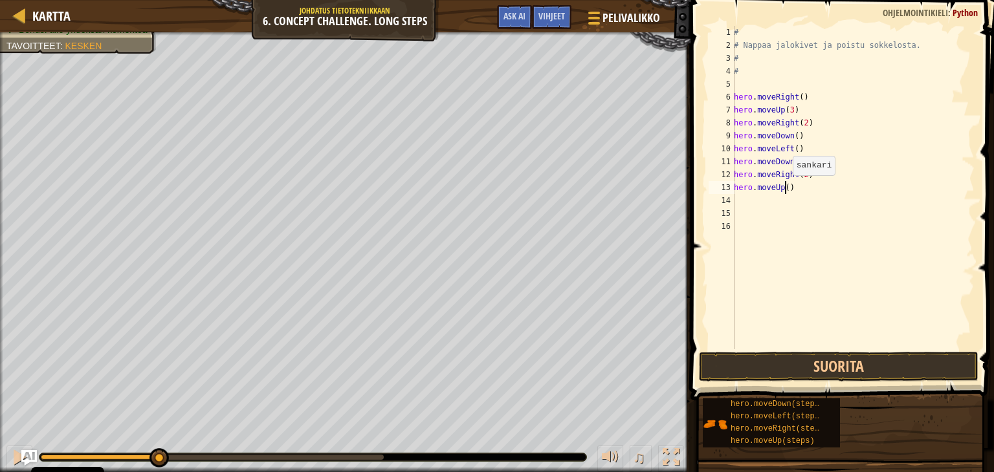
click at [785, 188] on div "# # Nappaa jalokivet ja poistu sokkelosta. # # hero . moveRight ( ) hero . move…" at bounding box center [852, 200] width 243 height 349
type textarea "hero.moveUp(2)"
click at [739, 201] on div "# # Nappaa jalokivet ja poistu sokkelosta. # # hero . moveRight ( ) hero . move…" at bounding box center [852, 200] width 243 height 349
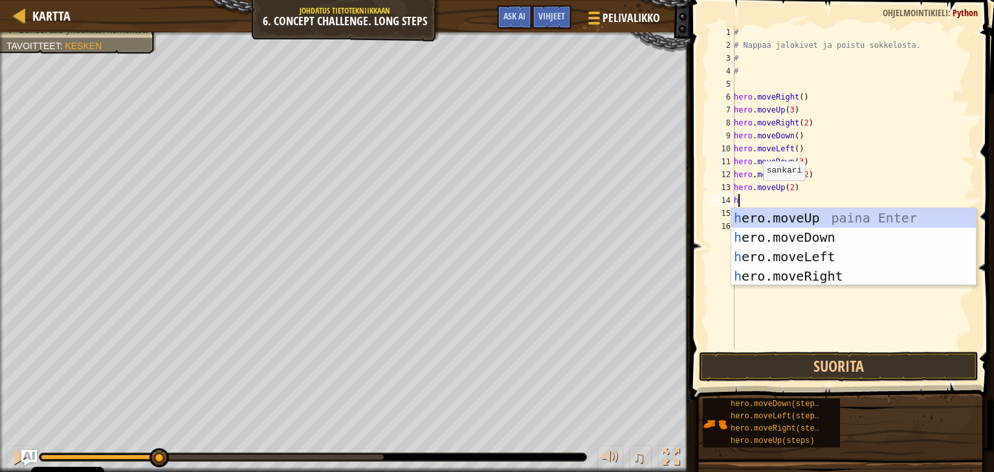
type textarea "he"
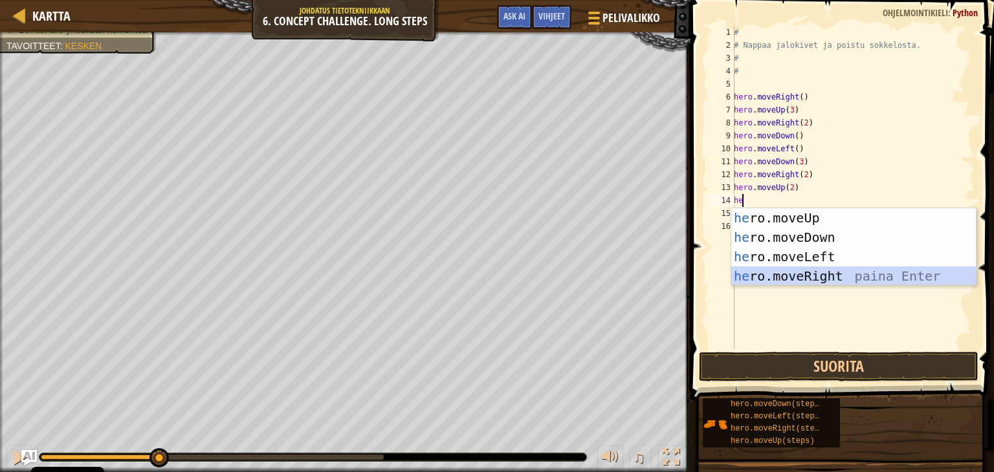
click at [808, 277] on div "he ro.moveUp paina Enter he ro.moveDown paina Enter he ro.moveLeft paina Enter …" at bounding box center [853, 266] width 245 height 116
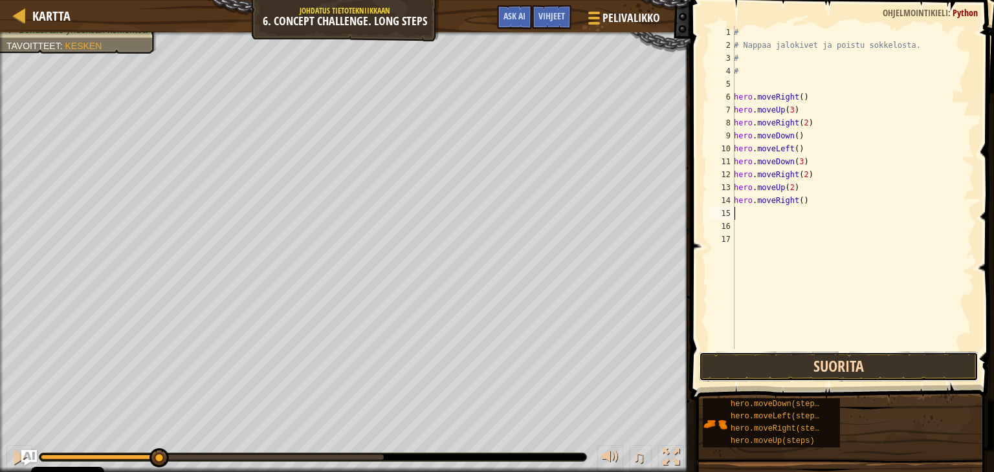
click at [808, 367] on button "Suorita" at bounding box center [839, 367] width 280 height 30
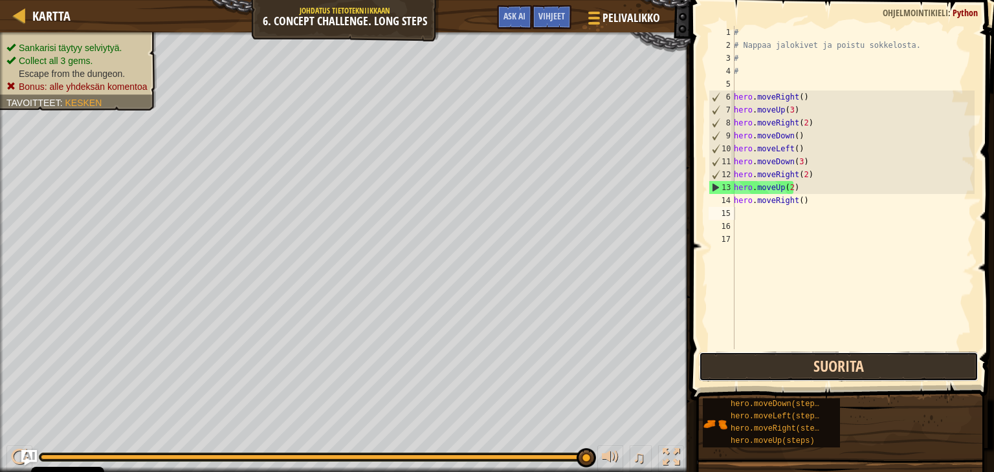
click at [808, 367] on button "Suorita" at bounding box center [839, 367] width 280 height 30
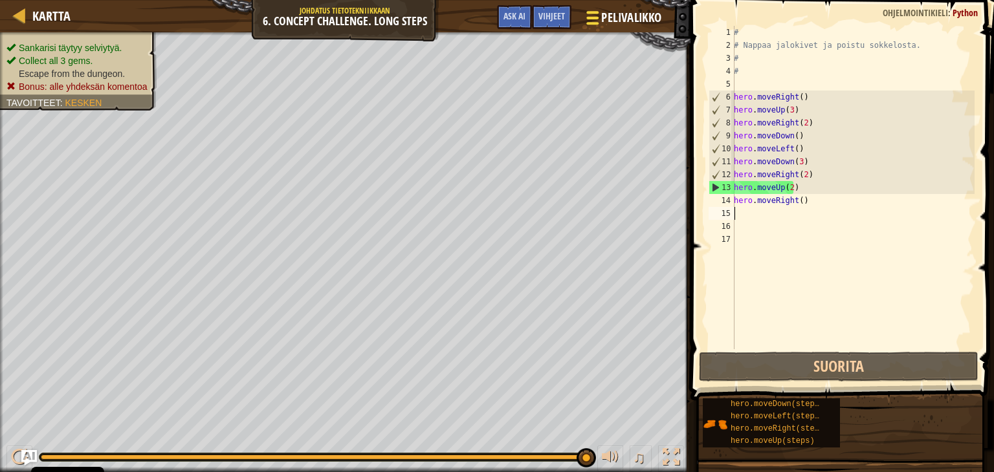
click at [593, 23] on span at bounding box center [592, 23] width 12 height 3
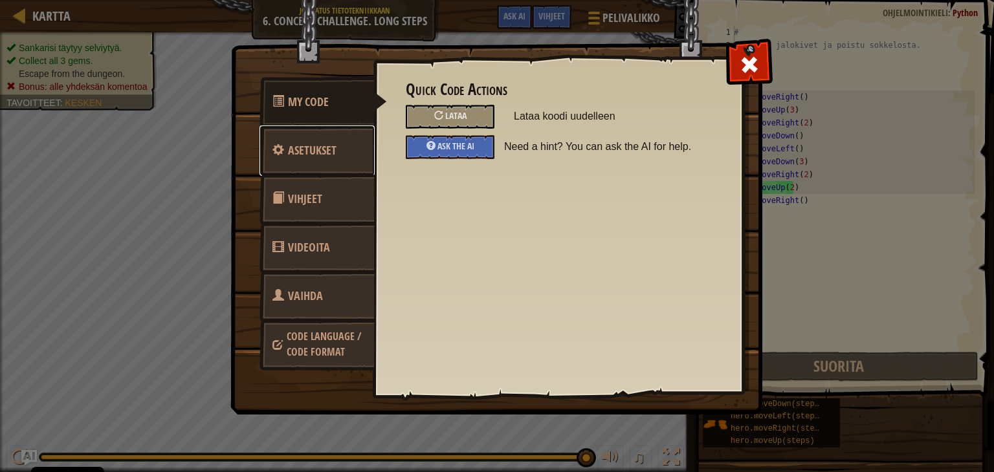
click at [299, 150] on span "Asetukset" at bounding box center [312, 150] width 49 height 16
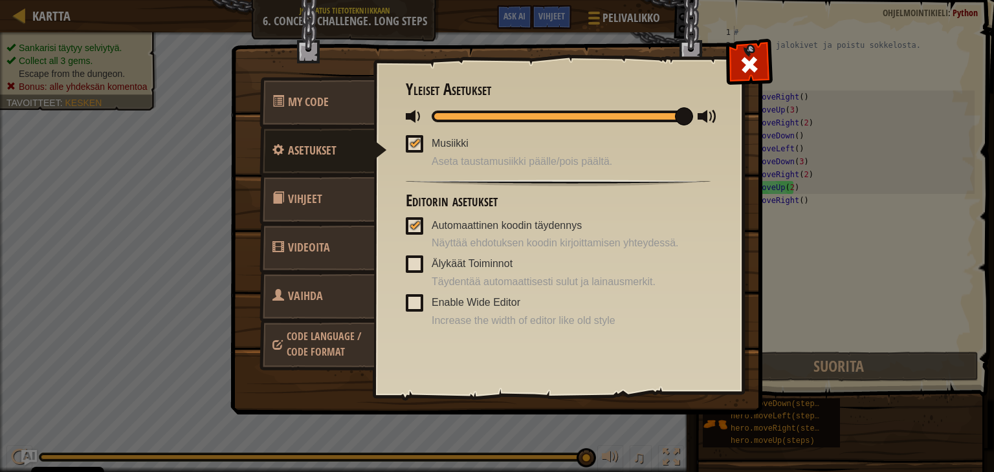
click at [331, 208] on link "Vihjeet" at bounding box center [317, 199] width 115 height 50
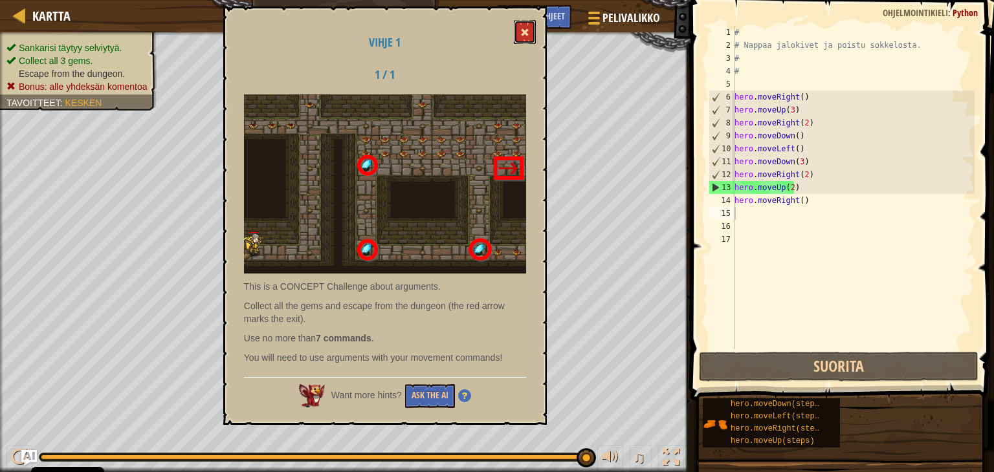
click at [533, 22] on button at bounding box center [525, 32] width 22 height 24
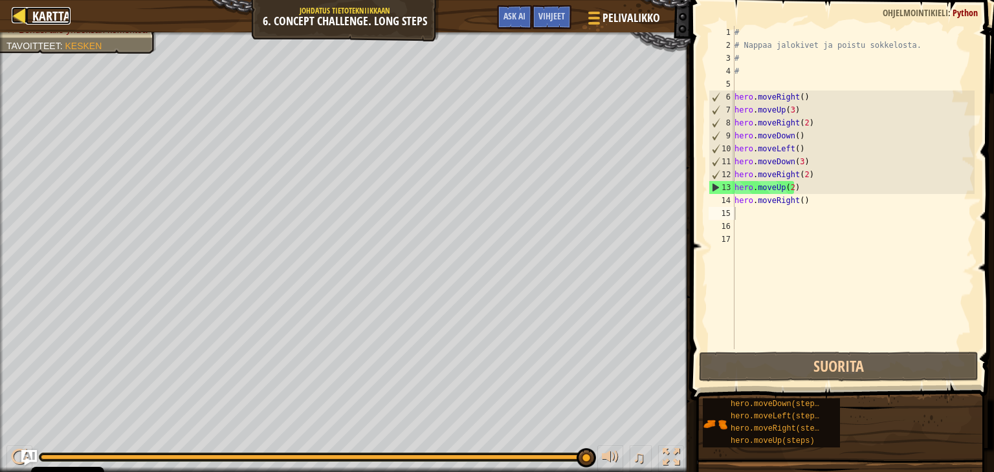
click at [36, 17] on span "Kartta" at bounding box center [51, 15] width 38 height 17
select select "fi"
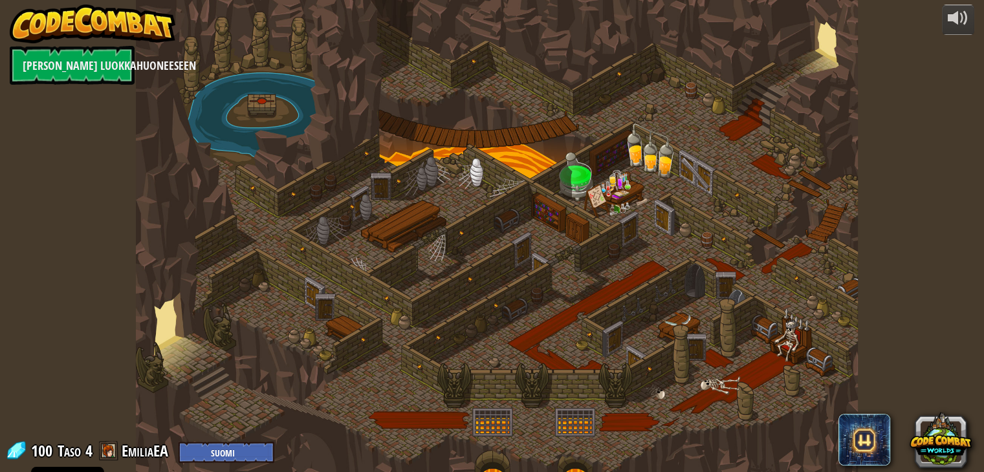
select select "fi"
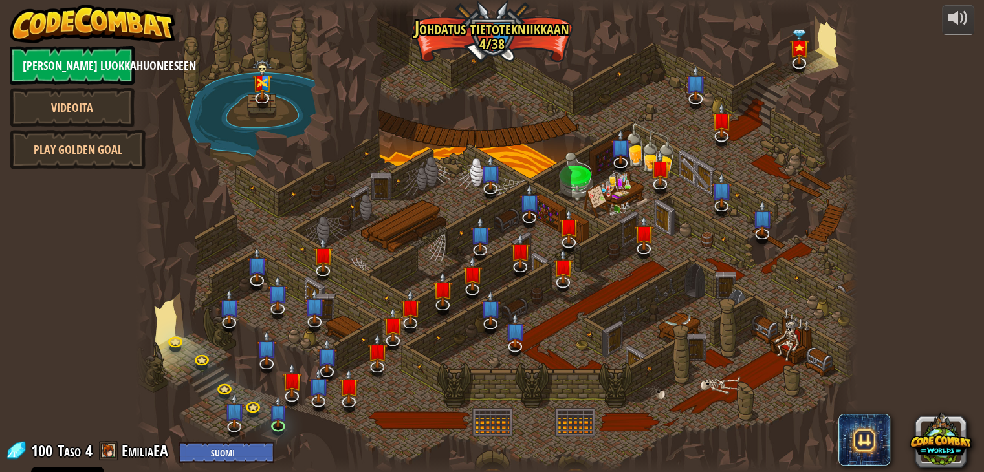
select select "fi"
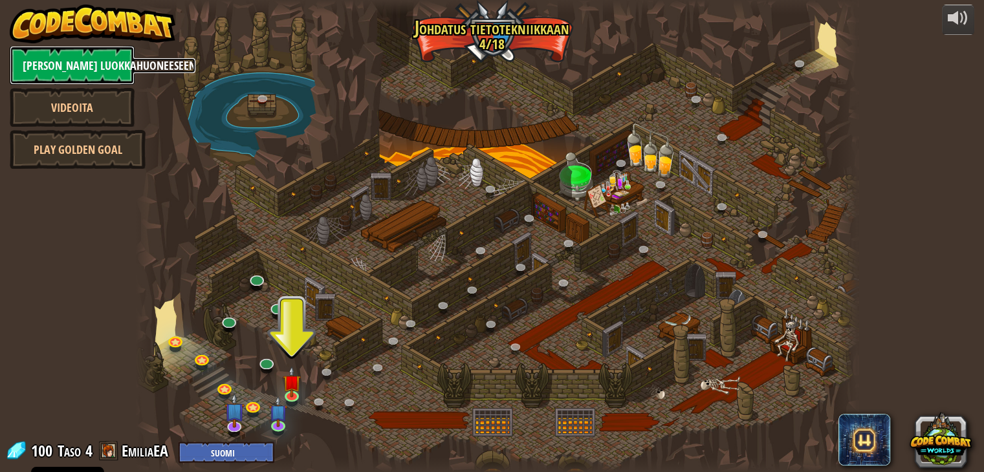
click at [93, 54] on link "Takaisin luokkahuoneeseen" at bounding box center [72, 65] width 125 height 39
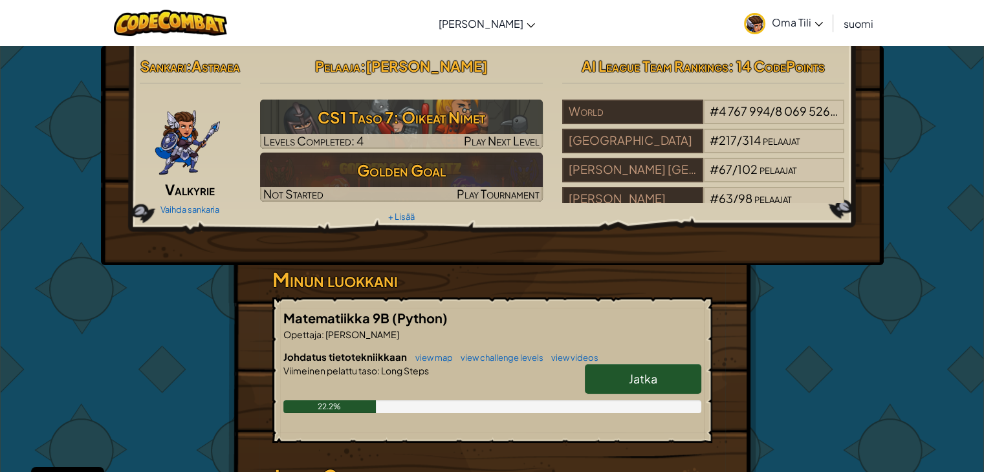
click at [615, 392] on link "Jatka" at bounding box center [643, 379] width 116 height 30
select select "fi"
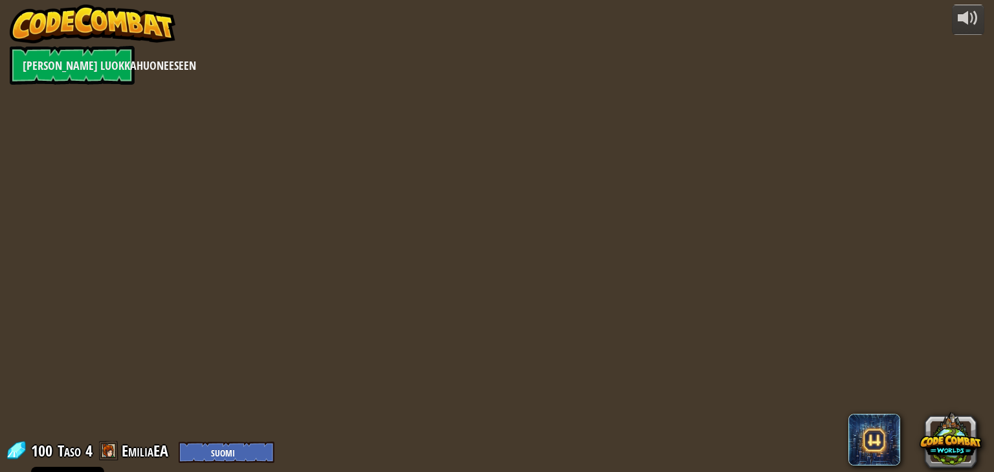
select select "fi"
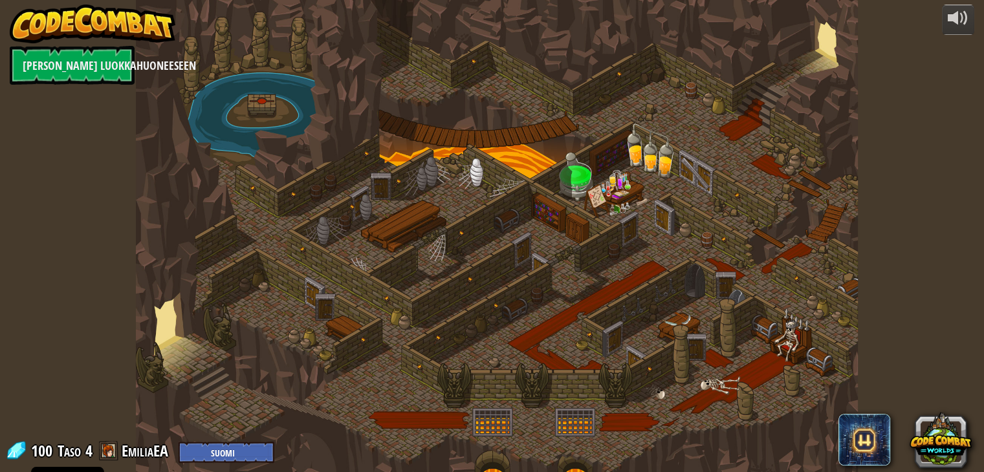
select select "fi"
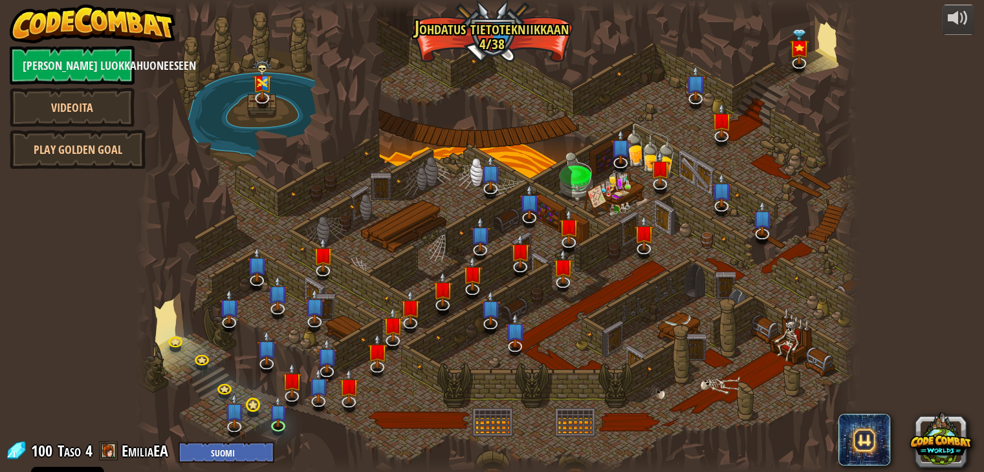
select select "fi"
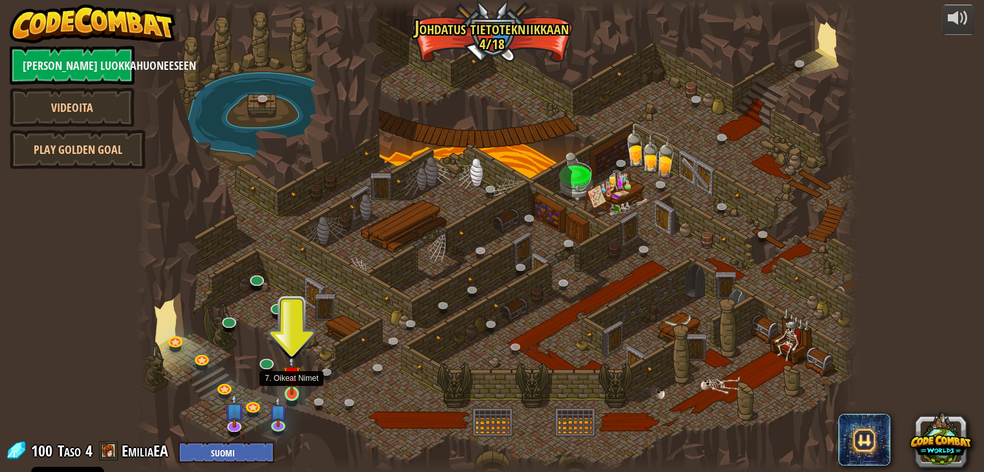
click at [287, 392] on img at bounding box center [292, 375] width 18 height 41
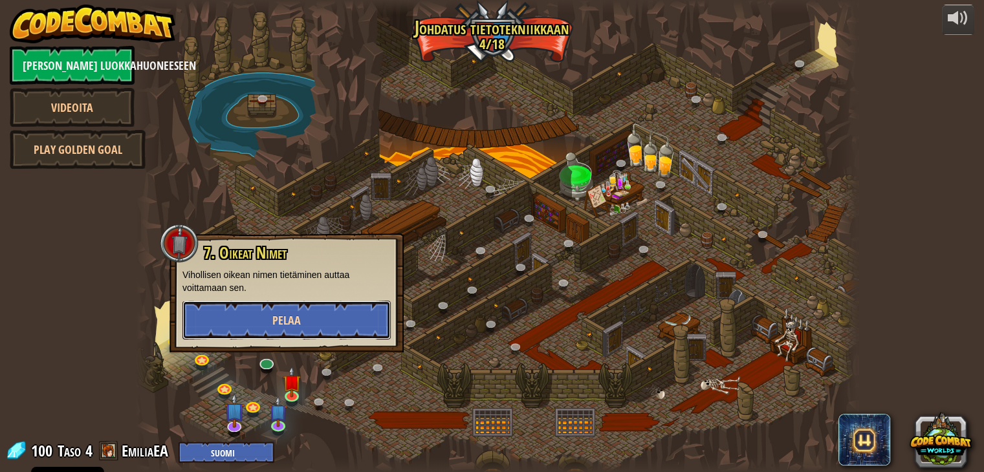
click at [322, 314] on button "Pelaa" at bounding box center [287, 320] width 208 height 39
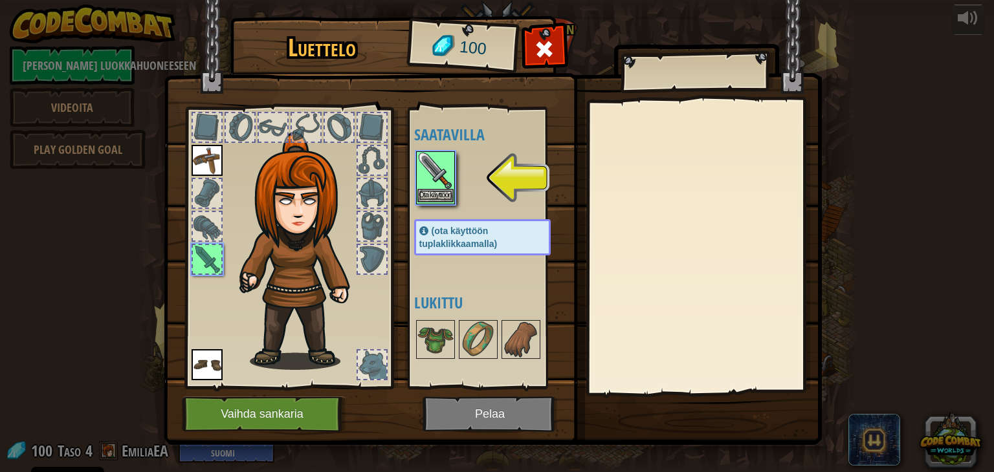
click at [437, 187] on img at bounding box center [435, 171] width 36 height 36
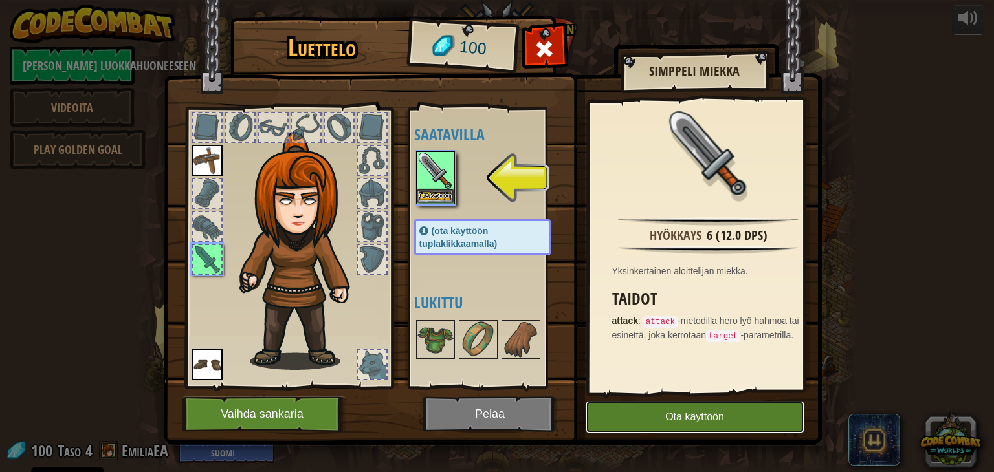
click at [630, 414] on button "Ota käyttöön" at bounding box center [695, 417] width 219 height 32
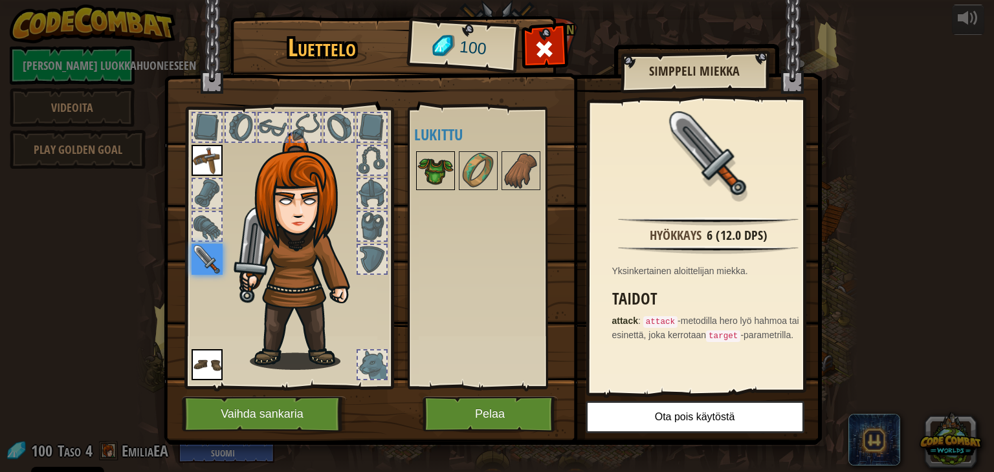
click at [434, 171] on img at bounding box center [435, 171] width 36 height 36
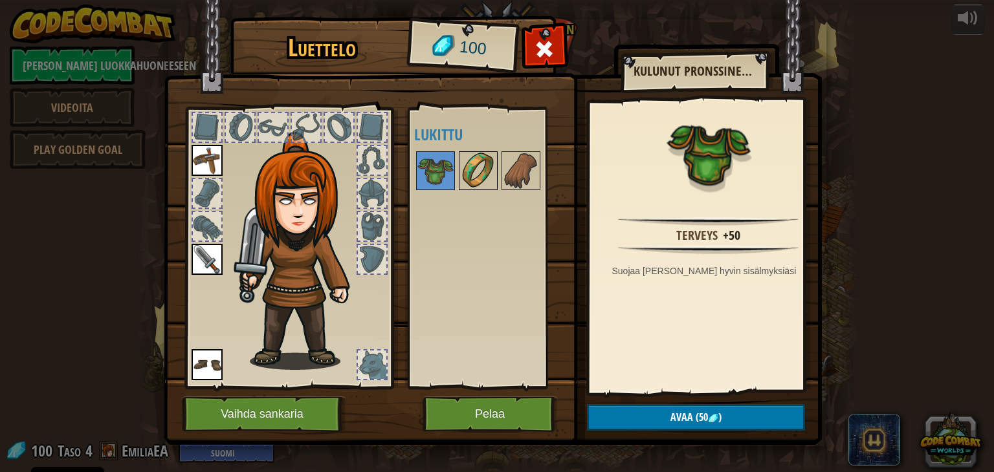
click at [494, 168] on img at bounding box center [478, 171] width 36 height 36
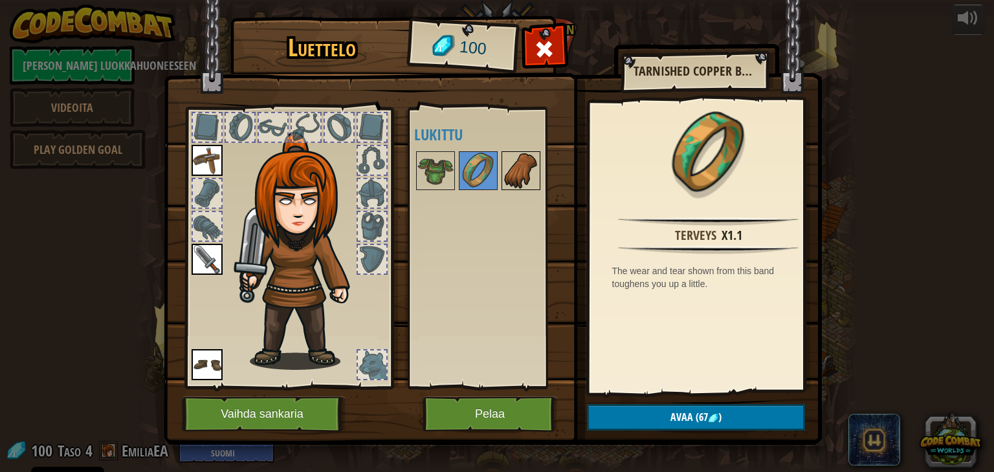
click at [509, 168] on img at bounding box center [521, 171] width 36 height 36
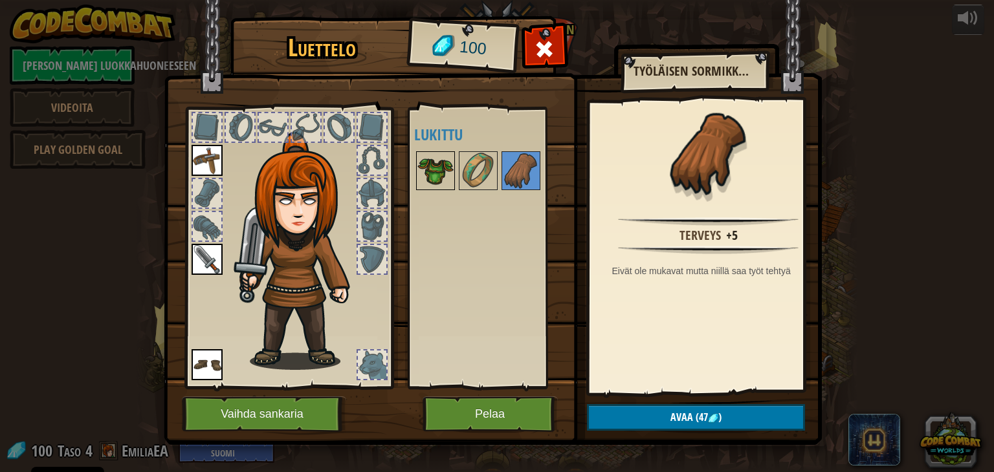
click at [431, 169] on img at bounding box center [435, 171] width 36 height 36
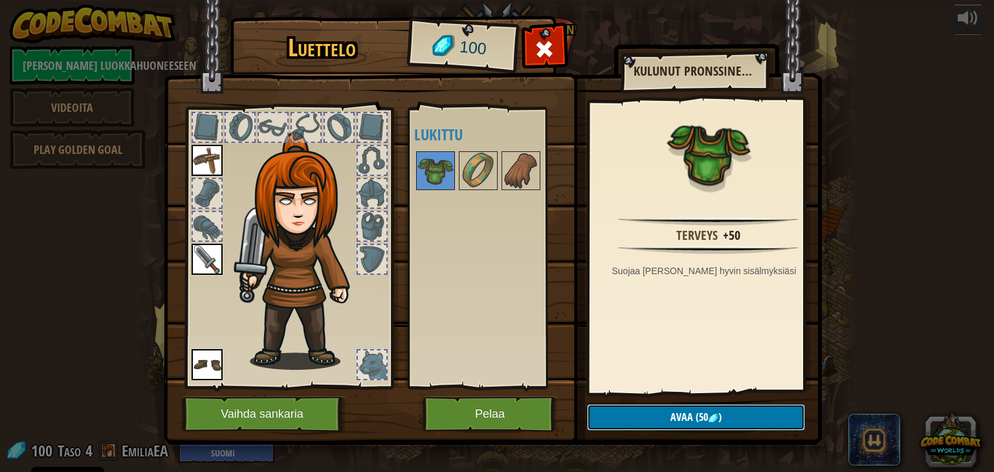
click at [663, 423] on button "Avaa (50 )" at bounding box center [696, 417] width 218 height 27
click at [654, 413] on button "Varmista" at bounding box center [696, 417] width 218 height 27
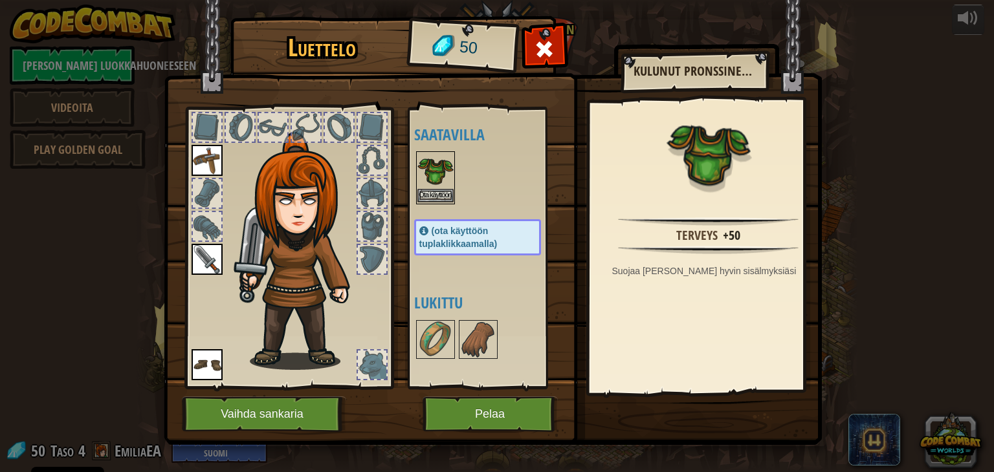
click at [427, 186] on img at bounding box center [435, 171] width 36 height 36
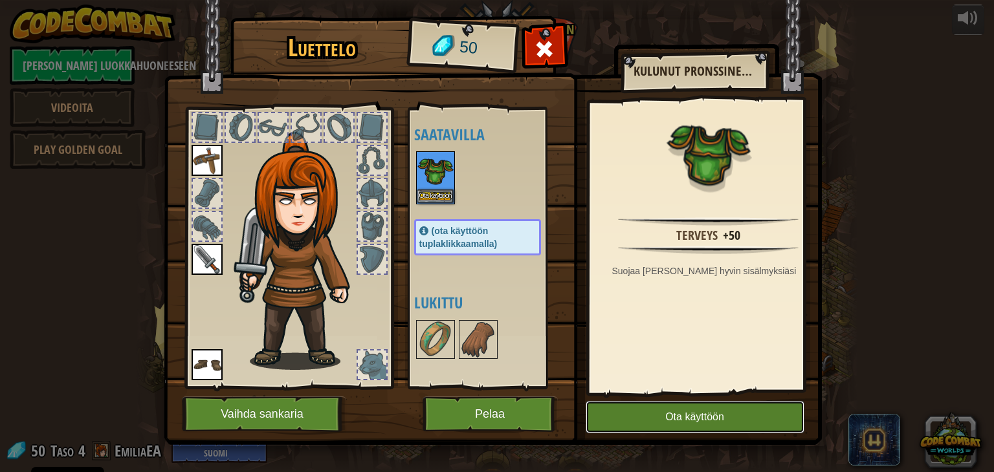
click at [645, 423] on button "Ota käyttöön" at bounding box center [695, 417] width 219 height 32
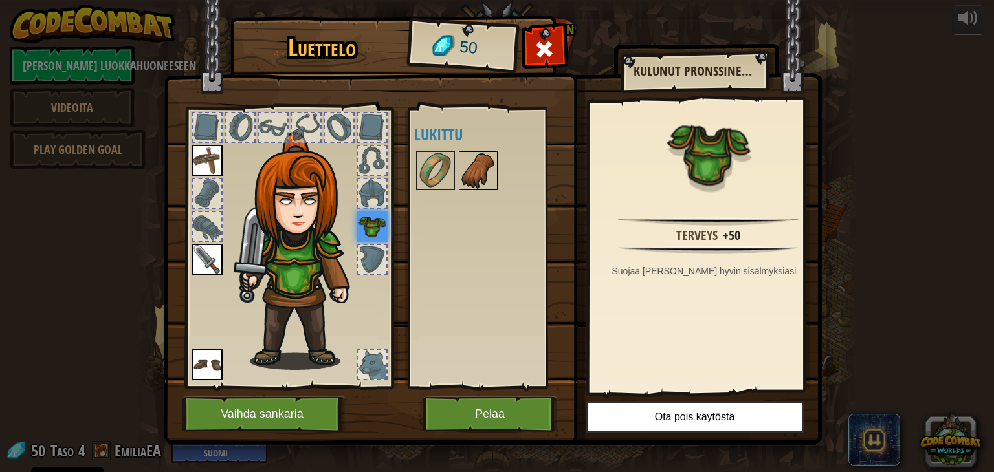
click at [483, 174] on img at bounding box center [478, 171] width 36 height 36
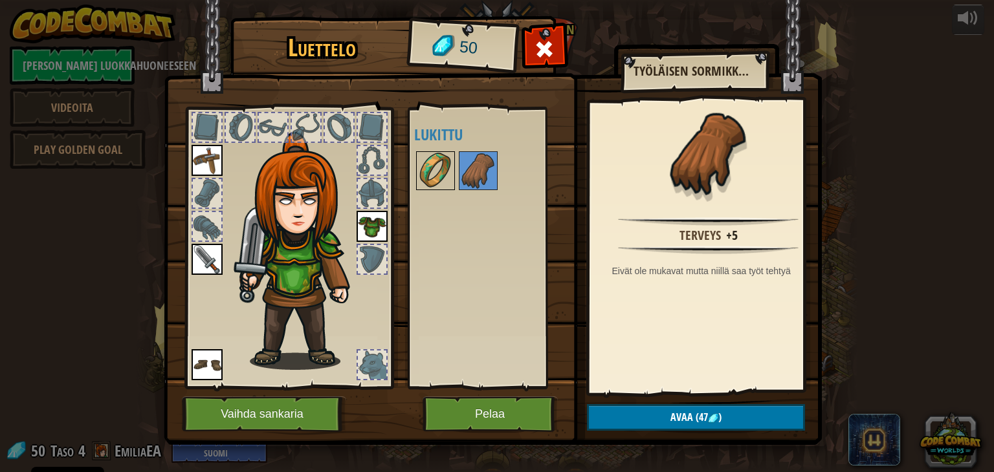
click at [425, 169] on img at bounding box center [435, 171] width 36 height 36
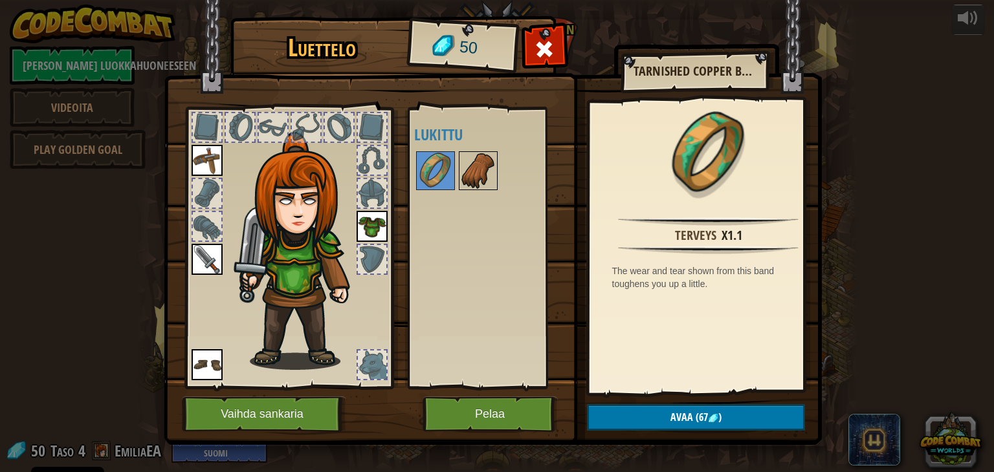
click at [461, 165] on img at bounding box center [478, 171] width 36 height 36
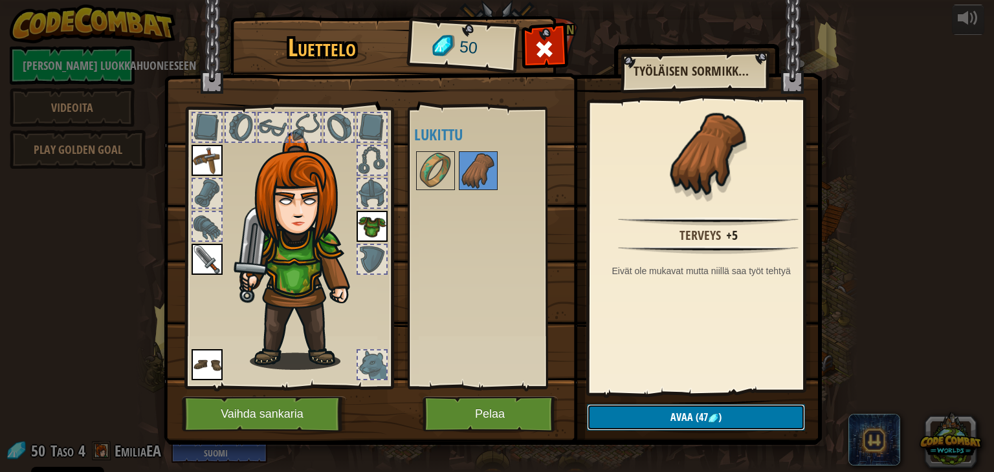
click at [682, 422] on span "Avaa" at bounding box center [681, 417] width 23 height 14
click at [674, 425] on button "Varmista" at bounding box center [696, 417] width 218 height 27
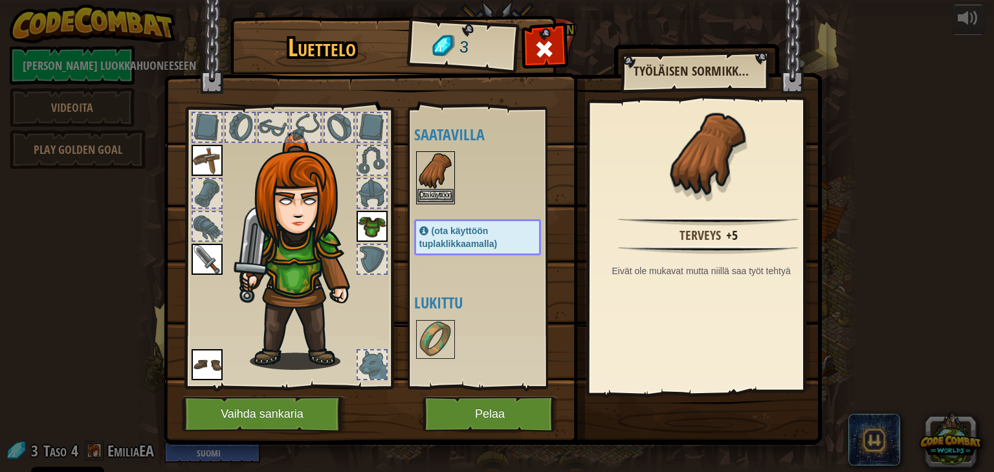
click at [440, 177] on img at bounding box center [435, 171] width 36 height 36
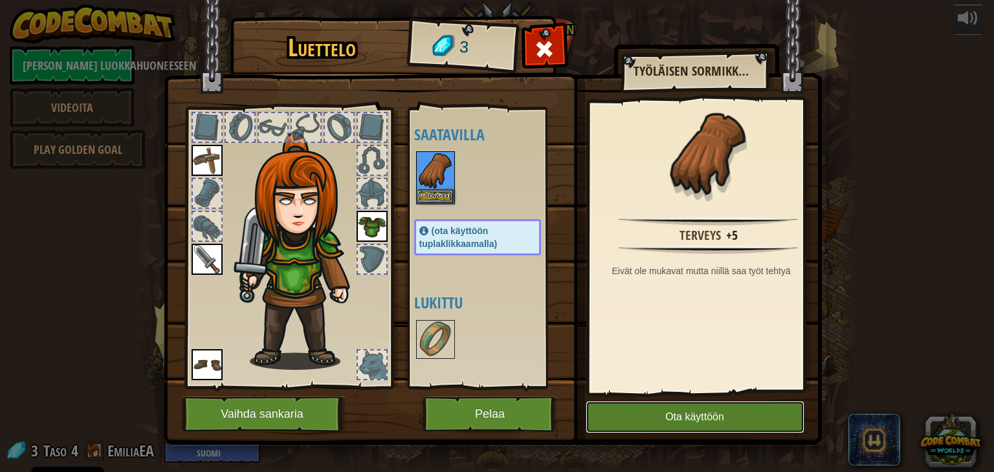
click at [736, 408] on button "Ota käyttöön" at bounding box center [695, 417] width 219 height 32
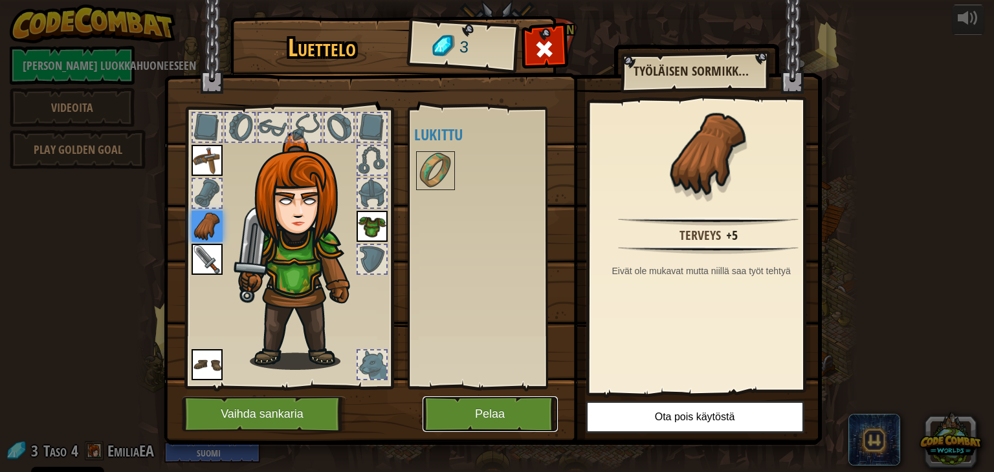
click at [482, 407] on button "Pelaa" at bounding box center [490, 415] width 135 height 36
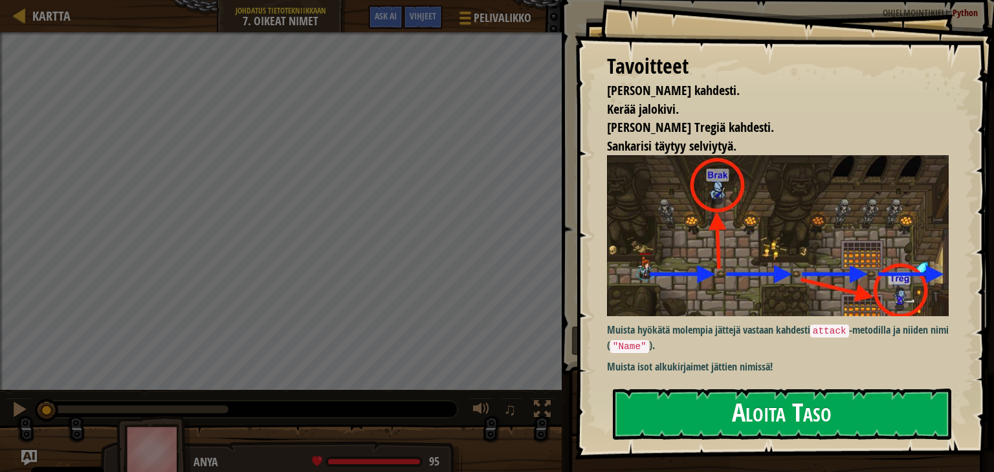
click at [623, 414] on button "Aloita Taso" at bounding box center [782, 414] width 338 height 51
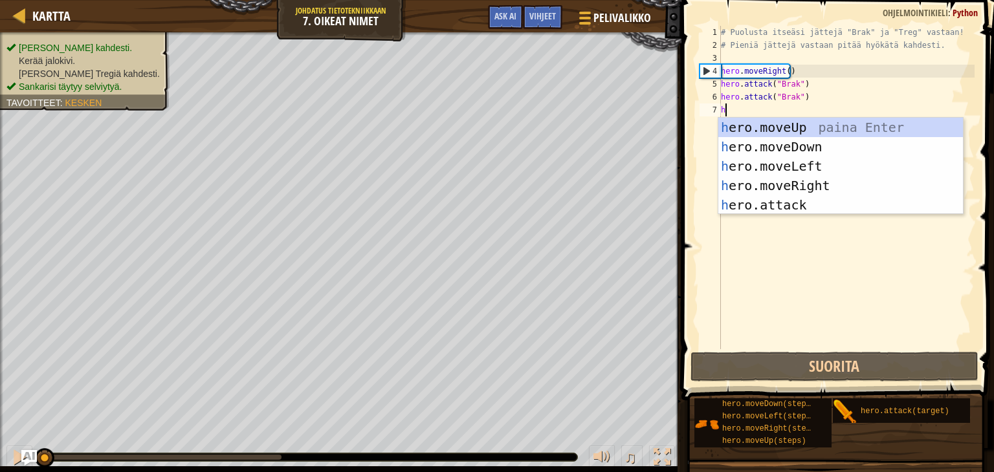
scroll to position [6, 0]
type textarea "he"
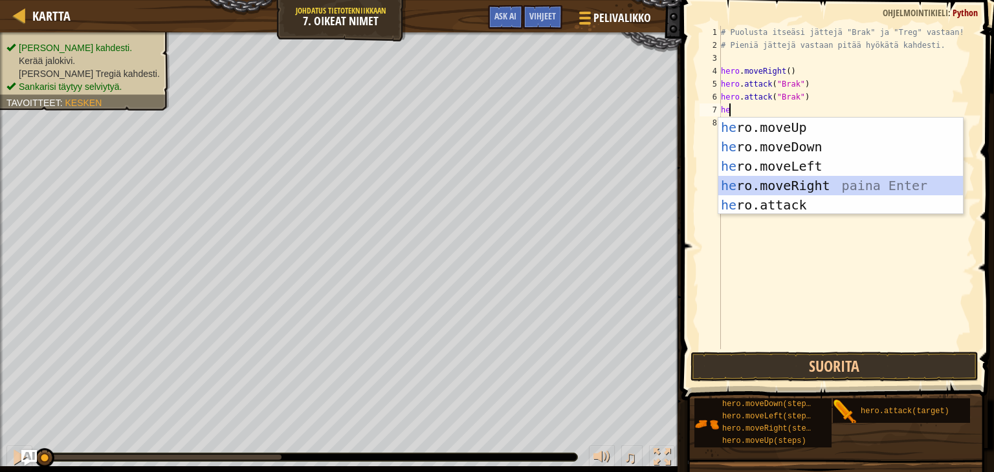
click at [781, 182] on div "he ro.moveUp paina Enter he ro.moveDown paina Enter he ro.moveLeft paina Enter …" at bounding box center [840, 186] width 245 height 136
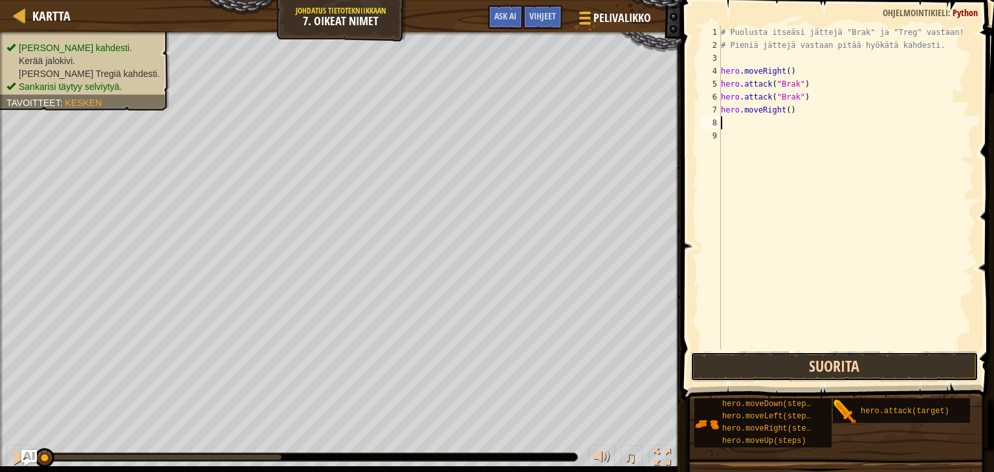
click at [746, 362] on button "Suorita" at bounding box center [835, 367] width 288 height 30
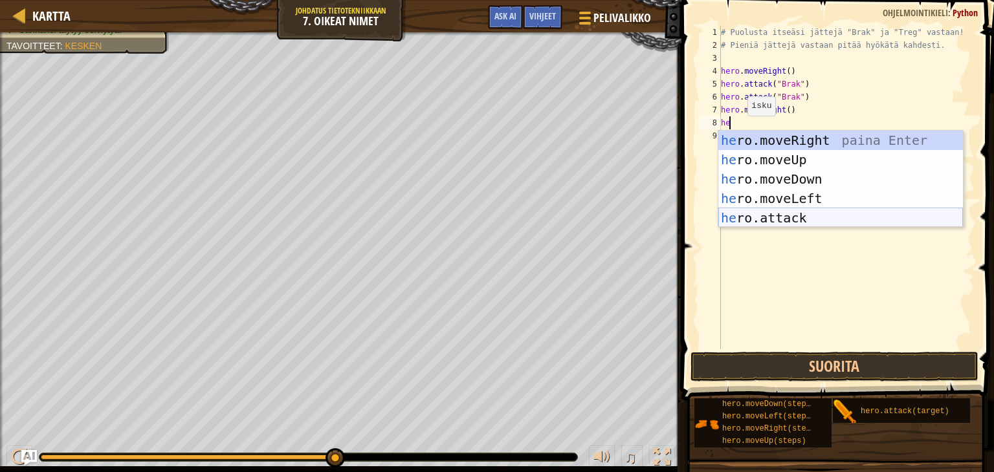
click at [799, 218] on div "he ro.moveRight paina Enter he ro.moveUp paina Enter he ro.moveDown paina Enter…" at bounding box center [840, 199] width 245 height 136
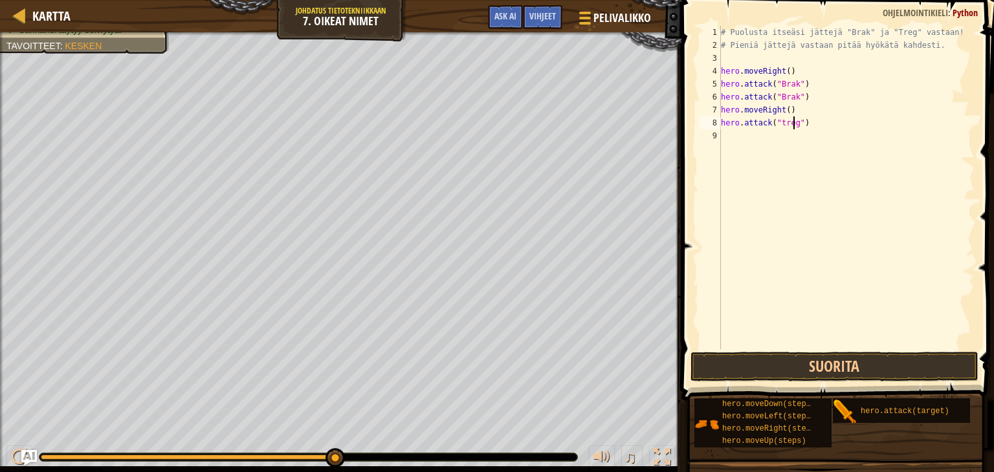
scroll to position [6, 5]
click at [753, 371] on button "Suorita" at bounding box center [835, 367] width 288 height 30
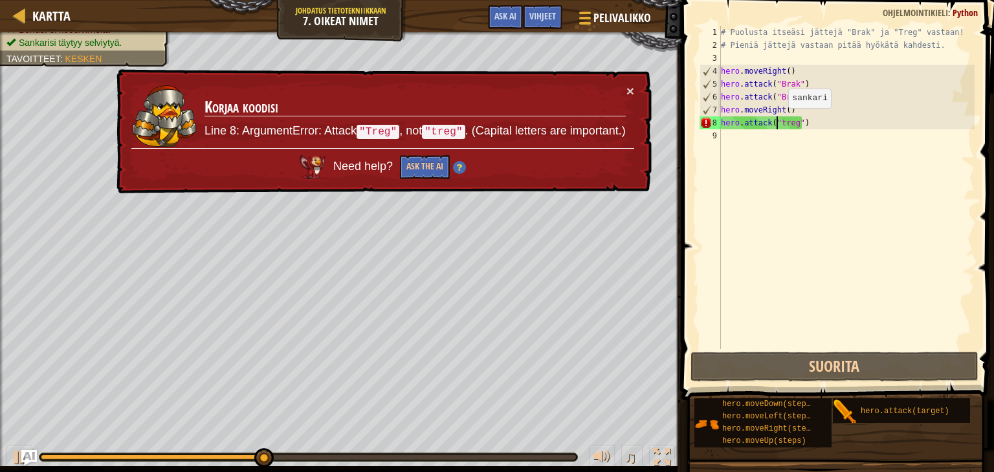
click at [777, 121] on div "# Puolusta itseäsi jättejä "Brak" ja "Treg" vastaan! # Pieniä jättejä vastaan p…" at bounding box center [846, 200] width 256 height 349
click at [781, 121] on div "# Puolusta itseäsi jättejä "Brak" ja "Treg" vastaan! # Pieniä jättejä vastaan p…" at bounding box center [846, 200] width 256 height 349
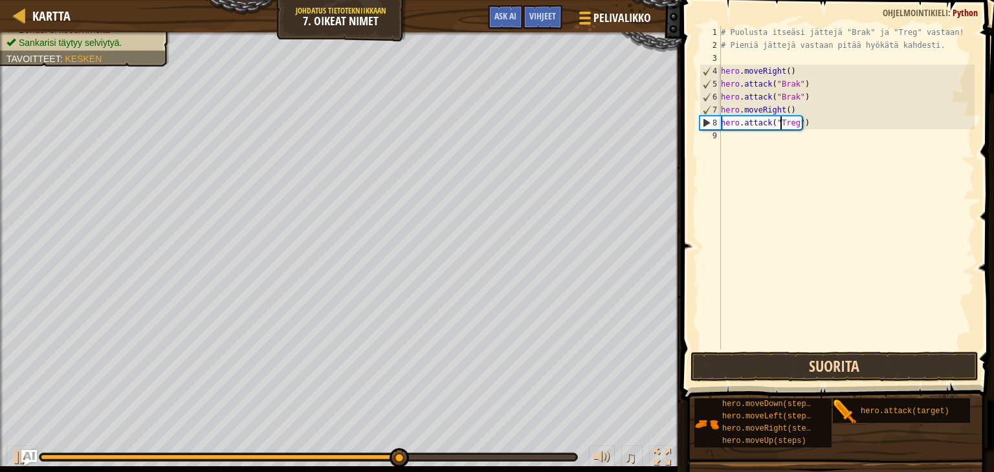
type textarea "hero.attack("Treg")"
click at [847, 373] on button "Suorita" at bounding box center [835, 367] width 288 height 30
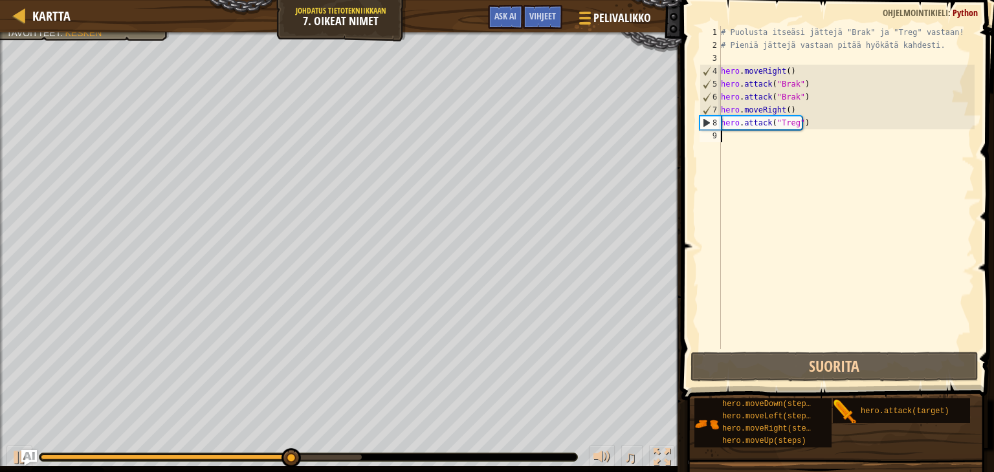
click at [733, 135] on div "# Puolusta itseäsi jättejä "Brak" ja "Treg" vastaan! # Pieniä jättejä vastaan p…" at bounding box center [846, 200] width 256 height 349
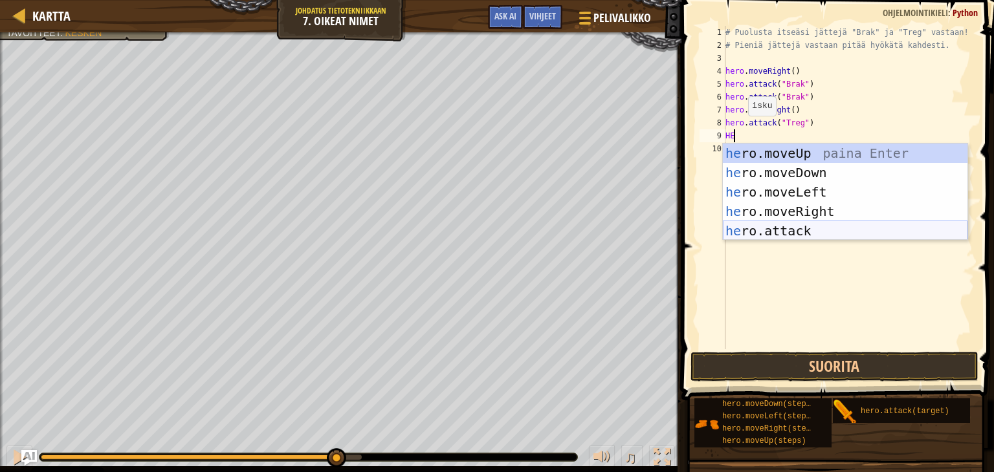
click at [787, 230] on div "he ro.moveUp paina Enter he ro.moveDown paina Enter he ro.moveLeft paina Enter …" at bounding box center [845, 212] width 245 height 136
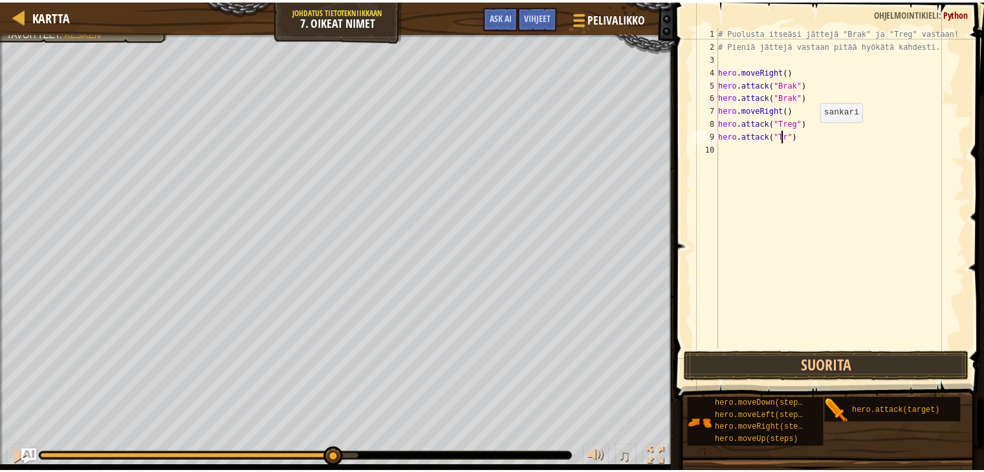
scroll to position [6, 5]
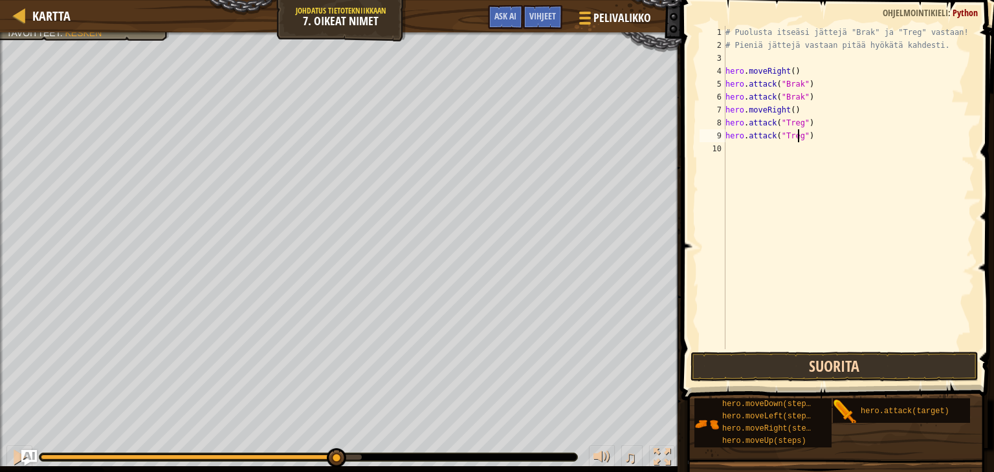
type textarea "hero.attack("Treg")"
click at [856, 368] on button "Suorita" at bounding box center [835, 367] width 288 height 30
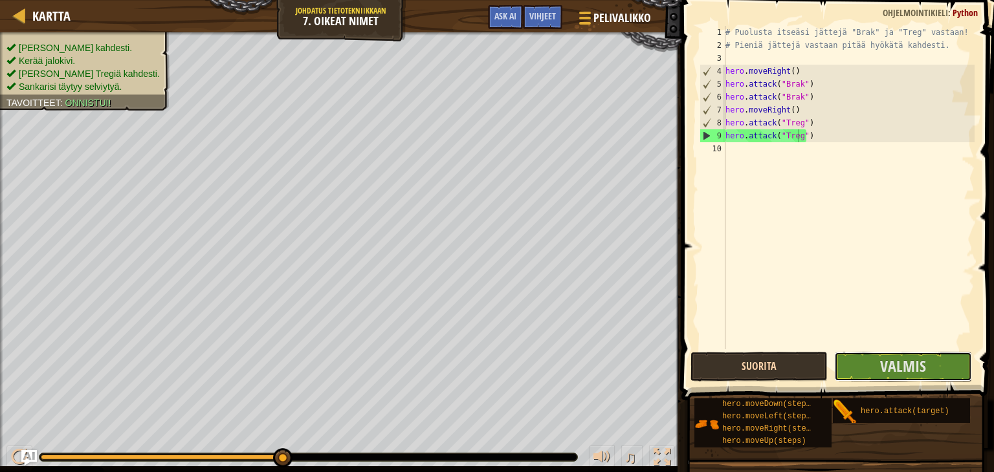
click at [856, 368] on button "Valmis" at bounding box center [902, 367] width 137 height 30
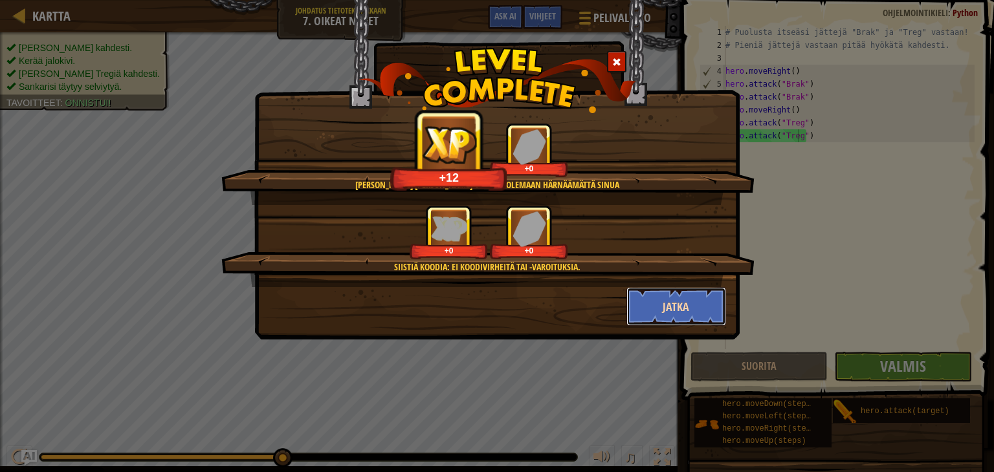
click at [659, 304] on button "Jatka" at bounding box center [676, 306] width 100 height 39
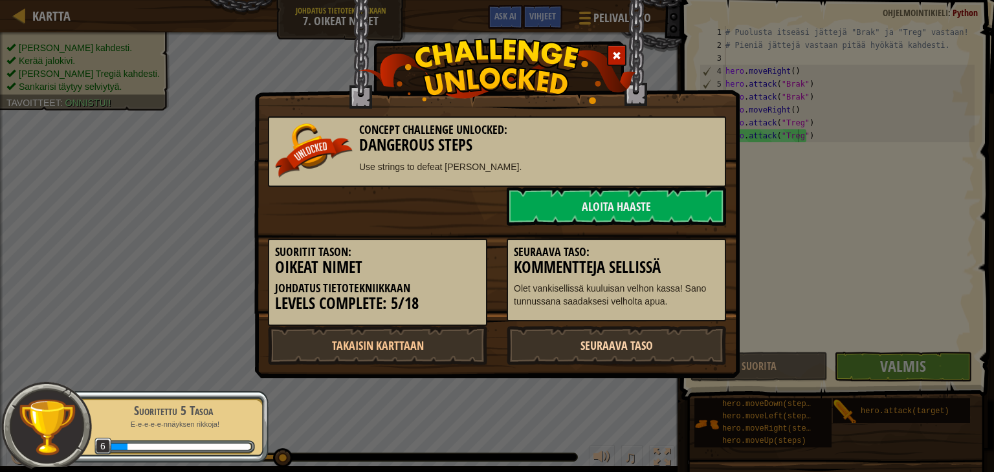
click at [614, 352] on link "Seuraava taso" at bounding box center [616, 345] width 219 height 39
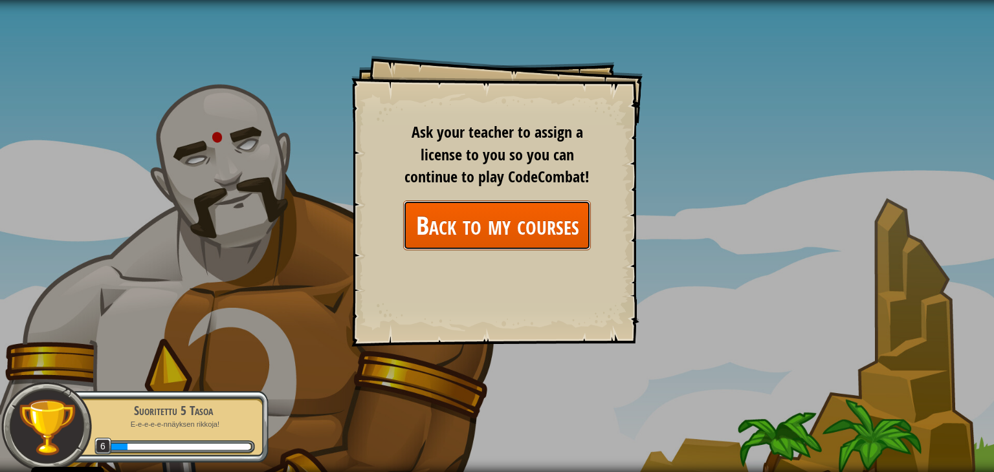
click at [559, 236] on link "Back to my courses" at bounding box center [497, 226] width 188 height 50
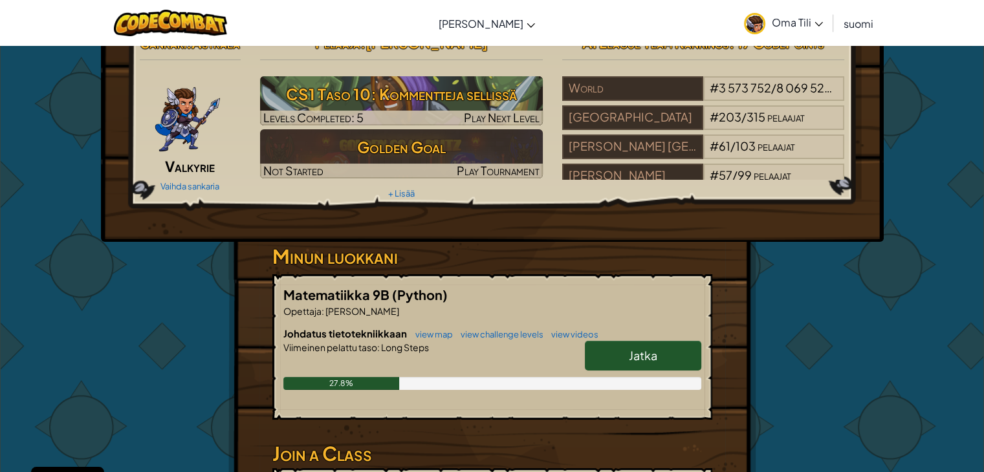
scroll to position [25, 0]
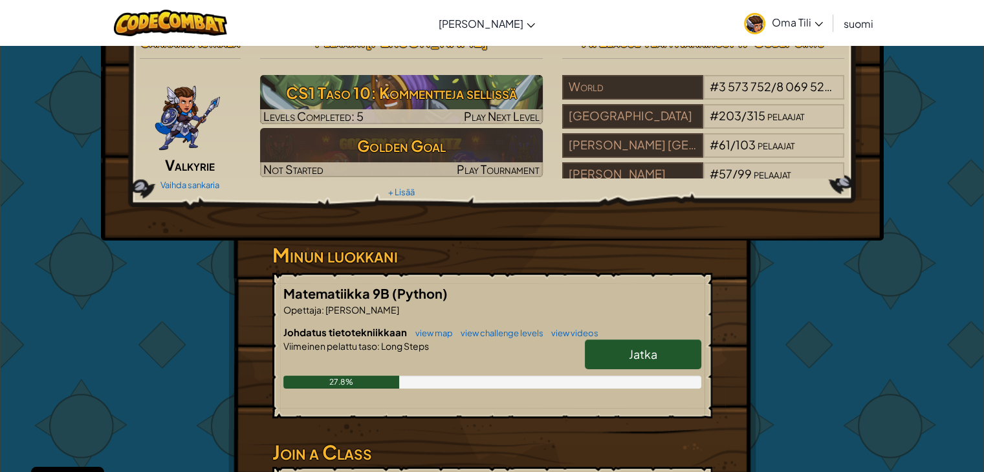
click at [637, 362] on span "Jatka" at bounding box center [643, 354] width 28 height 15
select select "fi"
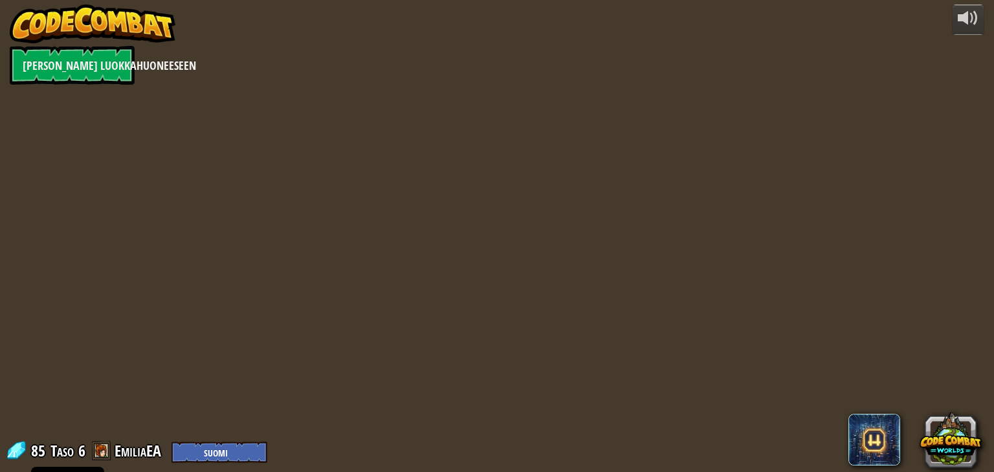
select select "fi"
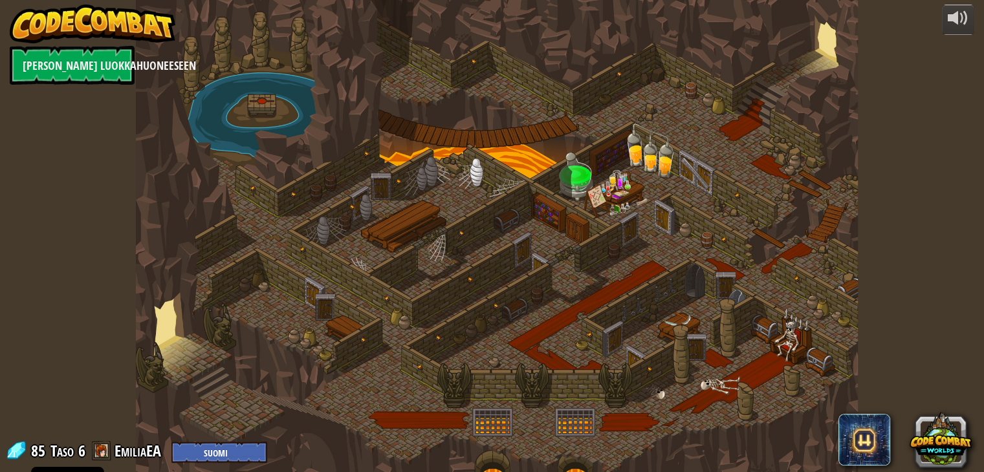
select select "fi"
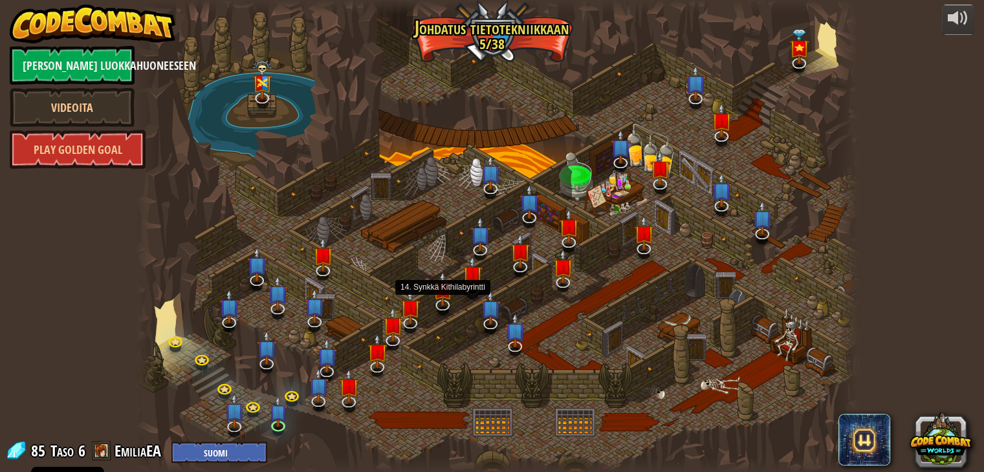
select select "fi"
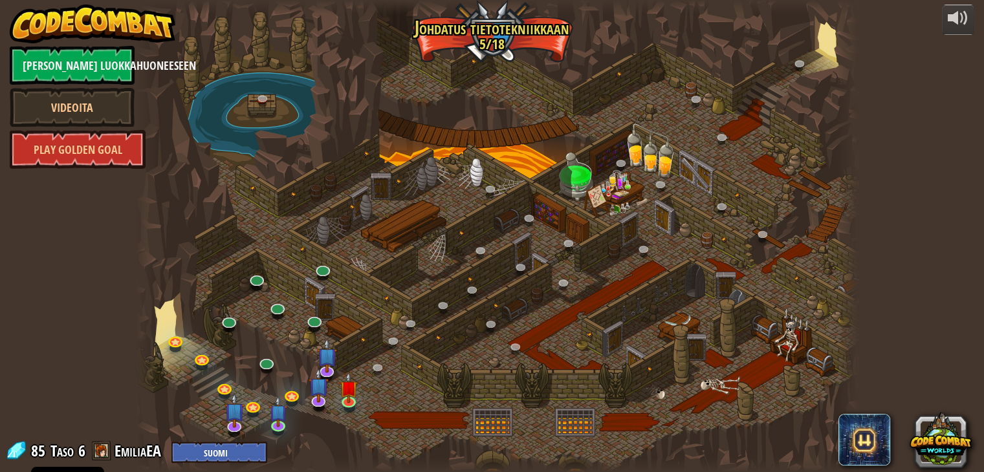
drag, startPoint x: 443, startPoint y: 329, endPoint x: 404, endPoint y: 358, distance: 48.2
click at [404, 358] on div at bounding box center [497, 236] width 723 height 472
click at [344, 401] on link at bounding box center [350, 401] width 26 height 26
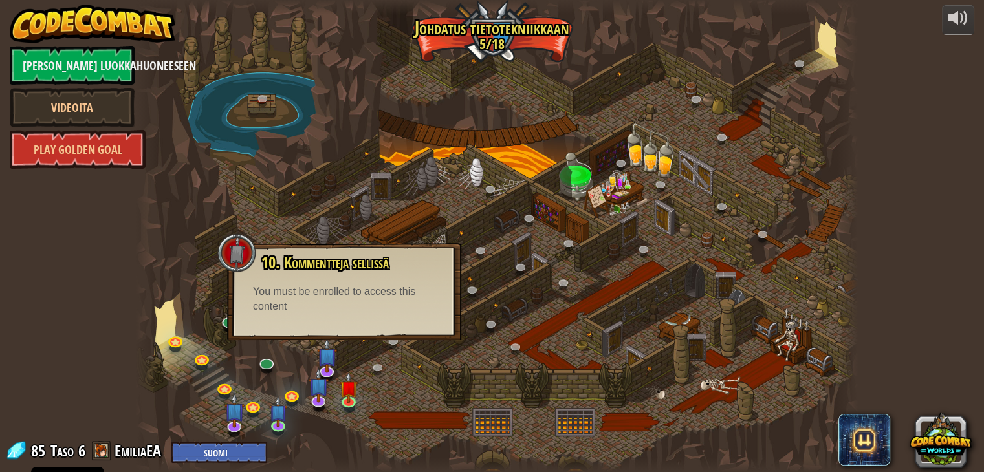
click at [333, 392] on div at bounding box center [497, 236] width 723 height 472
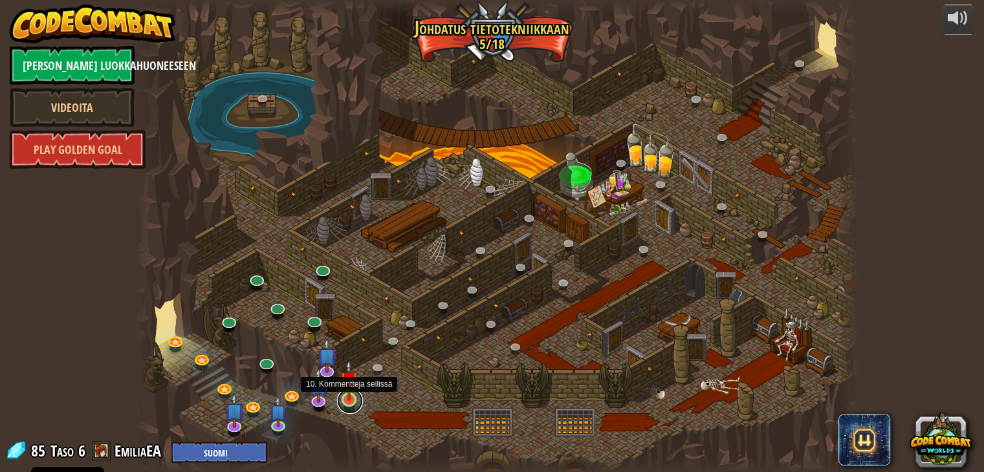
click at [360, 399] on link at bounding box center [350, 401] width 26 height 26
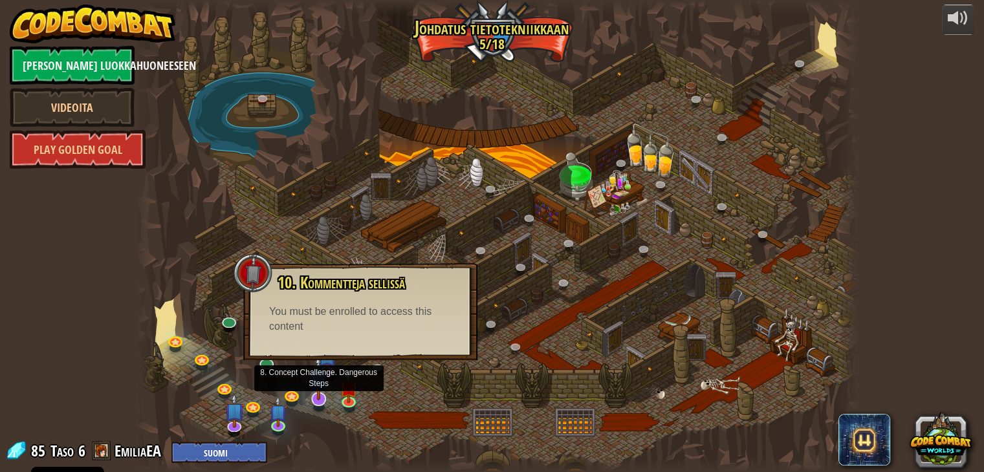
click at [325, 368] on img at bounding box center [319, 378] width 20 height 47
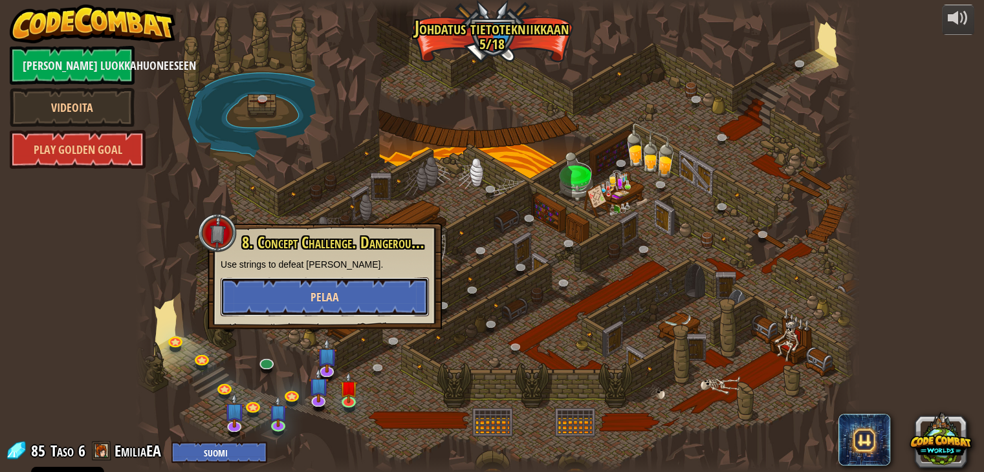
click at [363, 309] on button "Pelaa" at bounding box center [325, 297] width 208 height 39
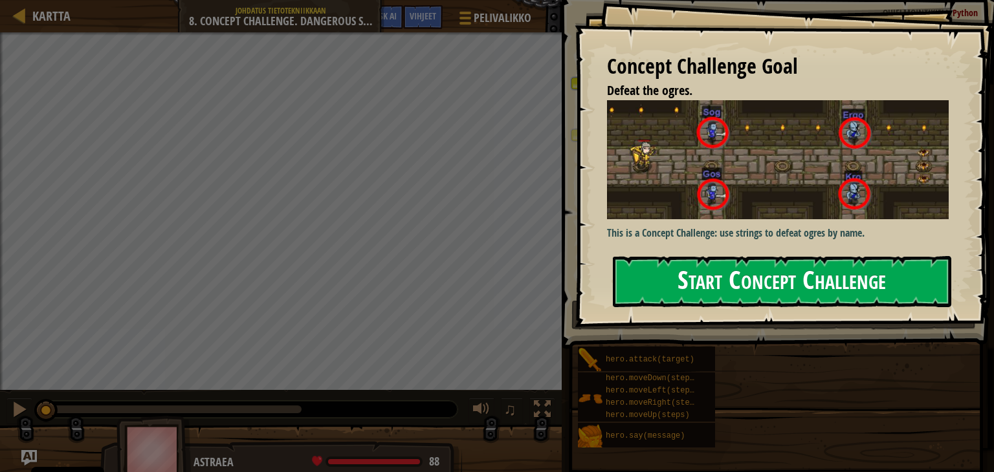
click at [677, 283] on button "Start Concept Challenge" at bounding box center [782, 281] width 338 height 51
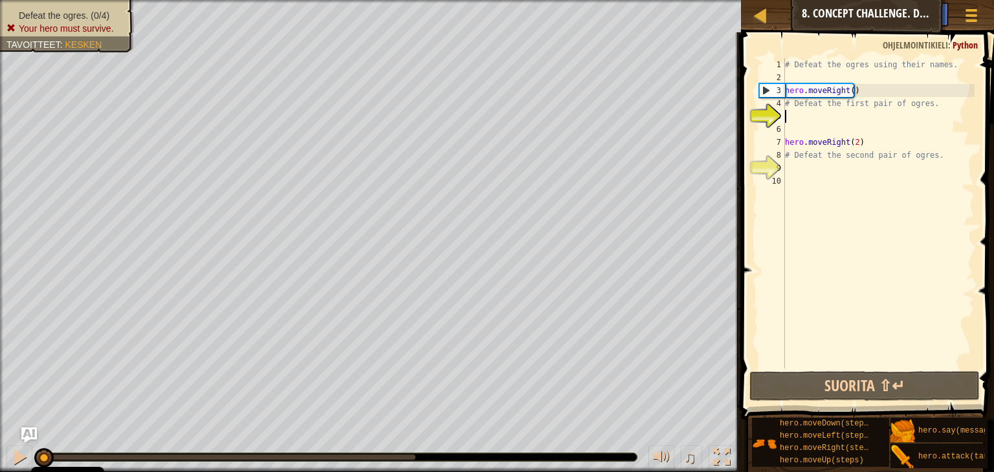
click at [69, 29] on span "Your hero must survive." at bounding box center [66, 28] width 95 height 10
click at [96, 42] on span "Kesken" at bounding box center [83, 44] width 37 height 10
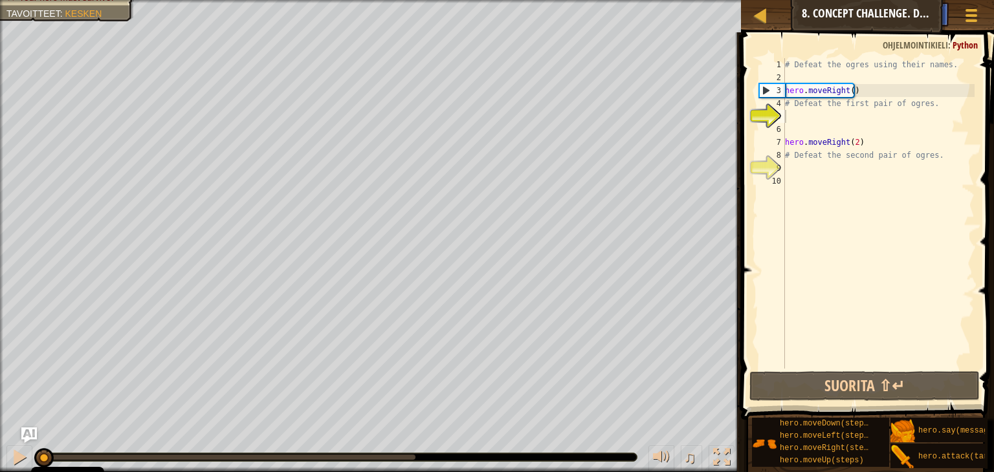
click at [765, 25] on div "Kartta Johdatus tietotekniikkaan 8. Concept Challenge. Dangerous Steps Pelivali…" at bounding box center [867, 16] width 253 height 32
click at [762, 8] on div at bounding box center [761, 15] width 16 height 16
select select "fi"
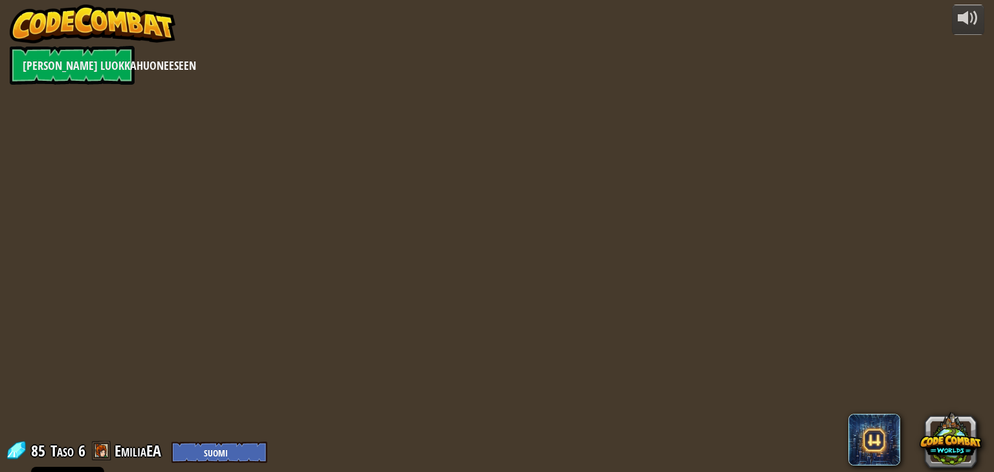
select select "fi"
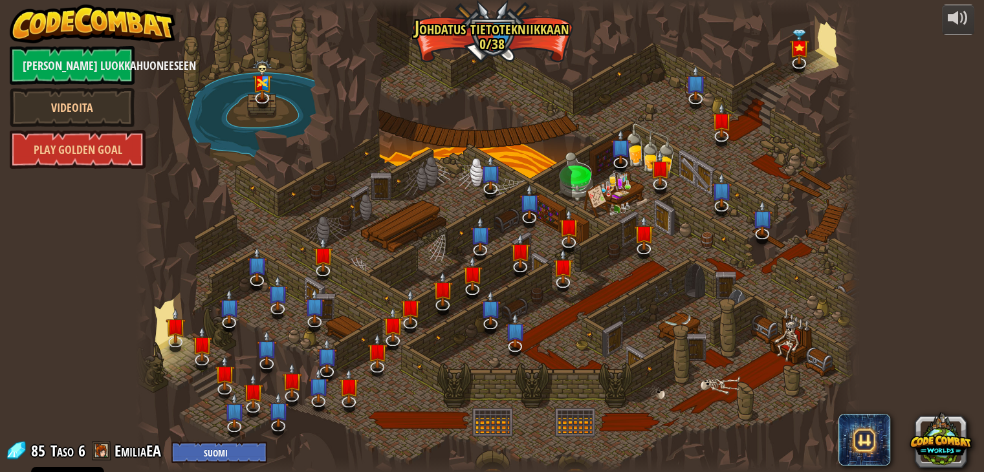
select select "fi"
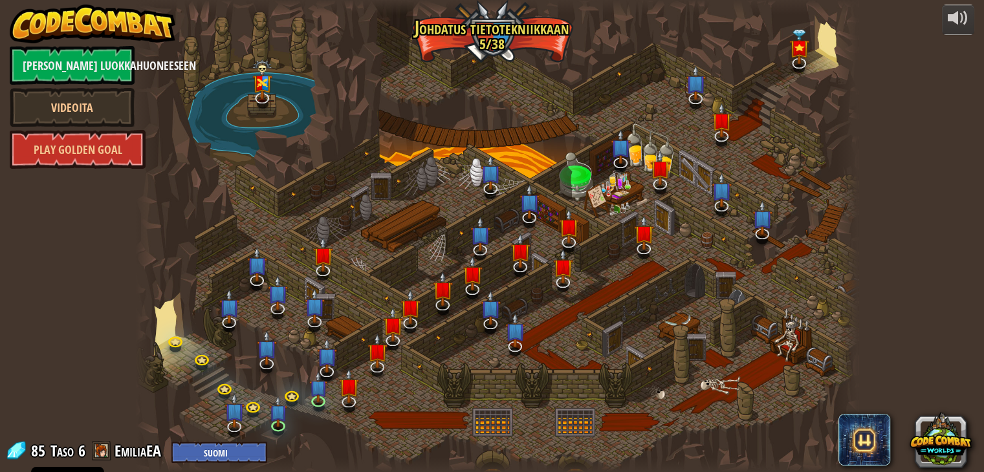
select select "fi"
